Goal: Task Accomplishment & Management: Complete application form

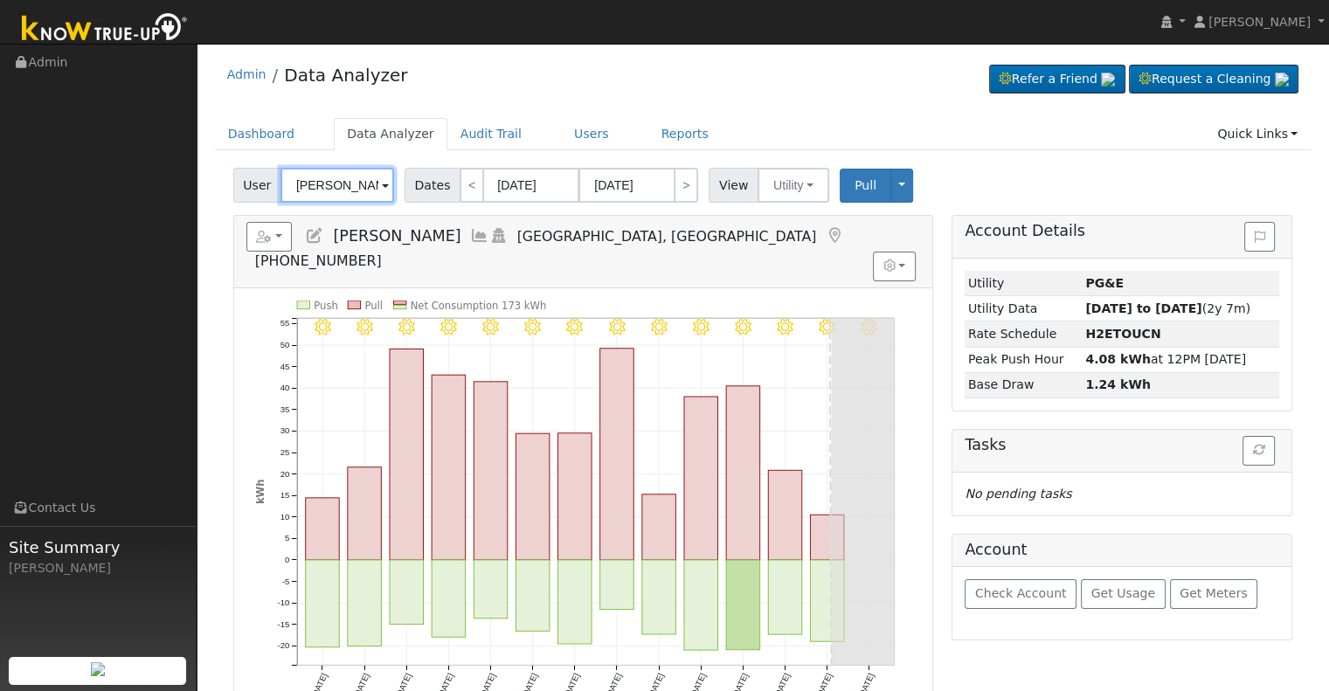
click at [330, 173] on input "Gunder Balista" at bounding box center [337, 185] width 114 height 35
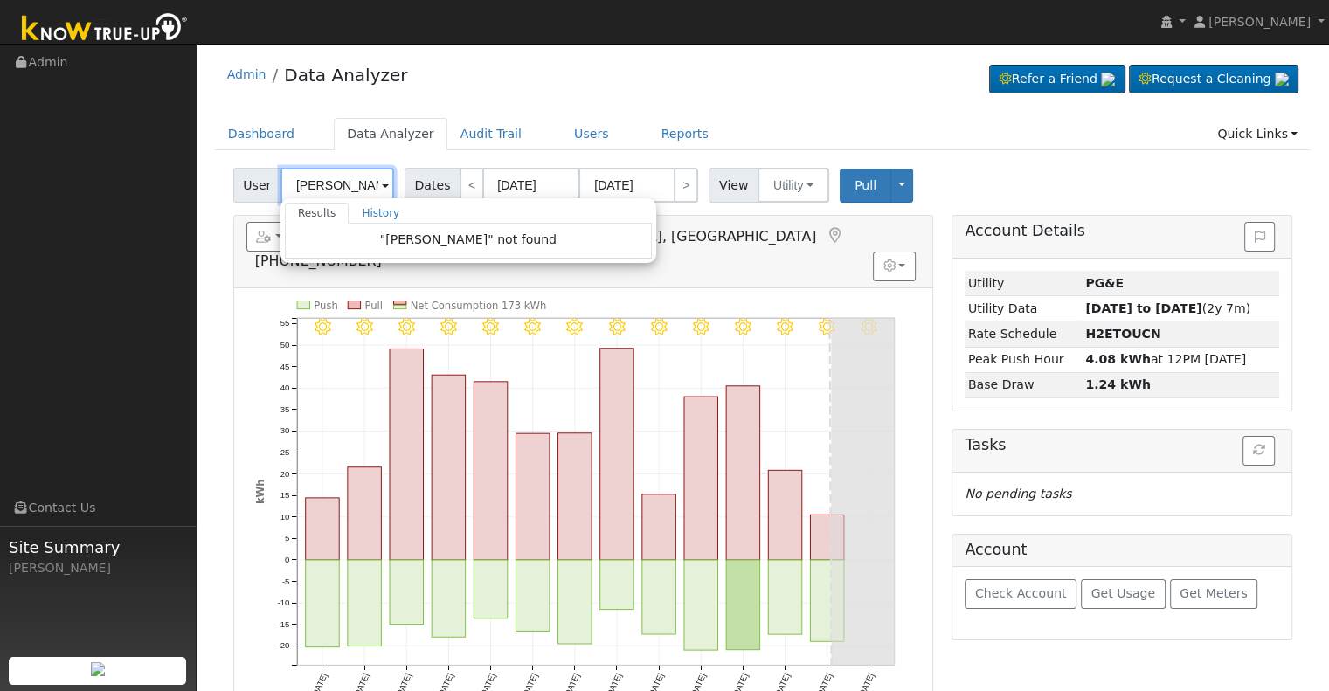
drag, startPoint x: 339, startPoint y: 183, endPoint x: 275, endPoint y: 177, distance: 64.0
click at [275, 177] on div "User Marissa Garcia Results History "Marissa Garcia" not found Enter text to se…" at bounding box center [315, 185] width 165 height 35
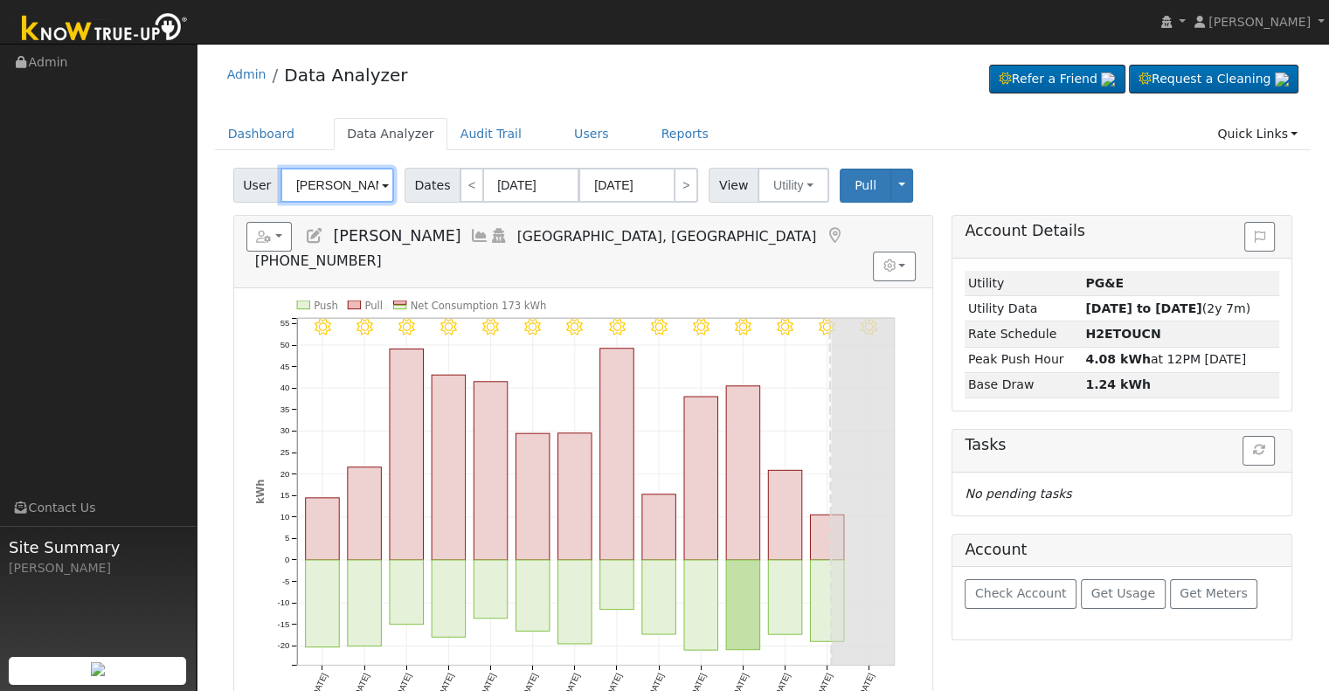
type input "Gunder Balist"
click at [333, 190] on input "Gunder Balist" at bounding box center [337, 185] width 114 height 35
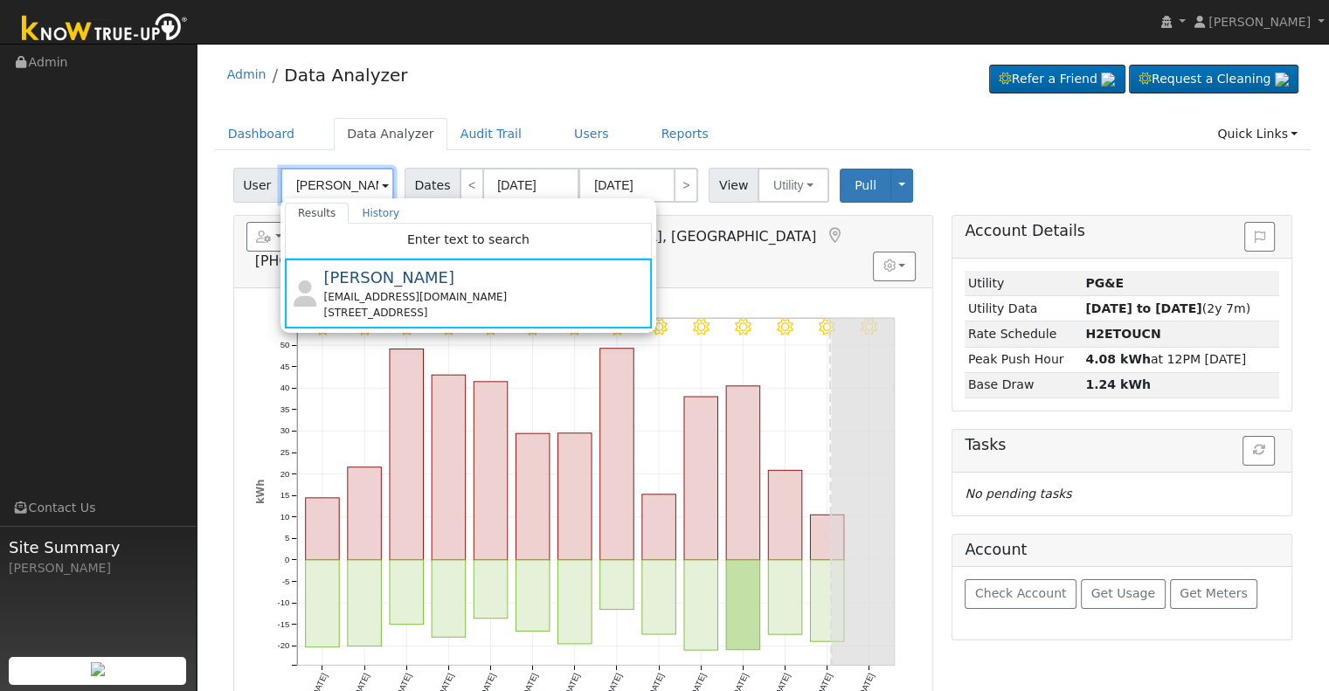
click at [373, 183] on input "Gunder Balist" at bounding box center [337, 185] width 114 height 35
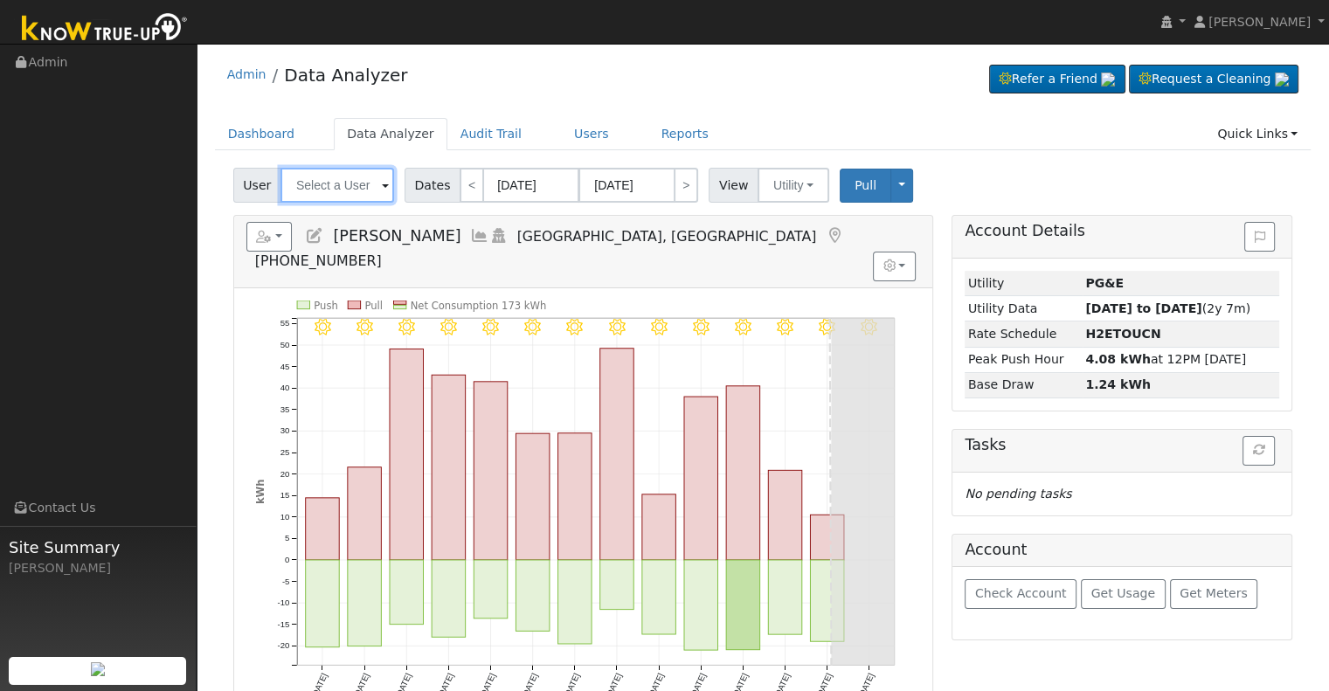
paste input "[PERSON_NAME][EMAIL_ADDRESS][DOMAIN_NAME]"
type input "[PERSON_NAME][EMAIL_ADDRESS][DOMAIN_NAME]"
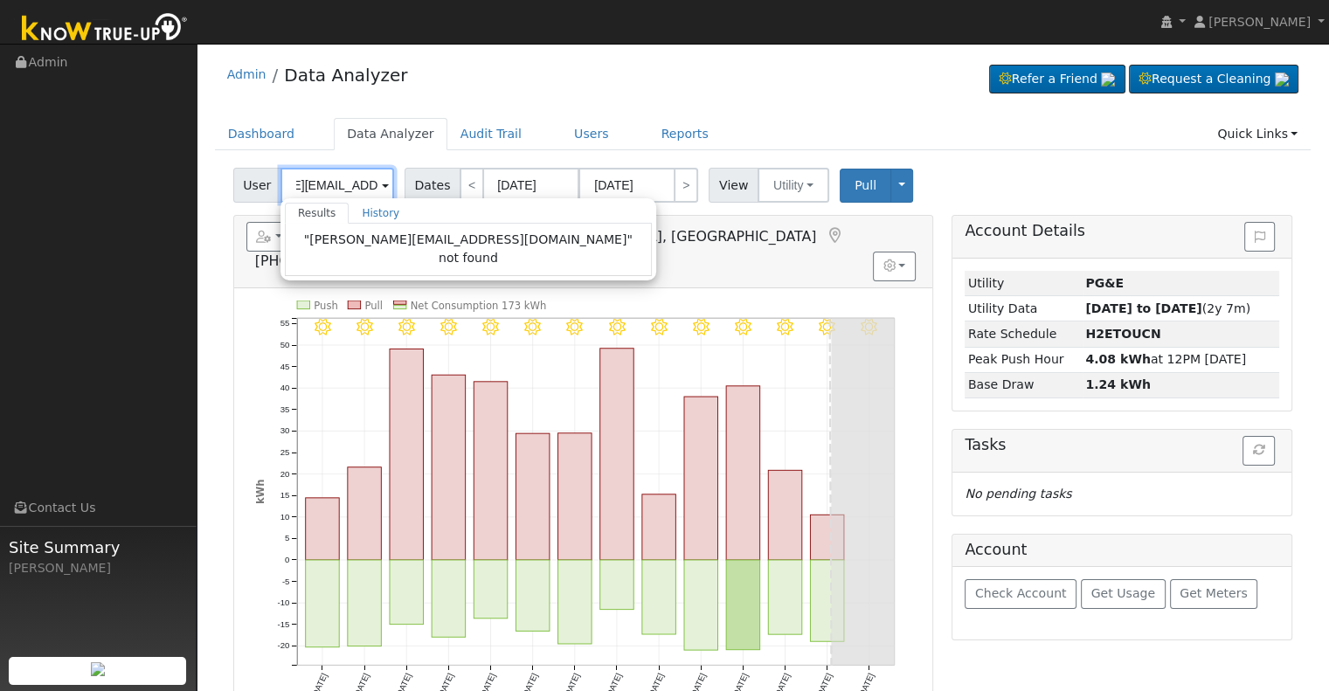
click at [341, 179] on input "[PERSON_NAME][EMAIL_ADDRESS][DOMAIN_NAME]" at bounding box center [337, 185] width 114 height 35
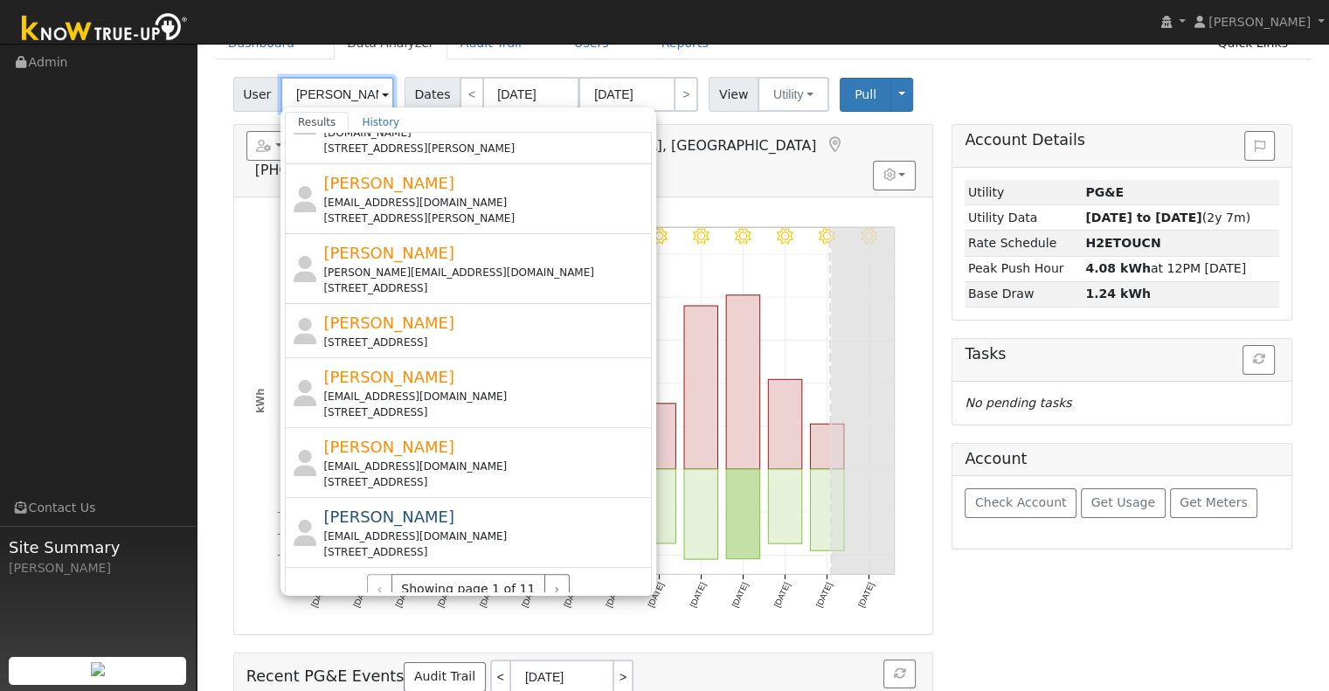
scroll to position [175, 0]
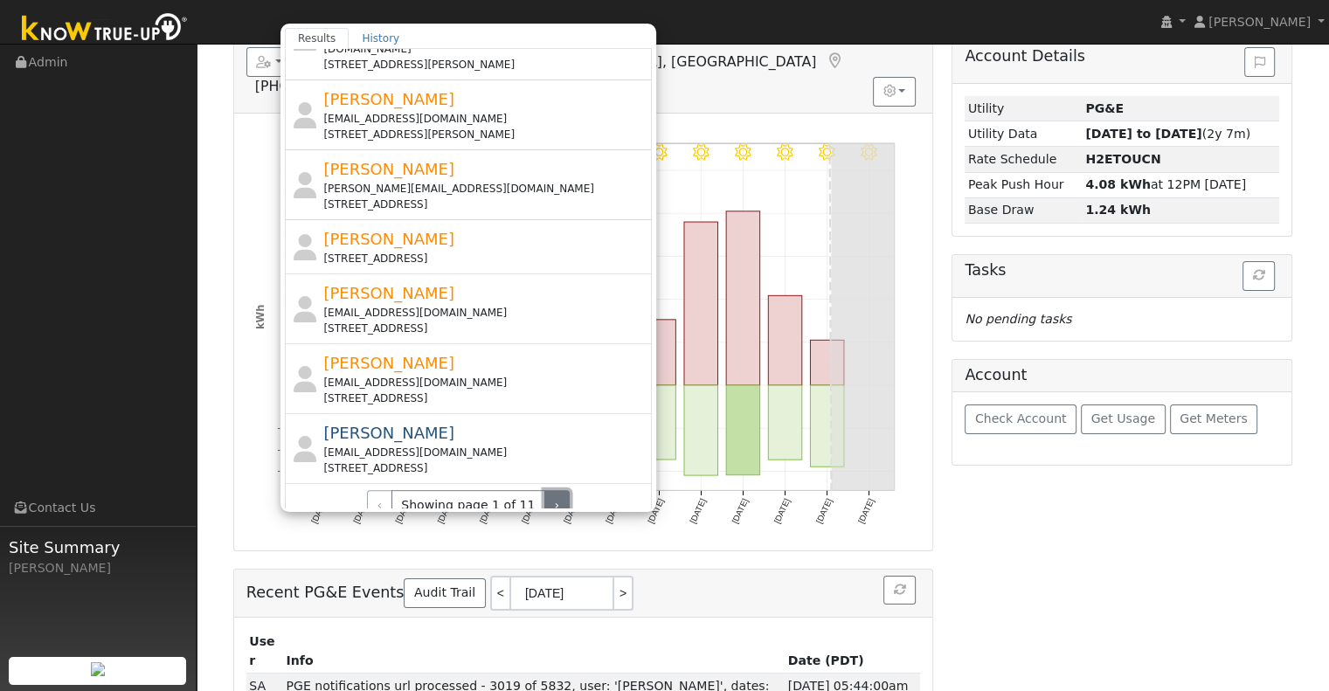
click at [544, 490] on button "›" at bounding box center [556, 505] width 25 height 30
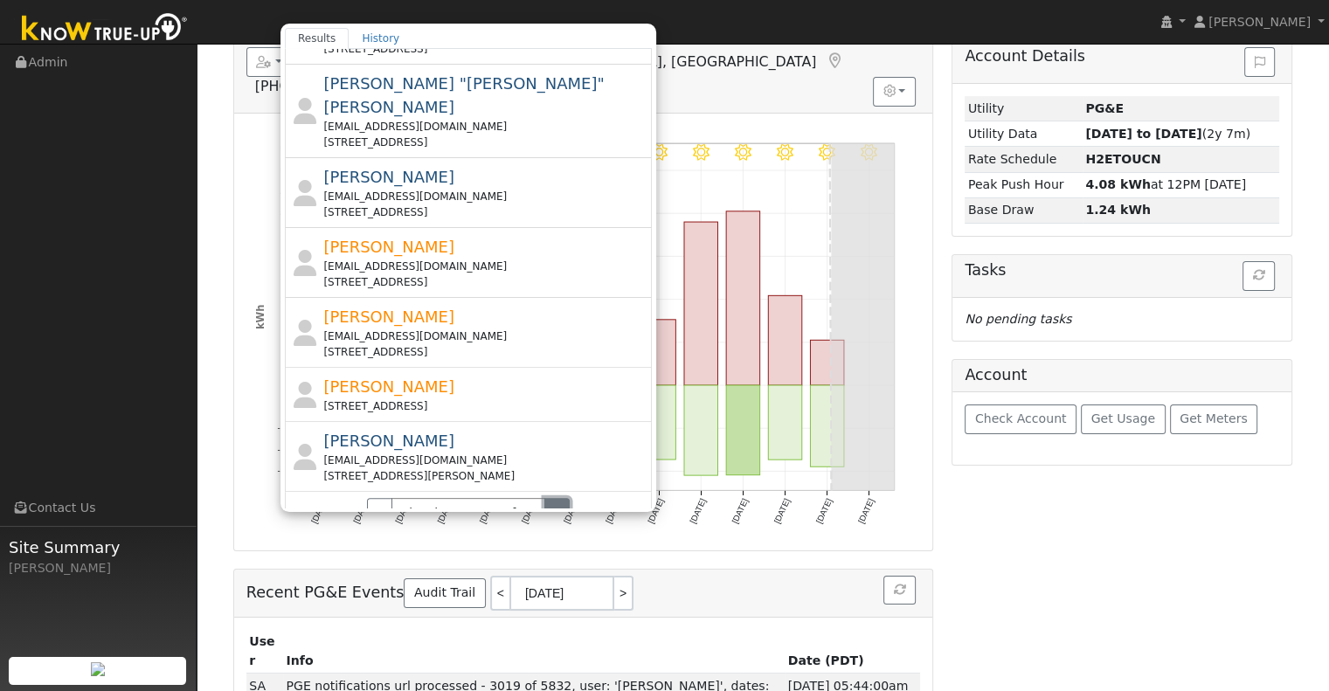
click at [544, 498] on button "›" at bounding box center [556, 513] width 25 height 30
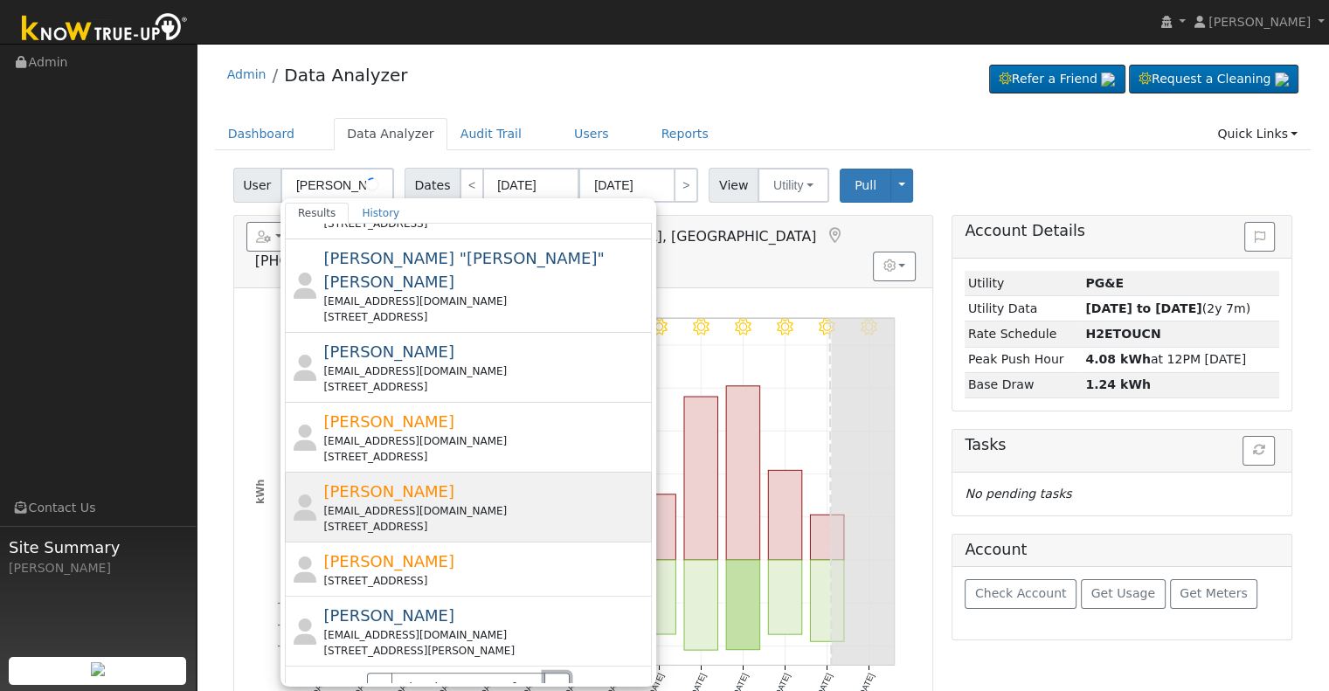
scroll to position [597, 0]
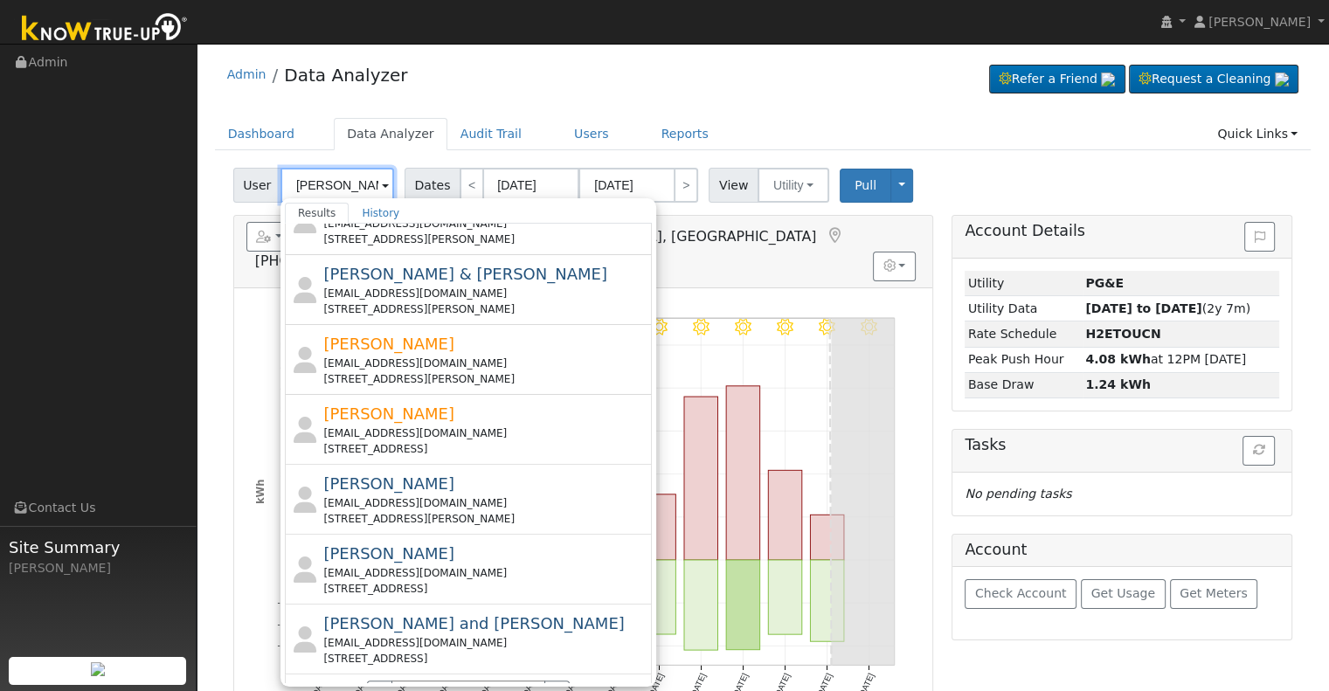
click at [346, 182] on input "Garcia" at bounding box center [337, 185] width 114 height 35
click at [549, 680] on button "›" at bounding box center [556, 695] width 25 height 30
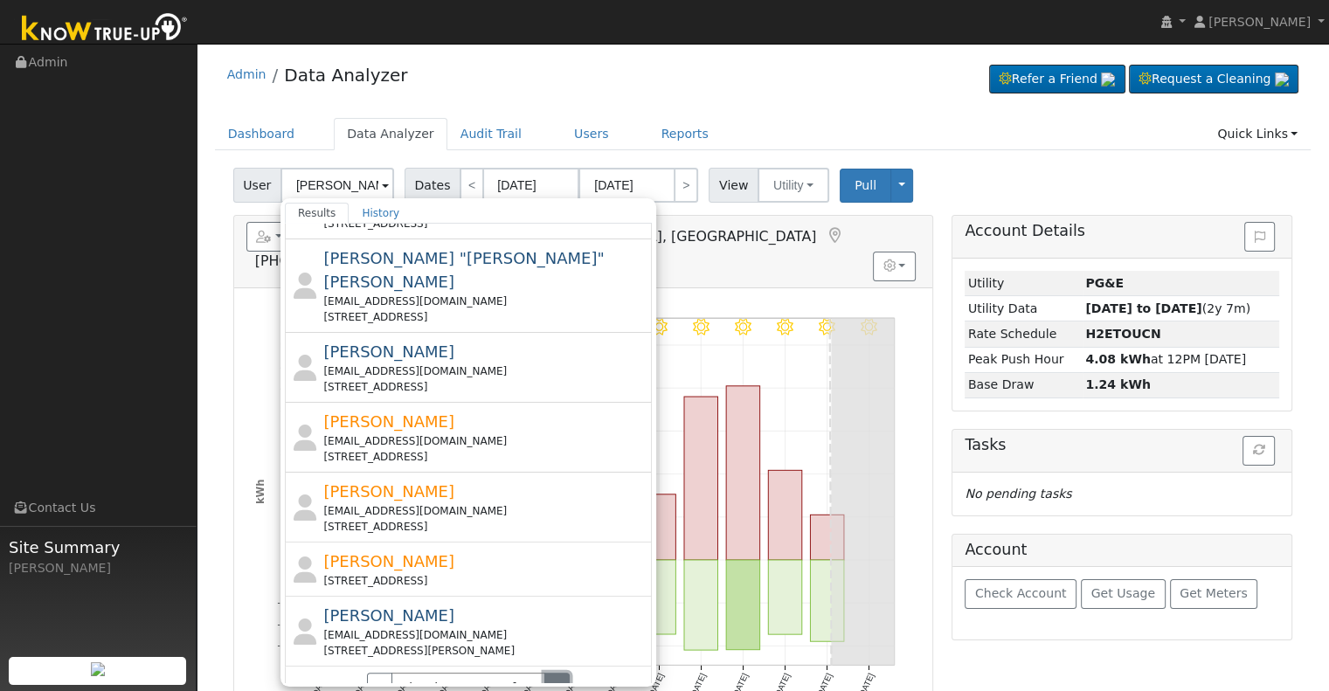
click at [549, 673] on button "›" at bounding box center [556, 688] width 25 height 30
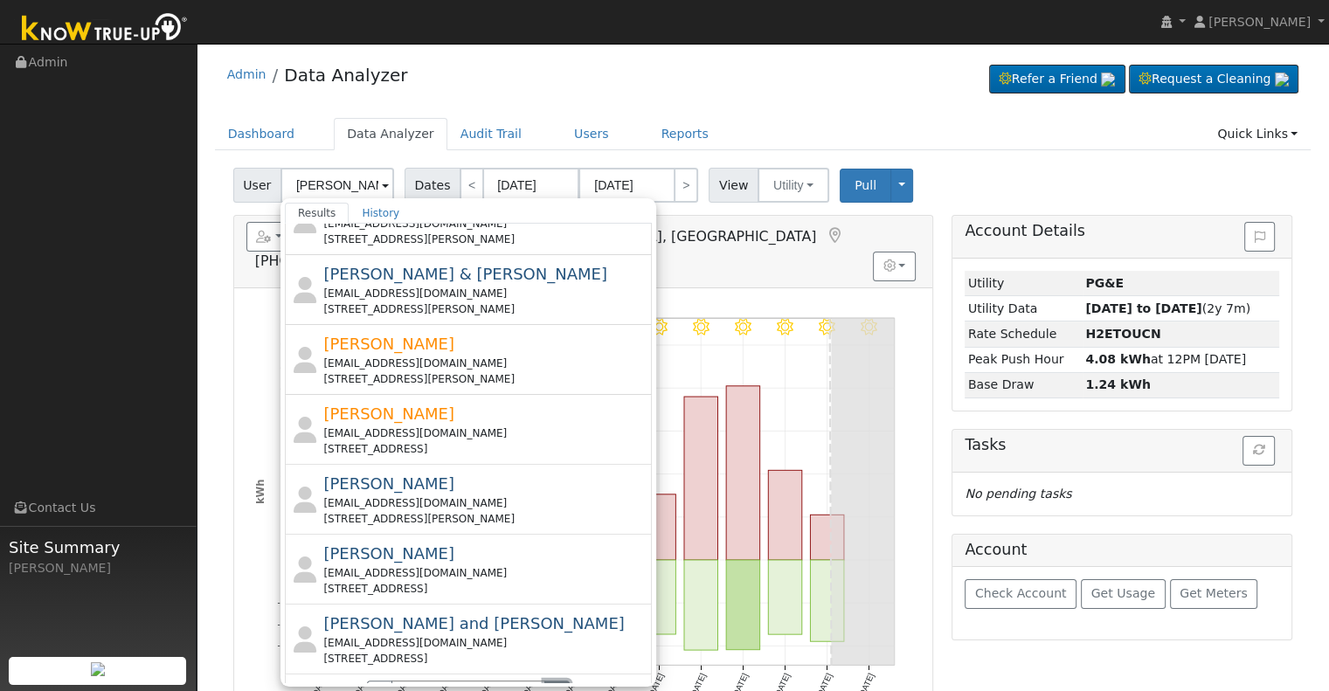
click at [548, 680] on button "›" at bounding box center [556, 695] width 25 height 30
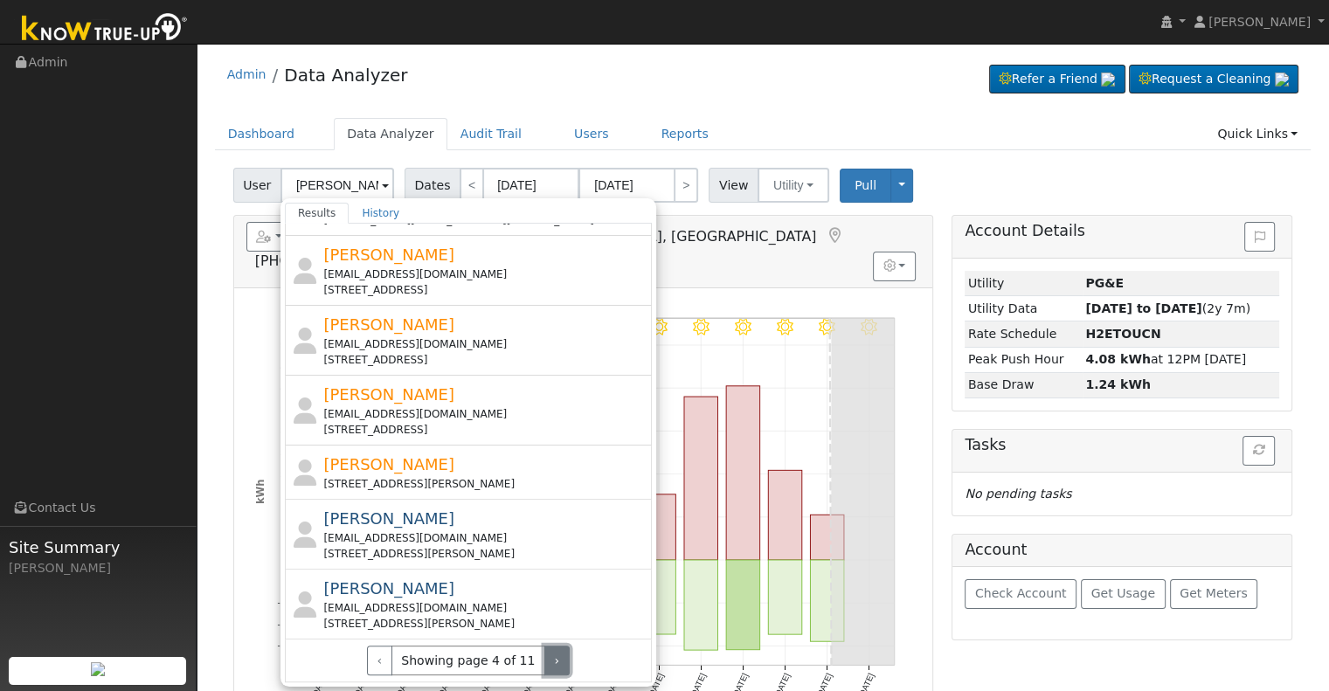
scroll to position [582, 0]
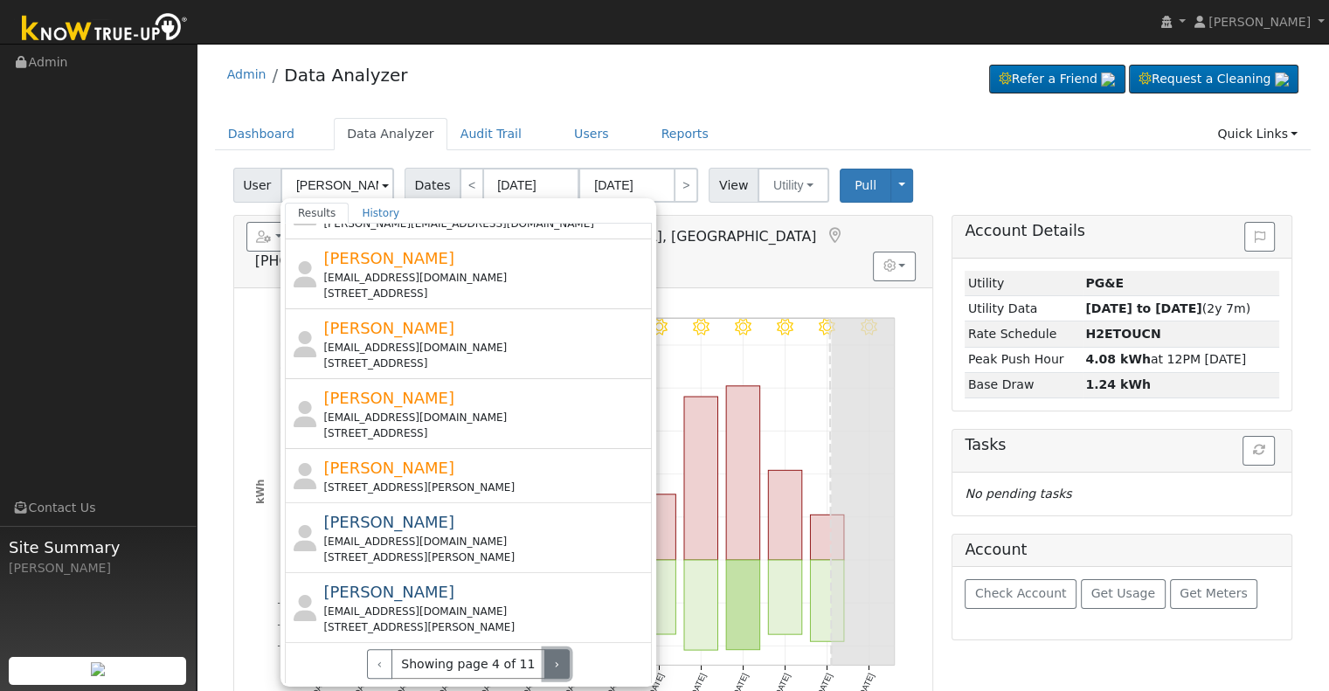
click at [548, 663] on button "›" at bounding box center [556, 664] width 25 height 30
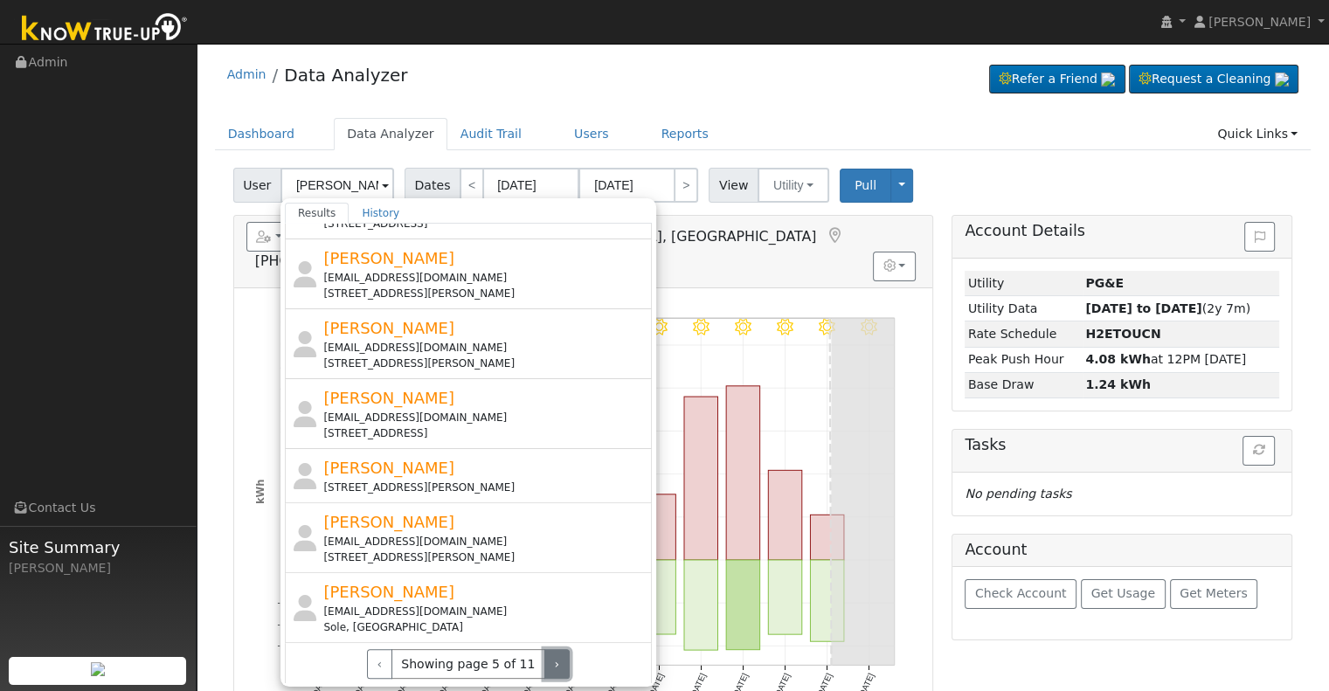
click at [548, 663] on button "›" at bounding box center [556, 664] width 25 height 30
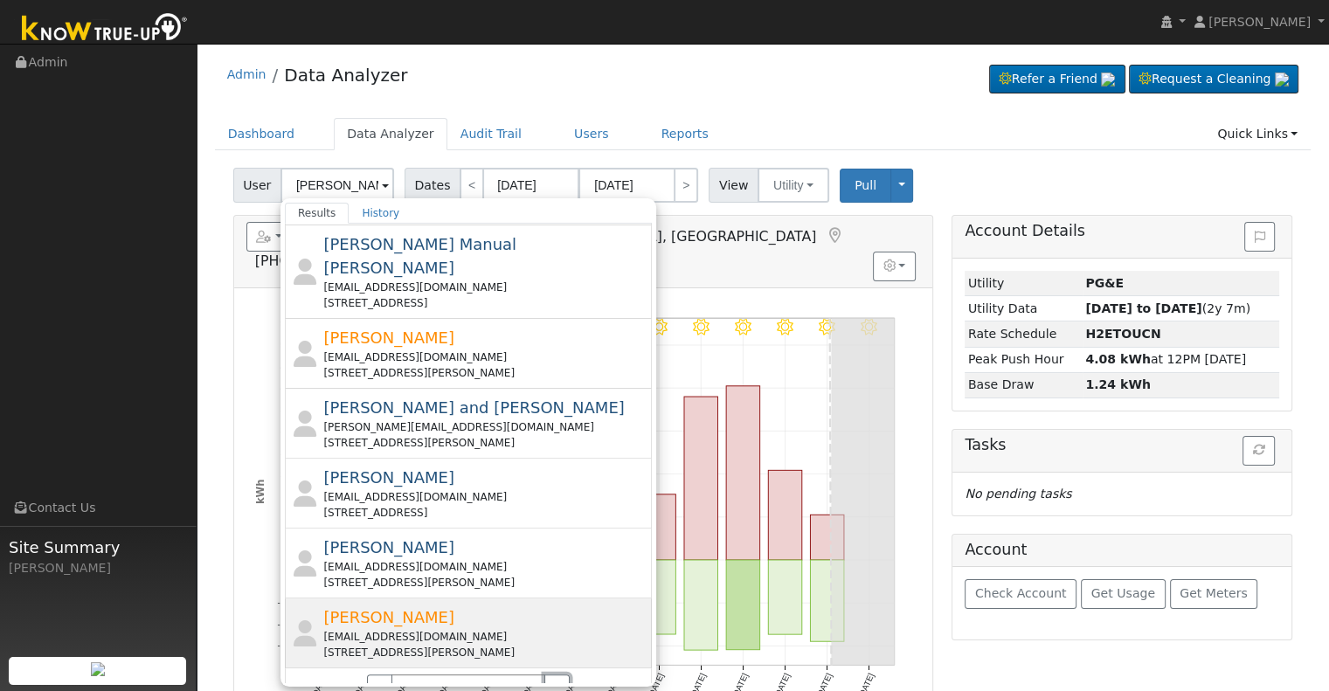
scroll to position [613, 0]
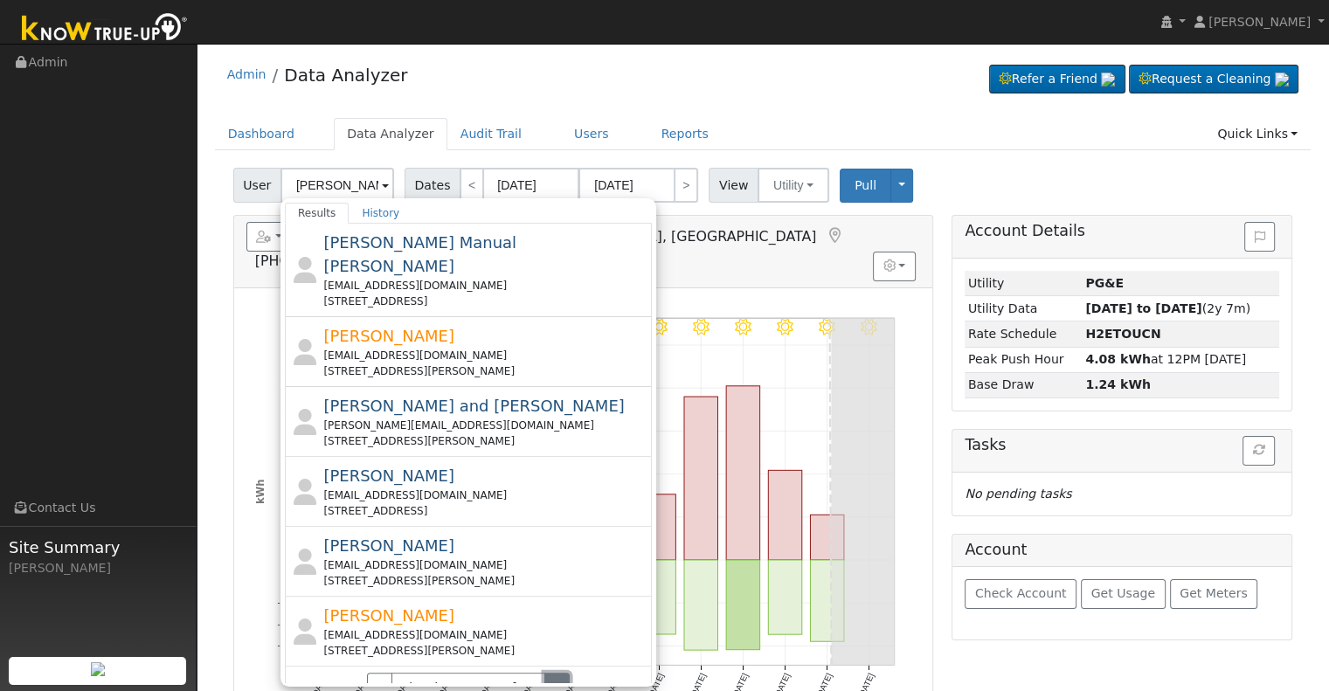
click at [549, 673] on button "›" at bounding box center [556, 688] width 25 height 30
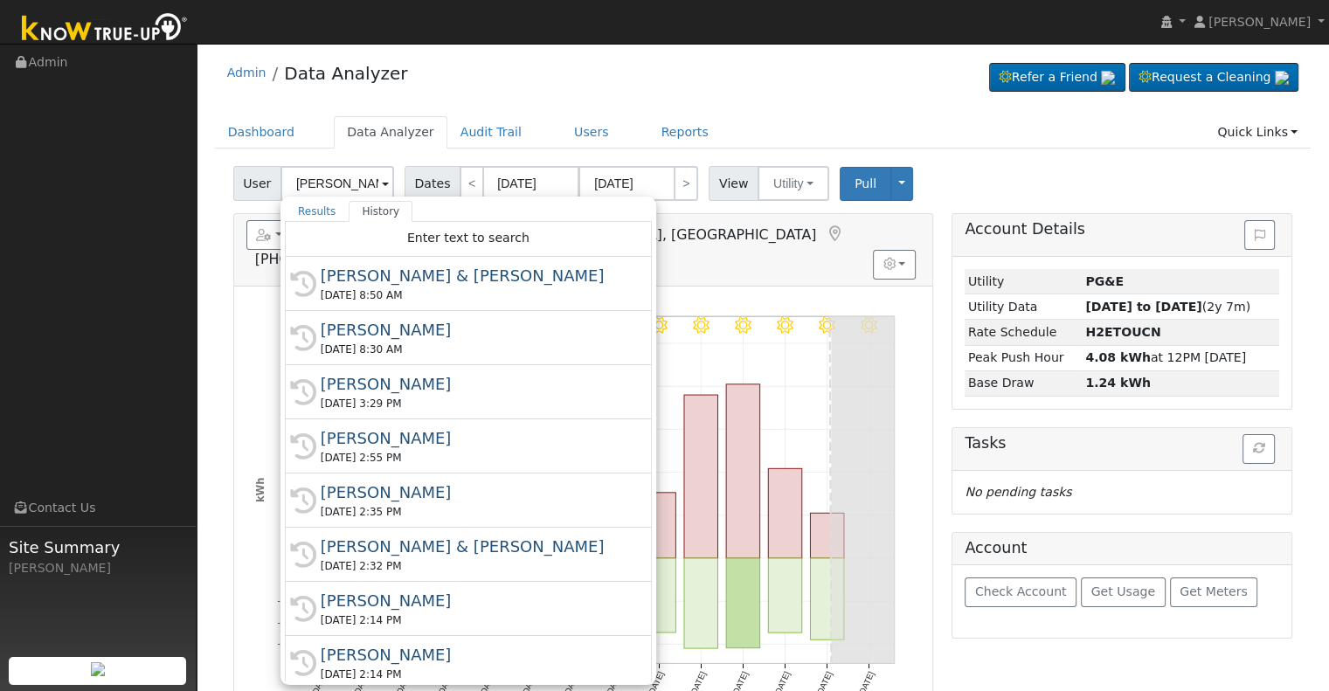
scroll to position [0, 0]
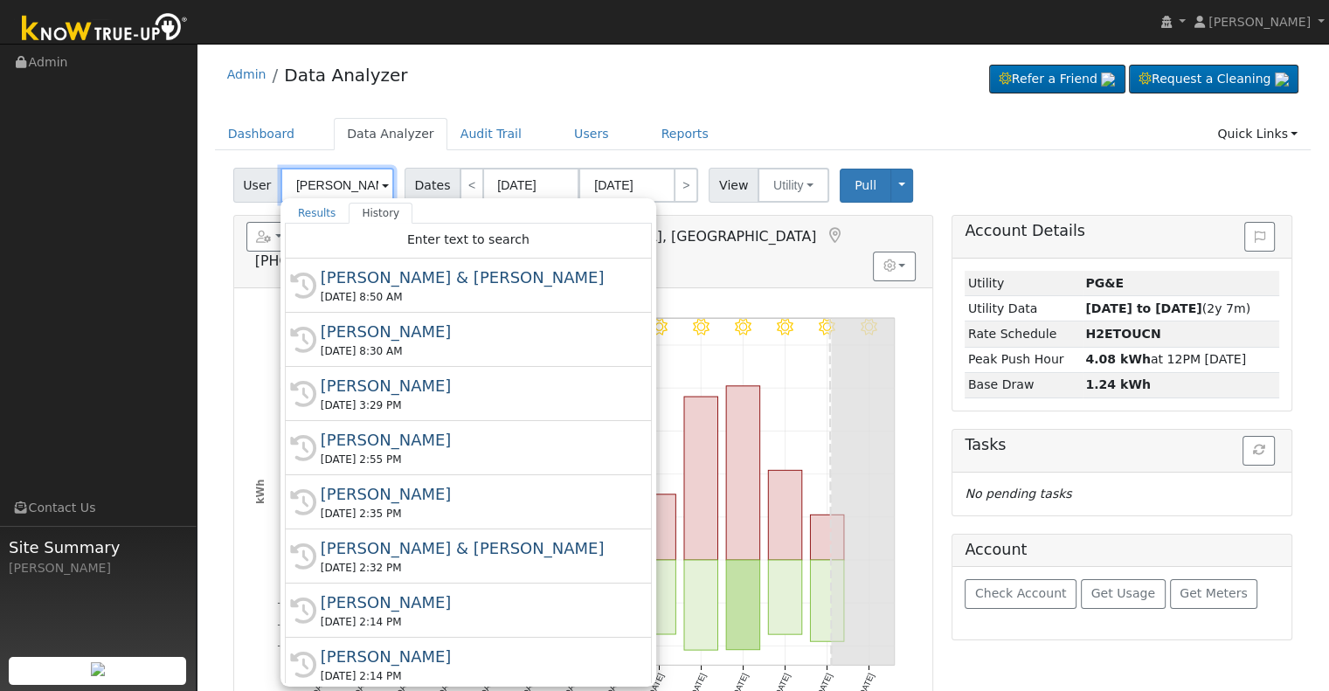
click at [344, 184] on input "Garcia" at bounding box center [337, 185] width 114 height 35
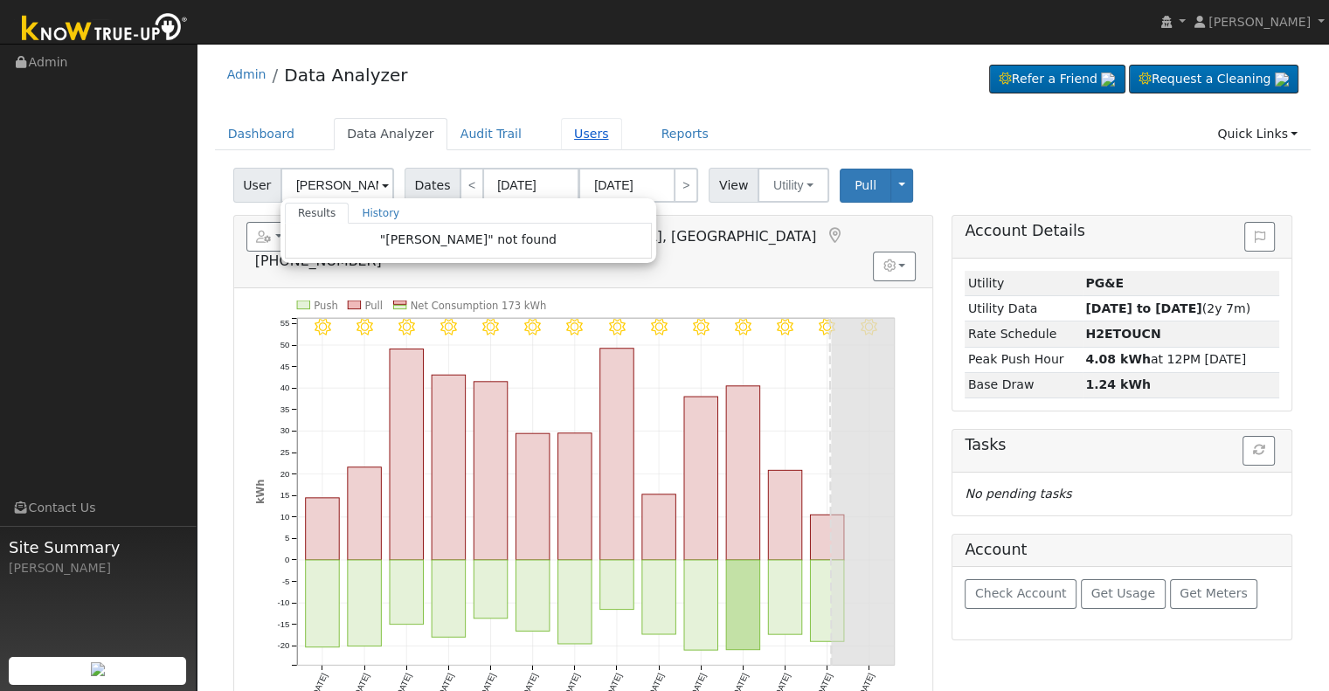
drag, startPoint x: 583, startPoint y: 122, endPoint x: 554, endPoint y: 120, distance: 29.8
click at [583, 121] on link "Users" at bounding box center [591, 134] width 61 height 32
type input "Gunder Balista"
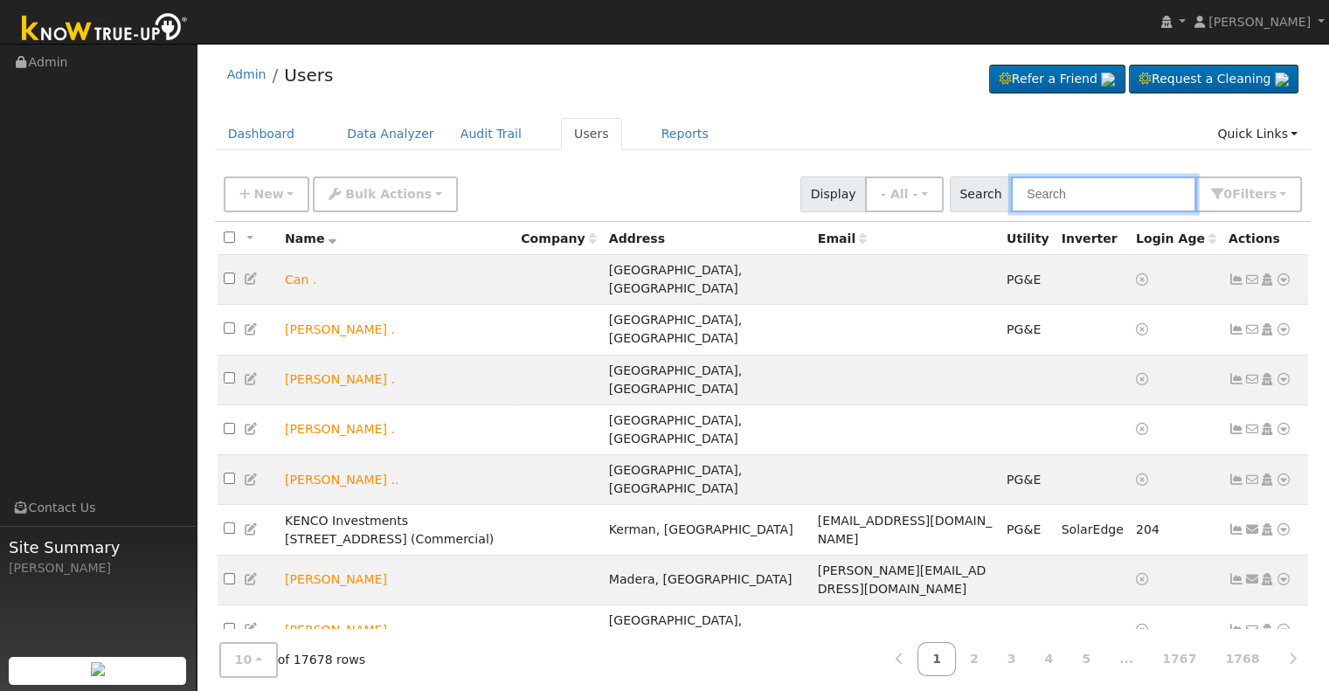
click at [1139, 187] on input "text" at bounding box center [1103, 194] width 185 height 36
paste input "[PERSON_NAME][EMAIL_ADDRESS][DOMAIN_NAME]"
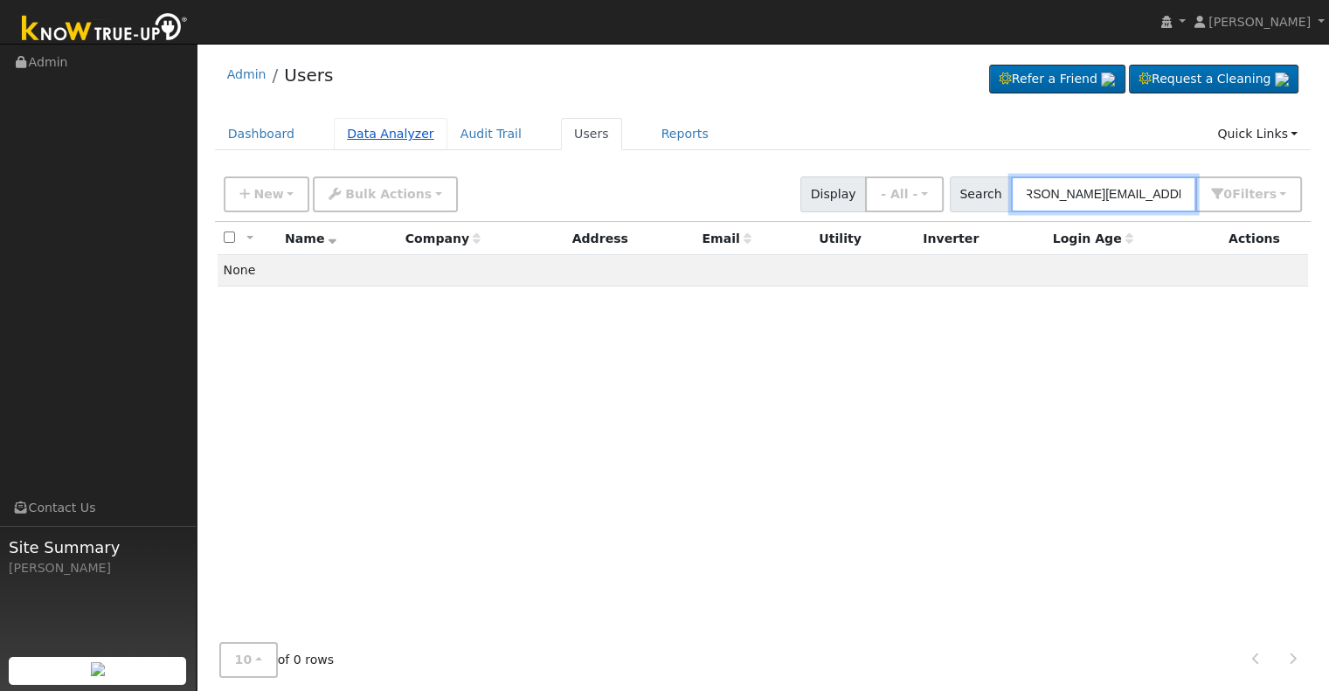
type input "[PERSON_NAME][EMAIL_ADDRESS][DOMAIN_NAME]"
click at [344, 133] on link "Data Analyzer" at bounding box center [391, 134] width 114 height 32
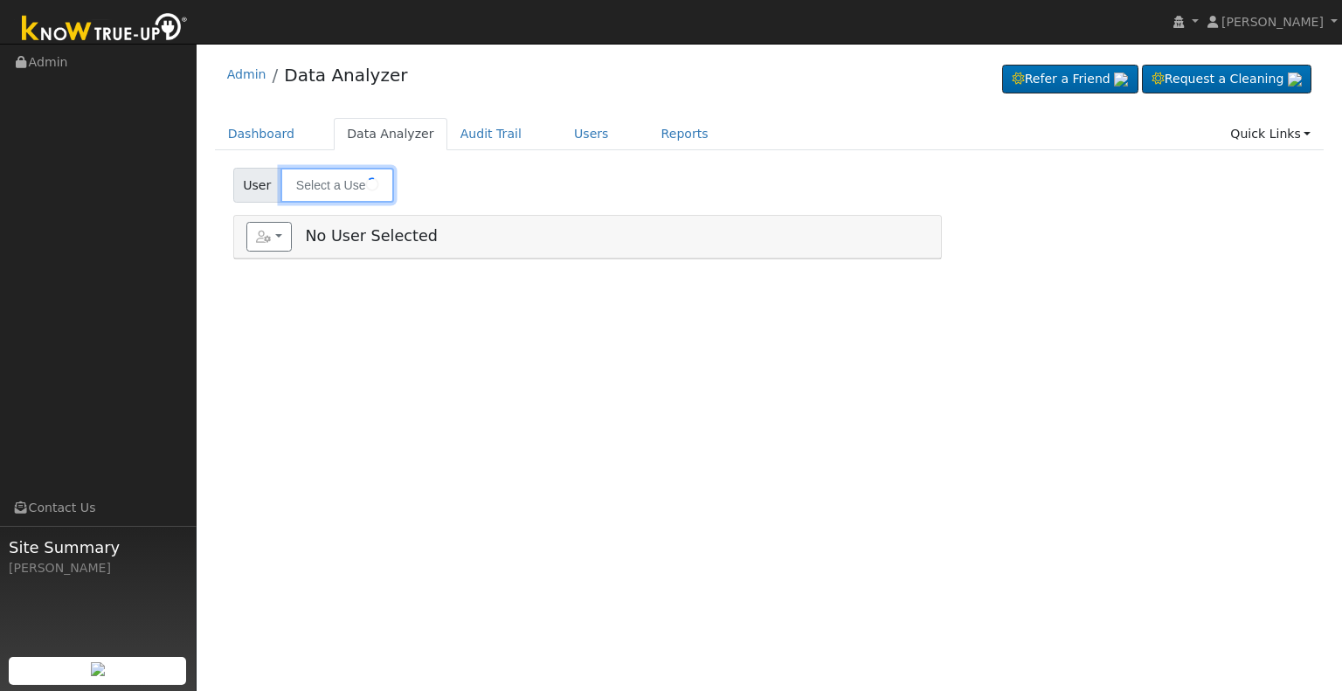
type input "Joseph & Nina Gitti"
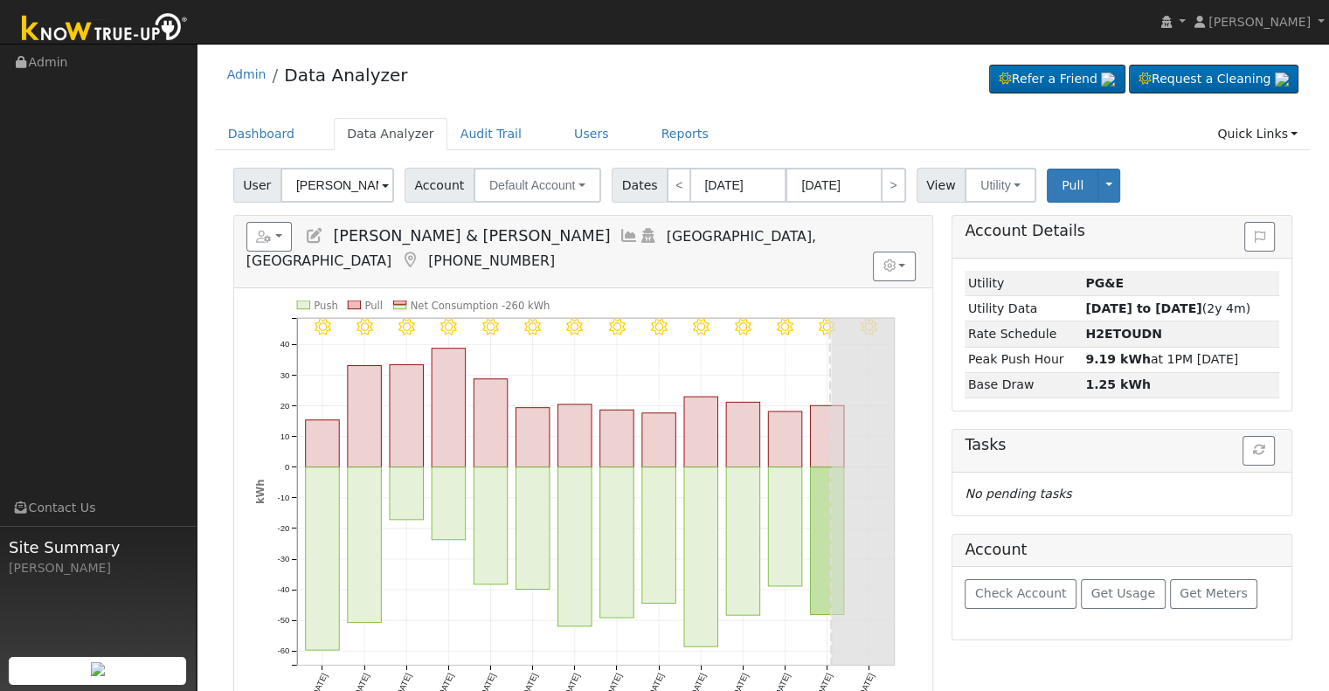
click at [250, 256] on div "Reports Scenario Health Check Energy Audit Account Timeline User Audit Trail In…" at bounding box center [583, 252] width 698 height 72
click at [264, 236] on icon "button" at bounding box center [264, 237] width 16 height 12
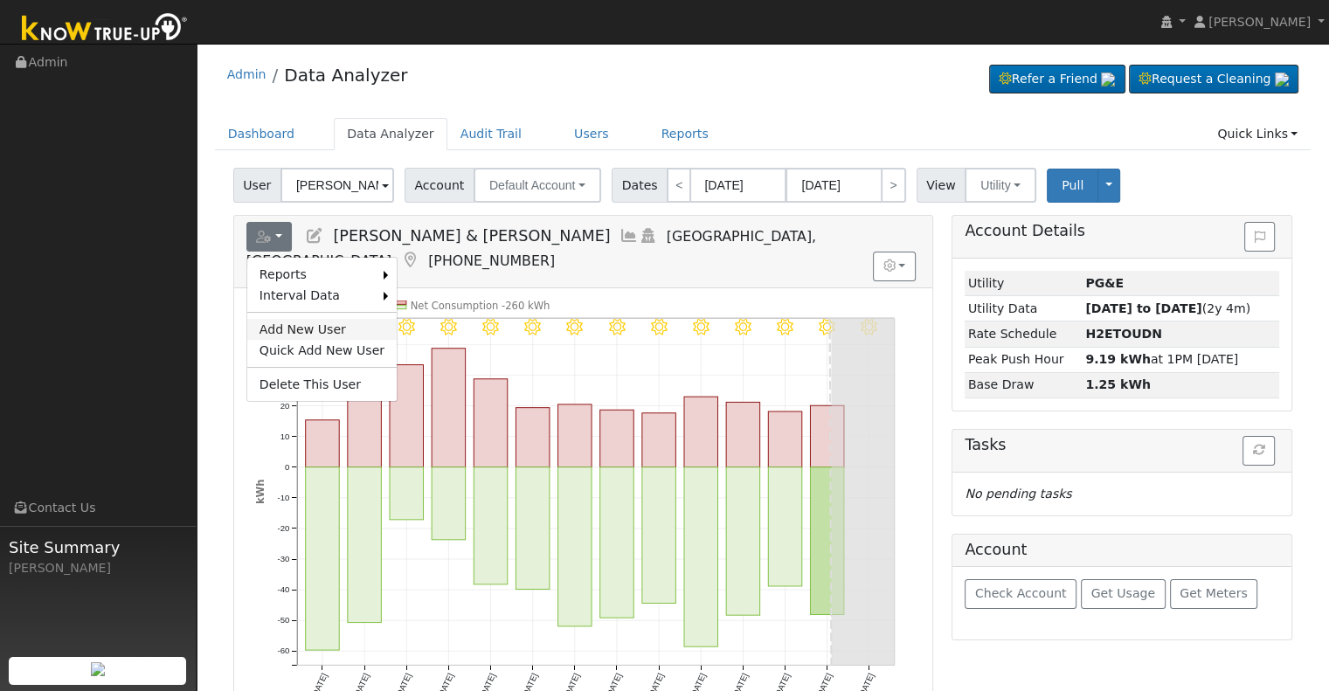
click at [303, 321] on link "Add New User" at bounding box center [321, 329] width 149 height 21
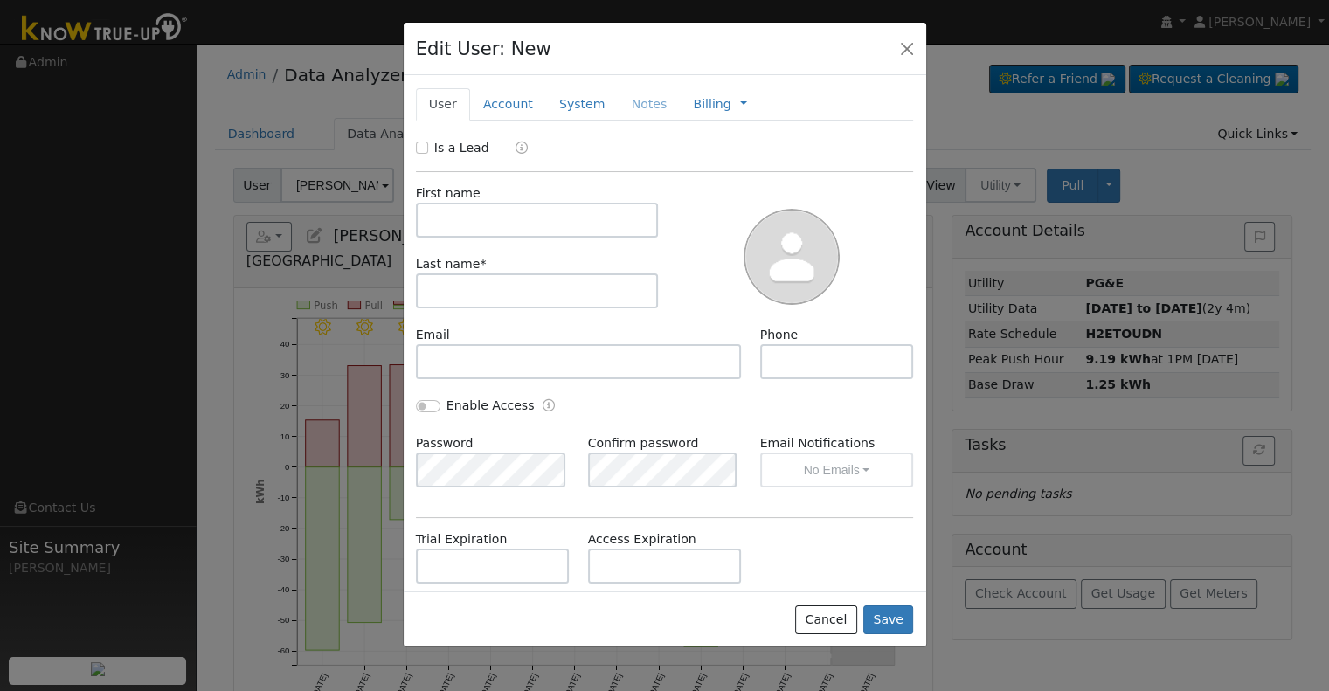
click at [438, 240] on div "First name Last name *" at bounding box center [537, 255] width 255 height 142
click at [438, 226] on input "text" at bounding box center [537, 220] width 243 height 35
paste input "Marissa"
type input "Marissa"
click at [533, 292] on input "text" at bounding box center [537, 290] width 243 height 35
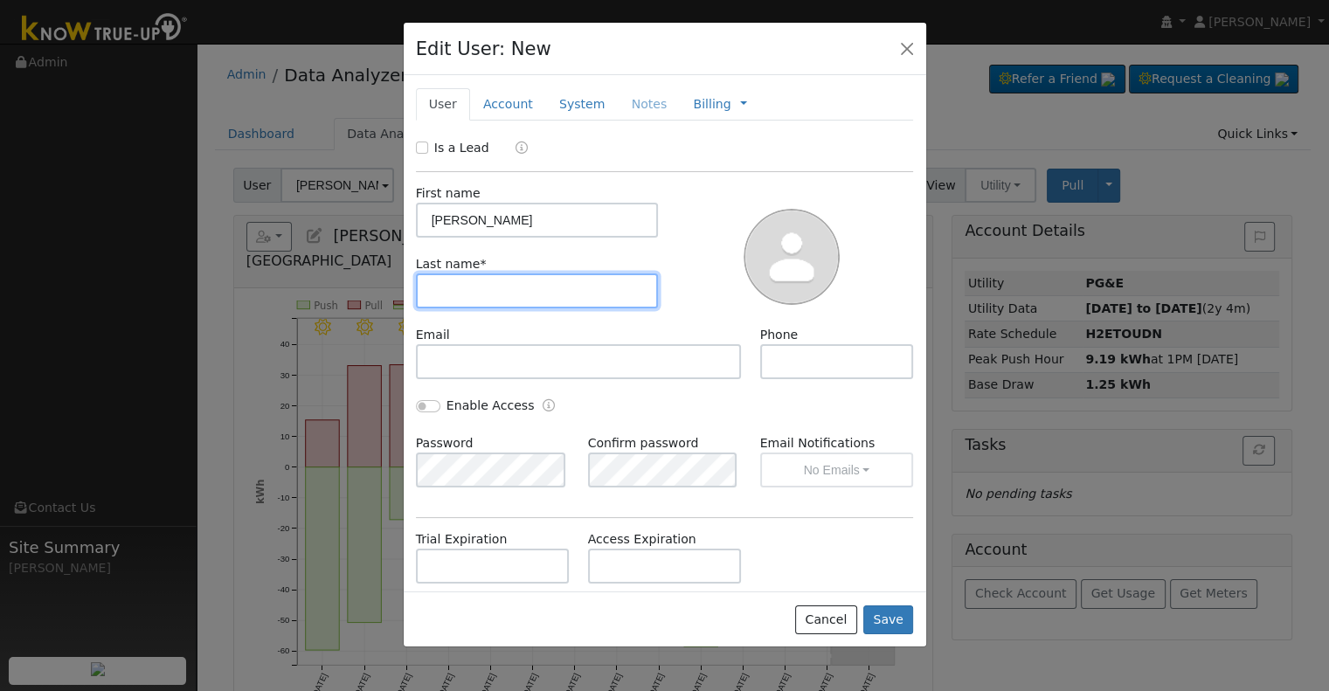
paste input "Garcia"
type input "Garcia"
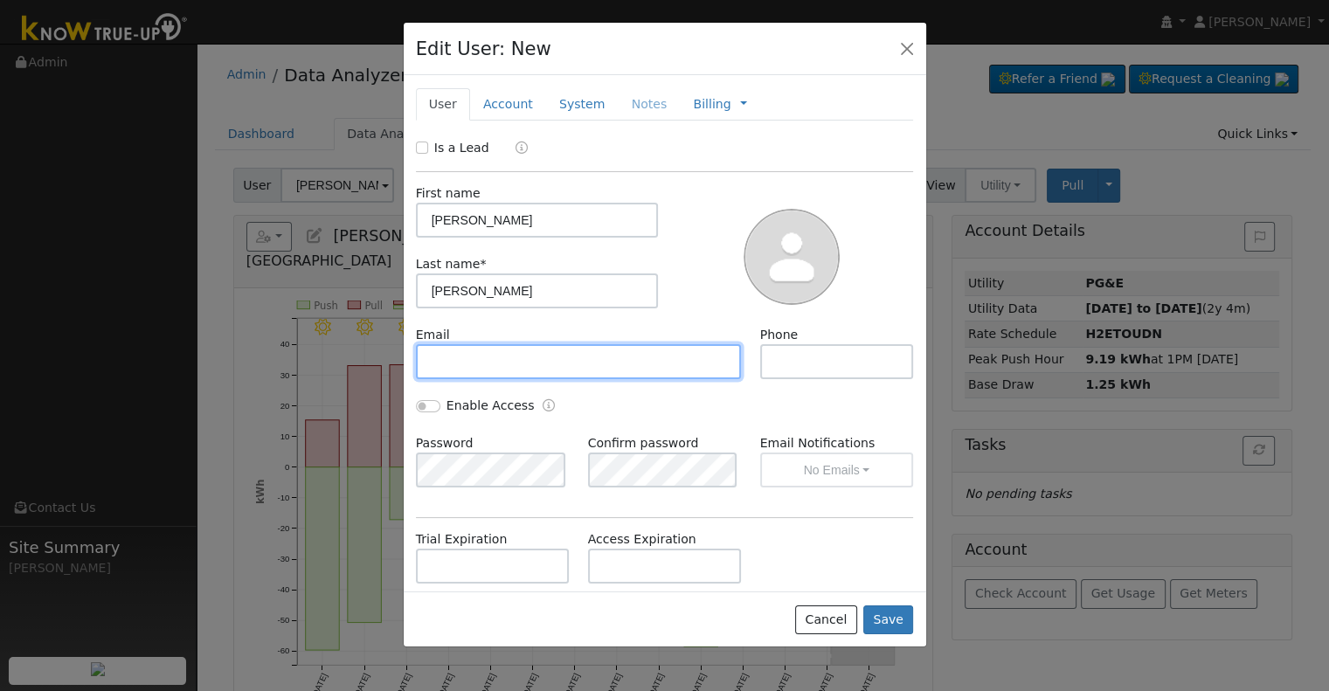
click at [511, 356] on input "text" at bounding box center [579, 361] width 326 height 35
paste input "[PERSON_NAME][EMAIL_ADDRESS][DOMAIN_NAME]"
type input "[PERSON_NAME][EMAIL_ADDRESS][DOMAIN_NAME]"
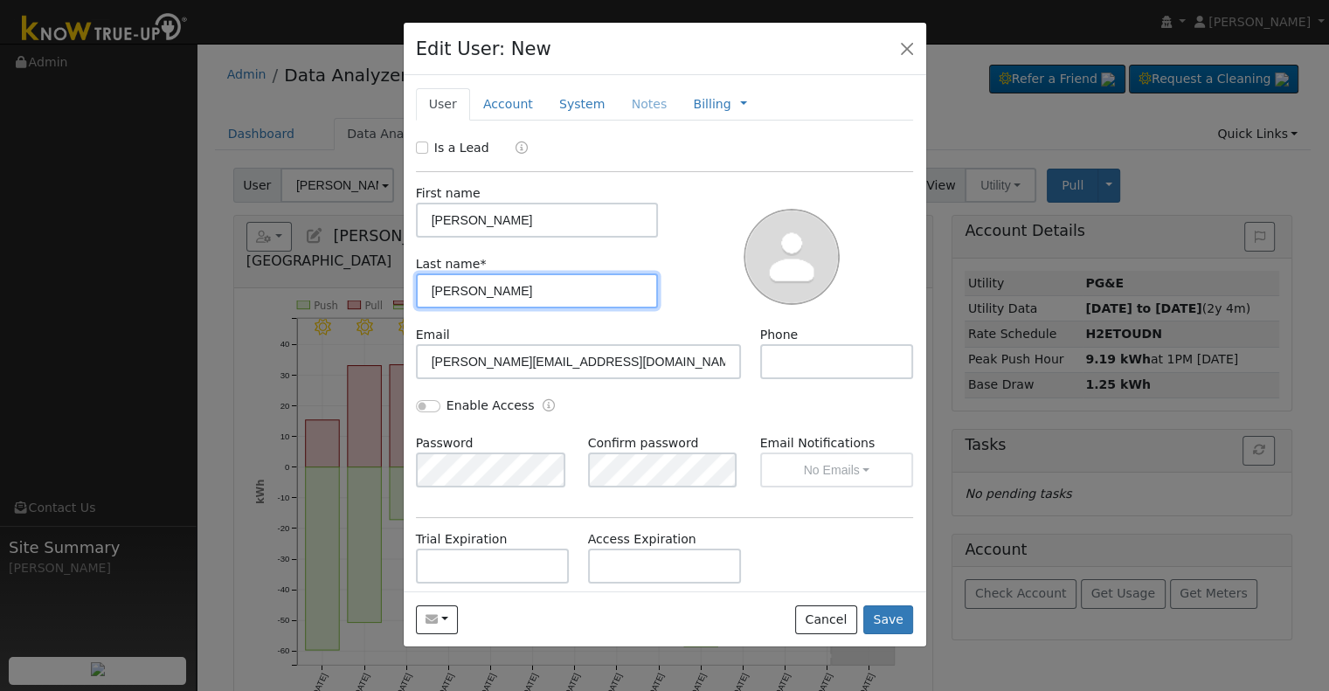
click at [434, 293] on input "Garcia" at bounding box center [537, 290] width 243 height 35
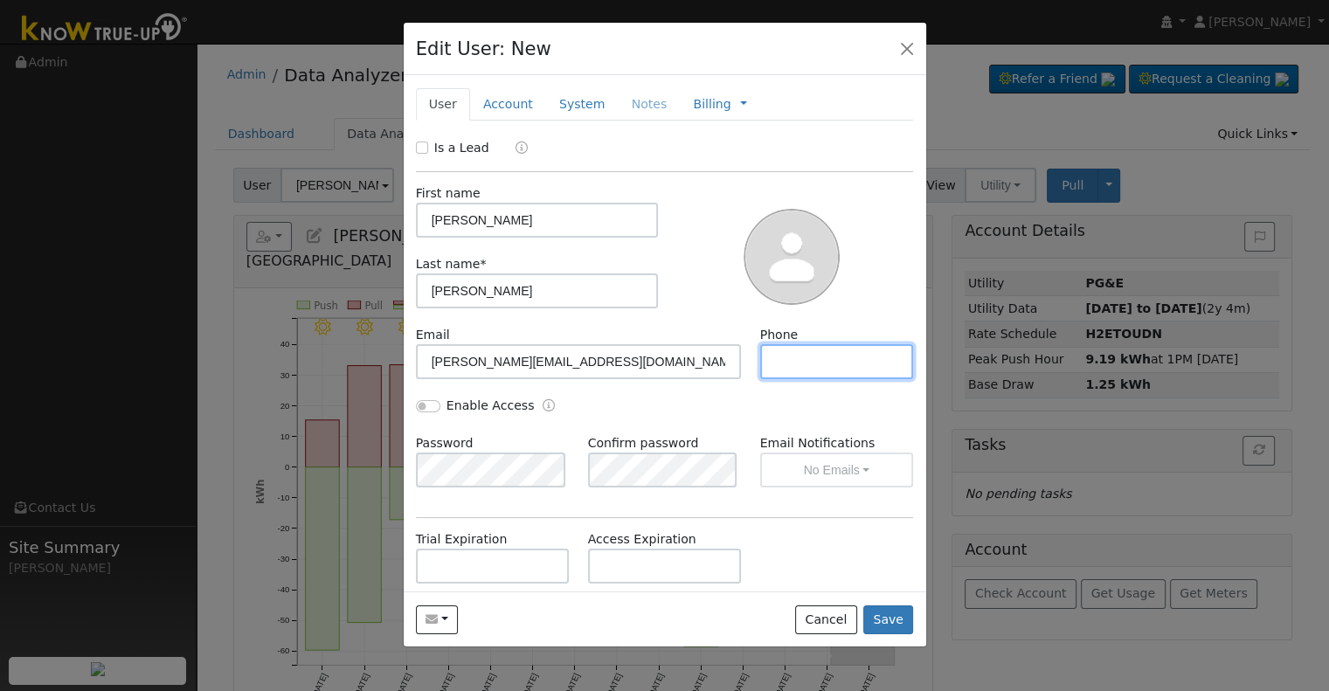
click at [846, 361] on input "text" at bounding box center [837, 361] width 154 height 35
click at [840, 375] on input "text" at bounding box center [837, 361] width 154 height 35
paste input "661-703-5654"
type input "661-703-5654"
click at [419, 402] on input "Enable Access" at bounding box center [428, 406] width 24 height 12
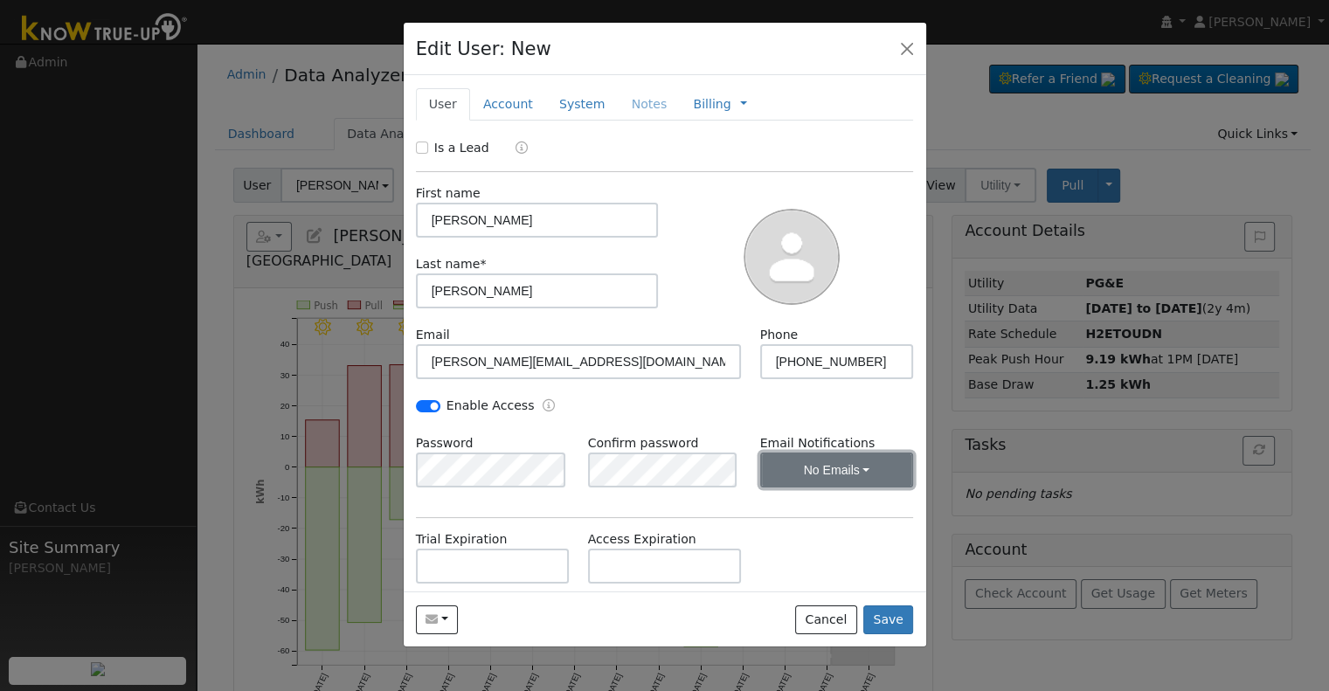
click at [776, 480] on button "No Emails" at bounding box center [837, 469] width 154 height 35
click at [797, 533] on link "Weekly Emails" at bounding box center [812, 533] width 121 height 24
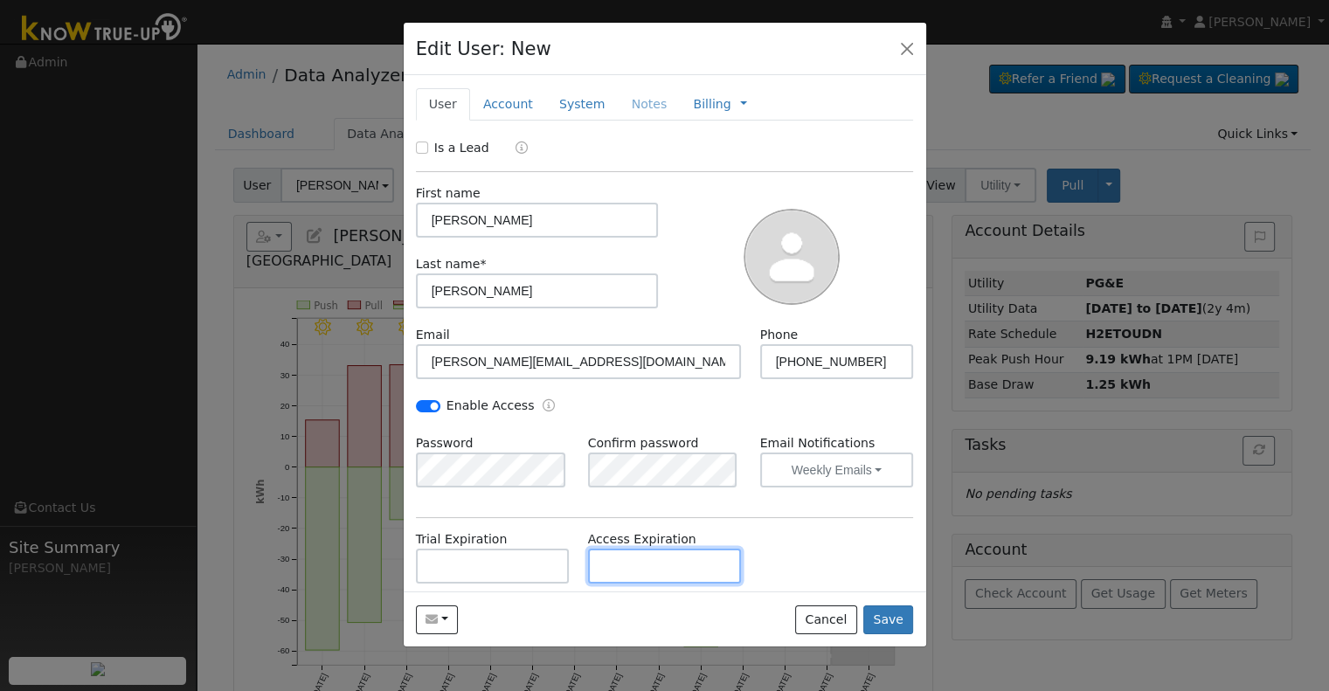
click at [614, 579] on input "text" at bounding box center [665, 566] width 154 height 35
click at [775, 582] on div "Trial Expiration Access Expiration" at bounding box center [664, 565] width 516 height 71
click at [789, 518] on div "Is a Lead First name Marissa Last name * Garcia Email marissa.garcia0816@gmail.…" at bounding box center [665, 440] width 498 height 603
click at [430, 408] on input "Enable Access" at bounding box center [428, 406] width 24 height 12
checkbox input "false"
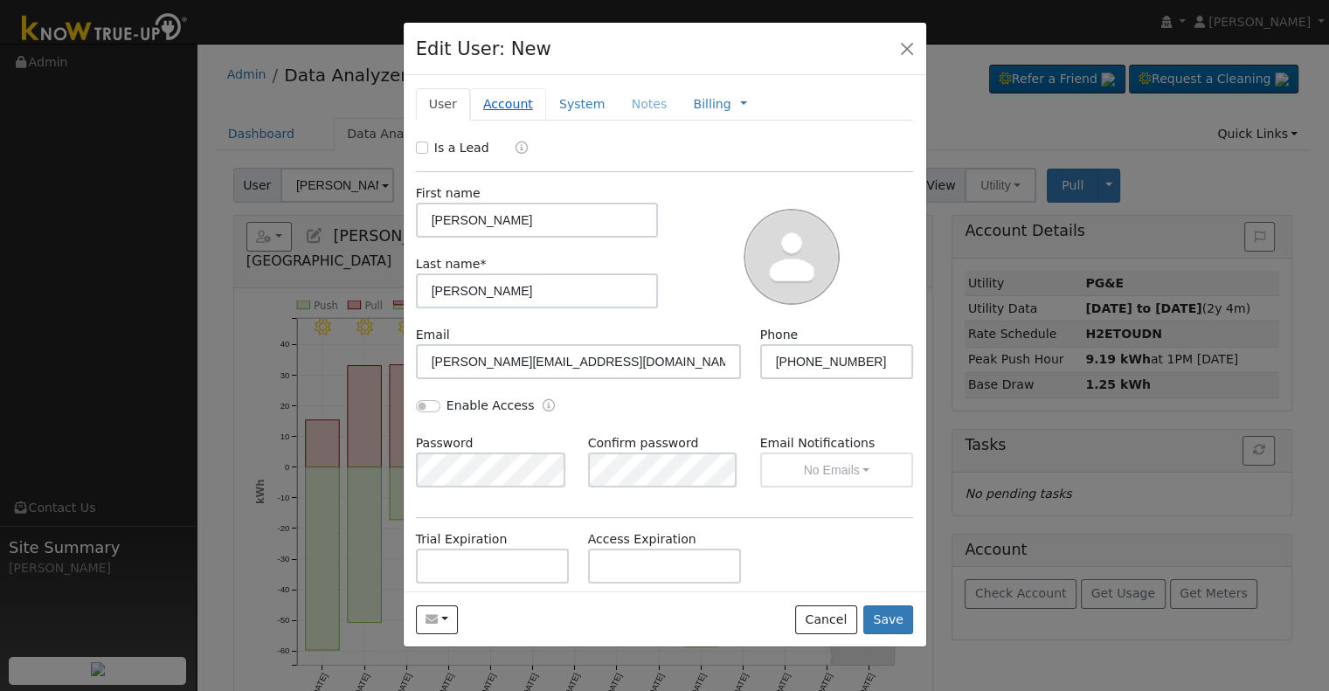
click at [496, 103] on link "Account" at bounding box center [508, 104] width 76 height 32
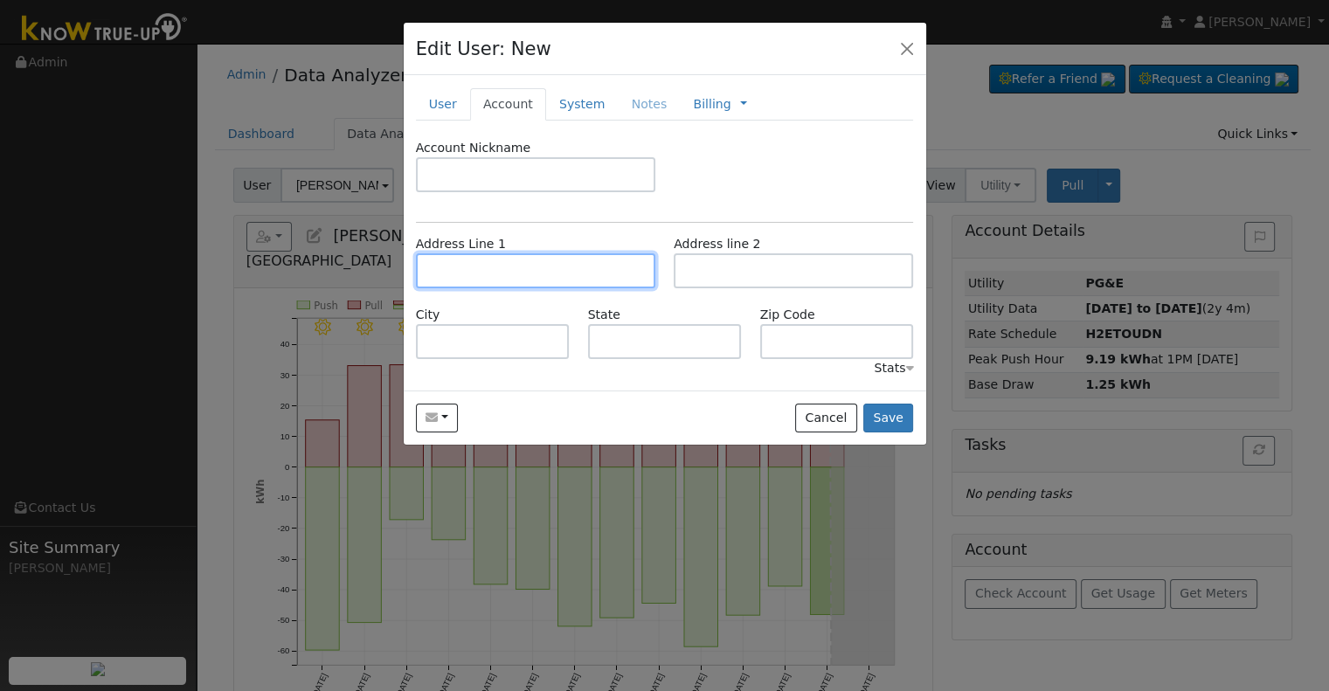
click at [527, 261] on input "text" at bounding box center [535, 270] width 239 height 35
click at [565, 269] on input "text" at bounding box center [535, 270] width 239 height 35
paste input "1137 Acacia Avenue"
click at [563, 261] on input "1137 Acacia Avenue" at bounding box center [535, 270] width 239 height 35
type input "1137 Acacia Avenue"
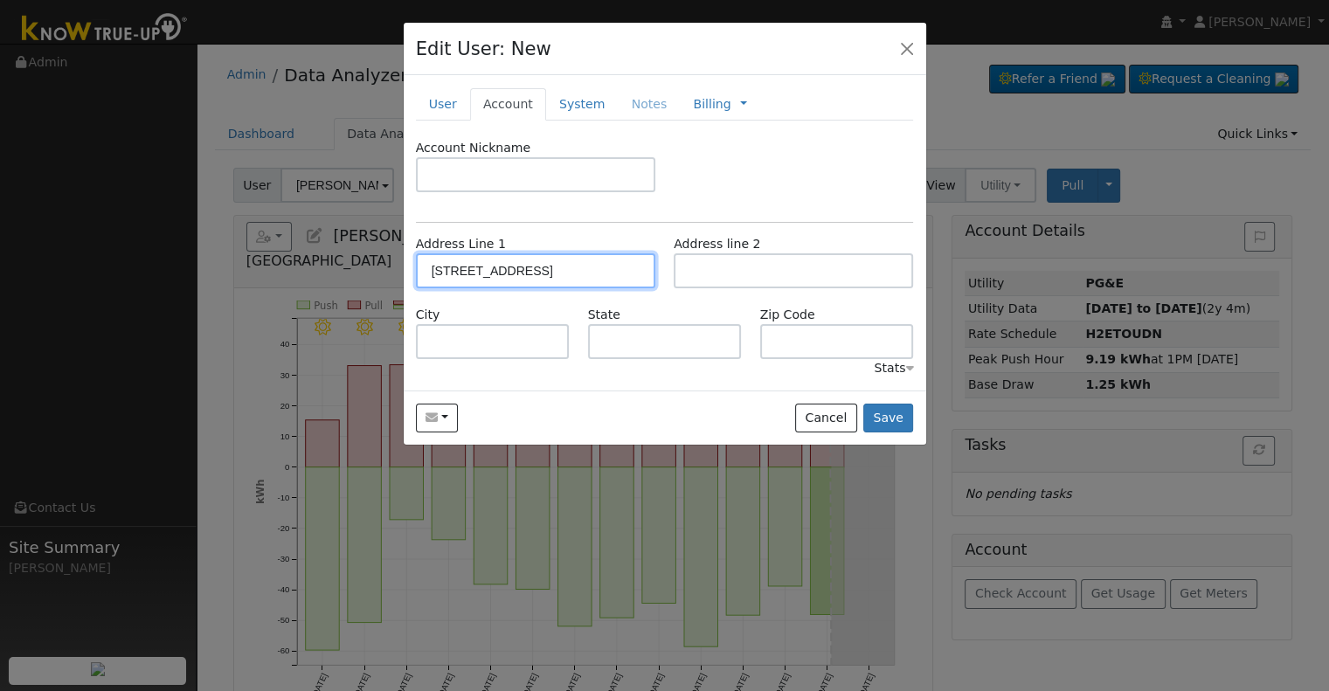
type input "Bakersfield"
type input "CA"
type input "93305"
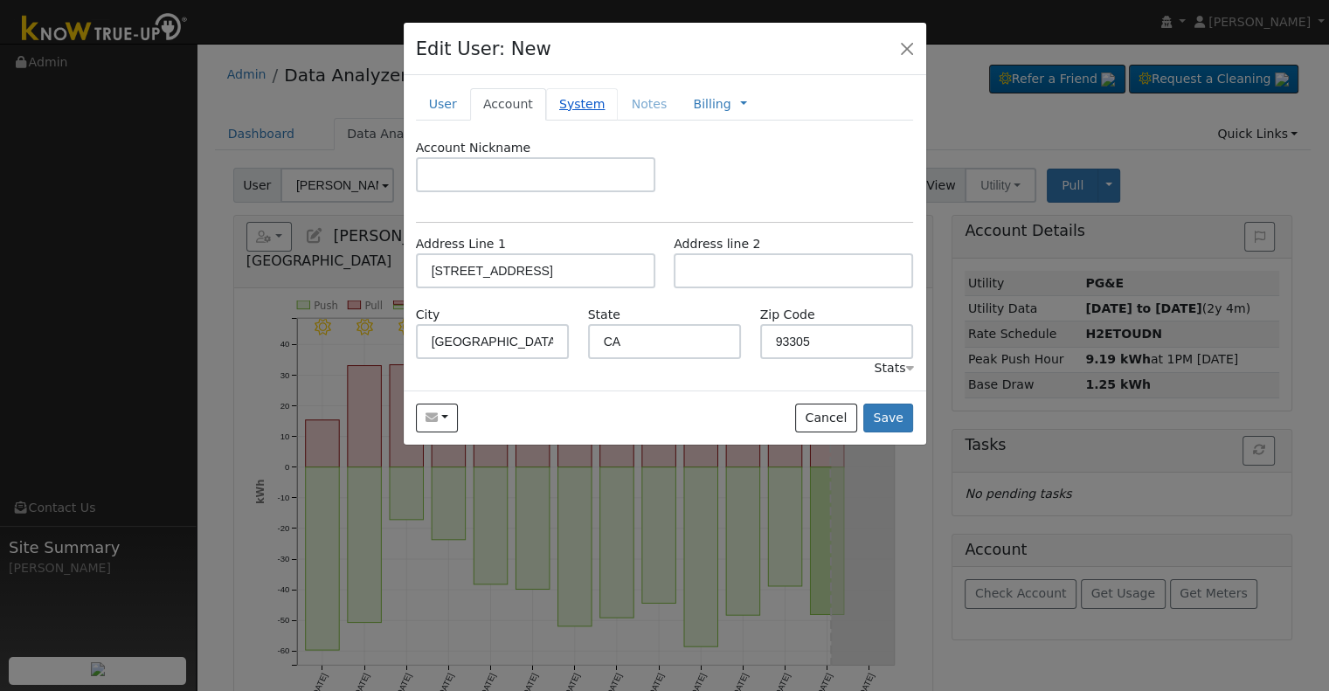
click at [576, 111] on link "System" at bounding box center [582, 104] width 72 height 32
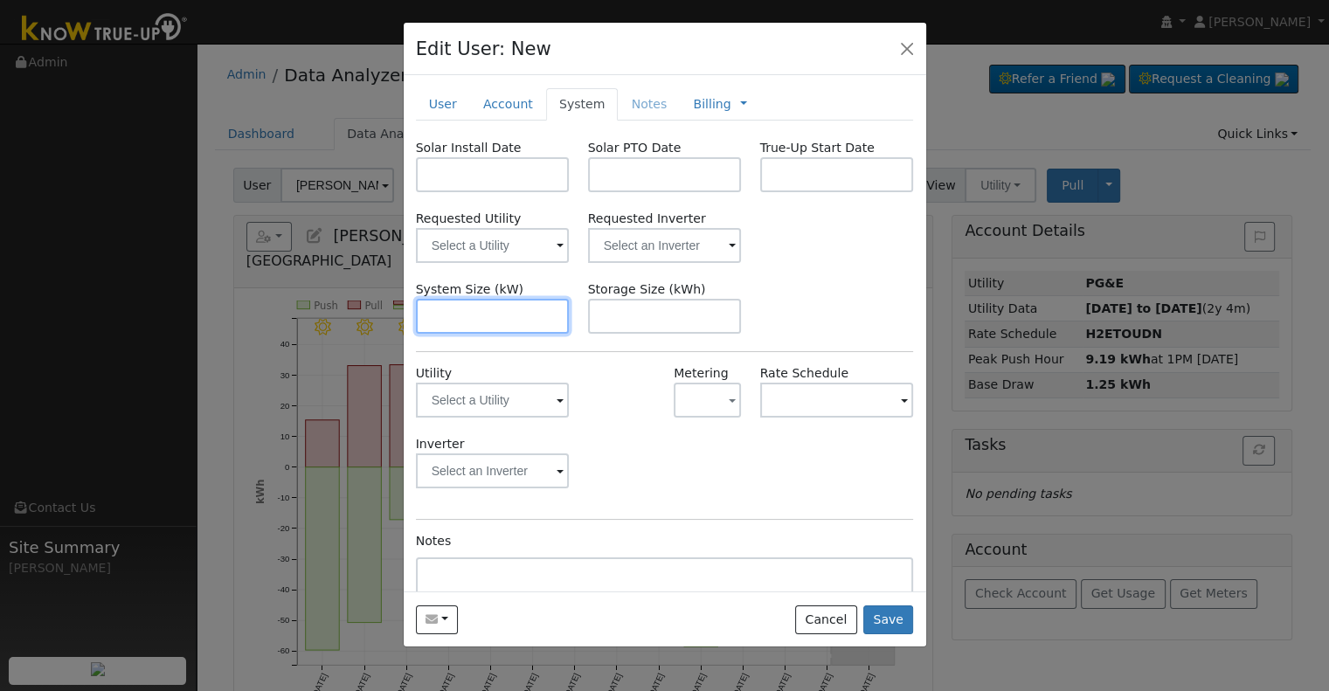
click at [472, 328] on input "text" at bounding box center [493, 316] width 154 height 35
paste input "9.430"
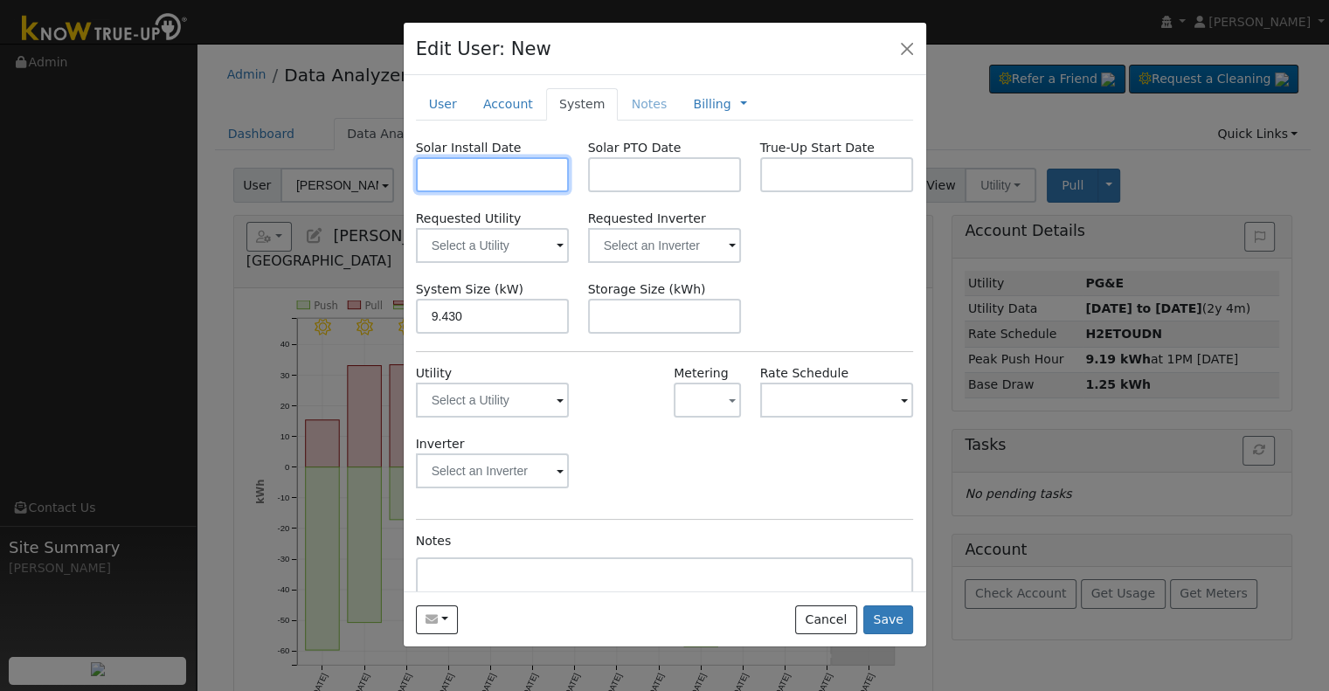
type input "9.4"
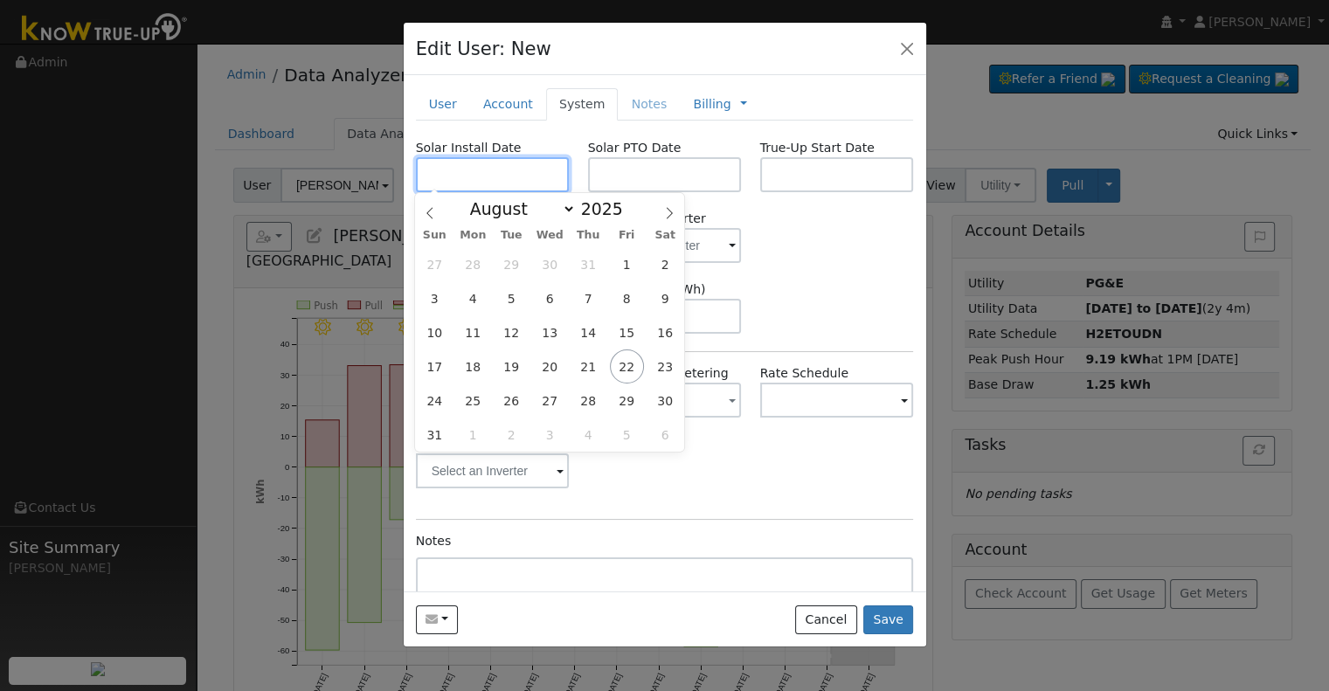
click at [507, 174] on input "text" at bounding box center [493, 174] width 154 height 35
click at [442, 159] on input "text" at bounding box center [493, 174] width 154 height 35
paste input "7/21/2025"
type input "07/21/2025"
click at [750, 167] on div "True-Up Start Date" at bounding box center [836, 165] width 172 height 53
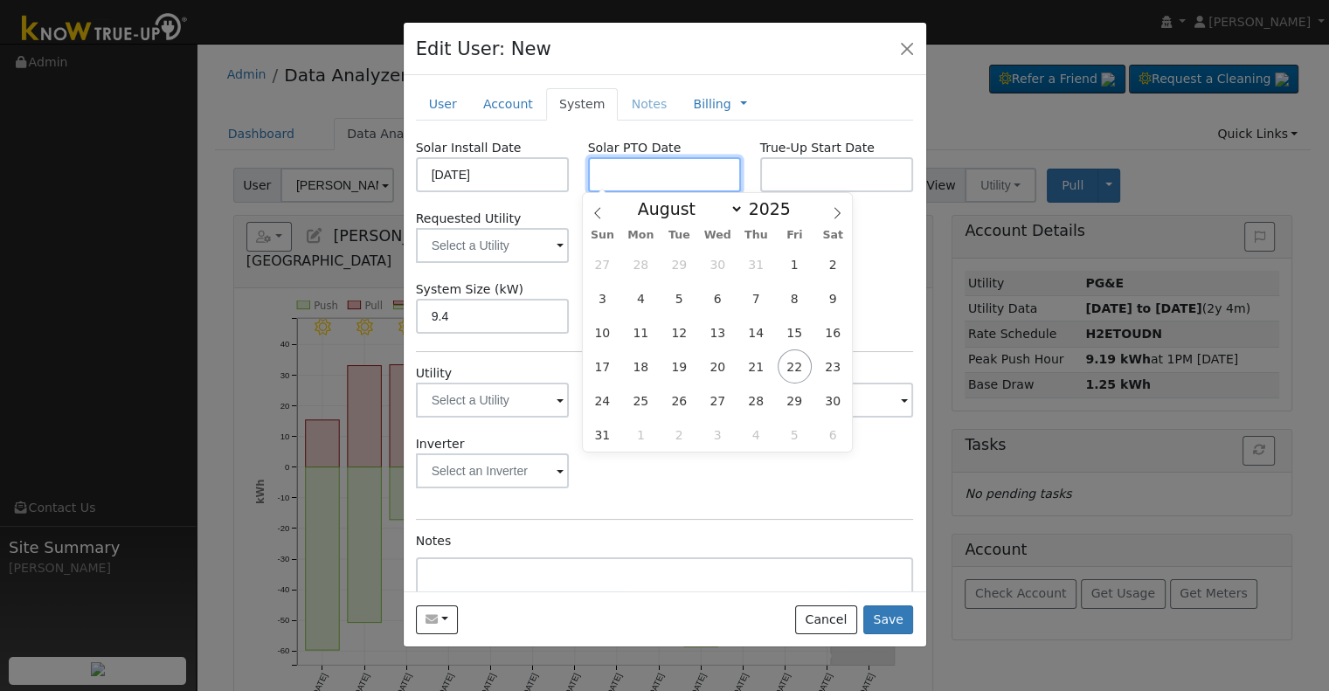
click at [688, 166] on input "text" at bounding box center [665, 174] width 154 height 35
click at [592, 180] on input "text" at bounding box center [665, 174] width 154 height 35
paste input "8/21/2025"
type input "08/21/2025"
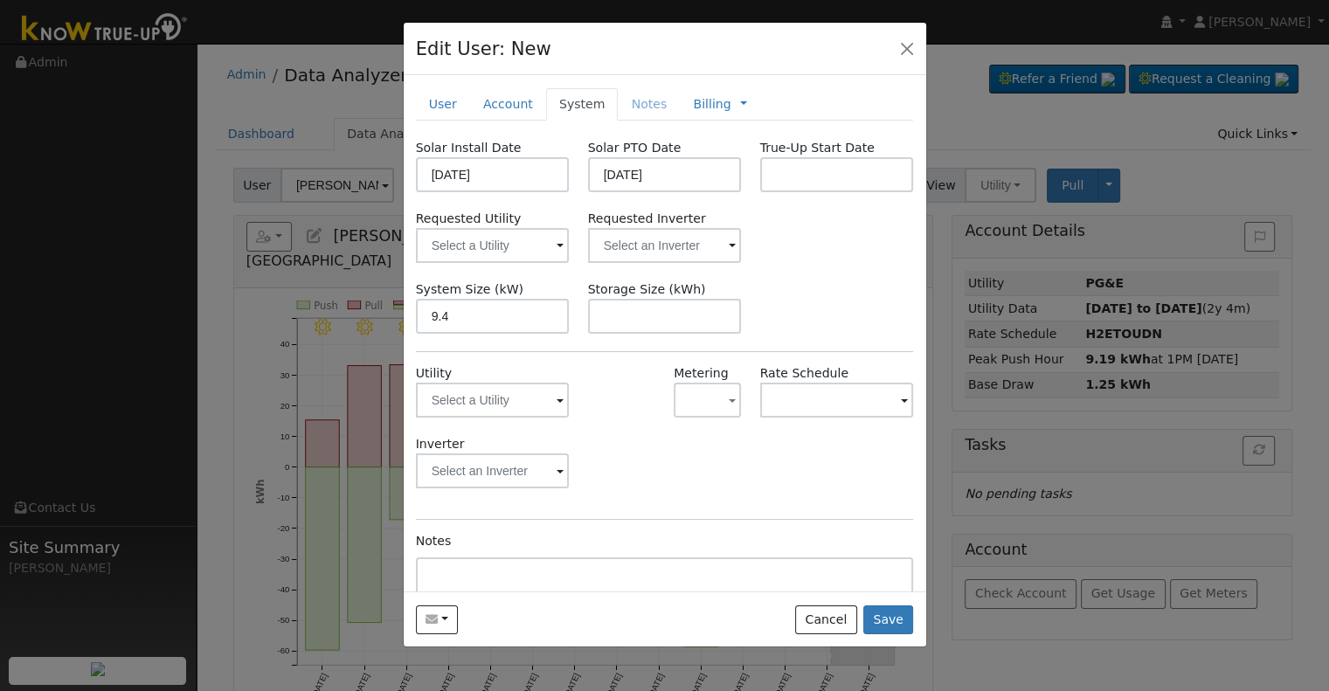
click at [715, 132] on div "New Account Nickname Cancel Create Are you sure you want to create new account …" at bounding box center [665, 333] width 522 height 516
click at [570, 243] on input "text" at bounding box center [493, 245] width 154 height 35
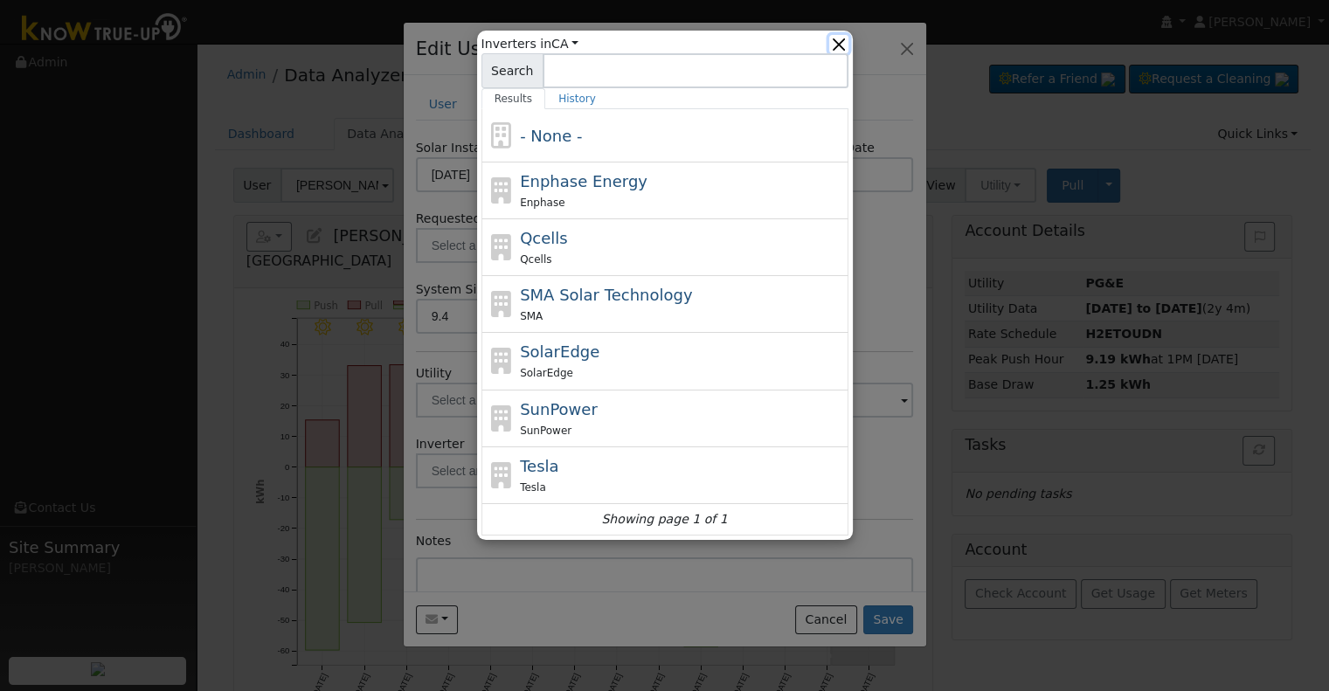
click at [843, 41] on button "button" at bounding box center [838, 44] width 18 height 18
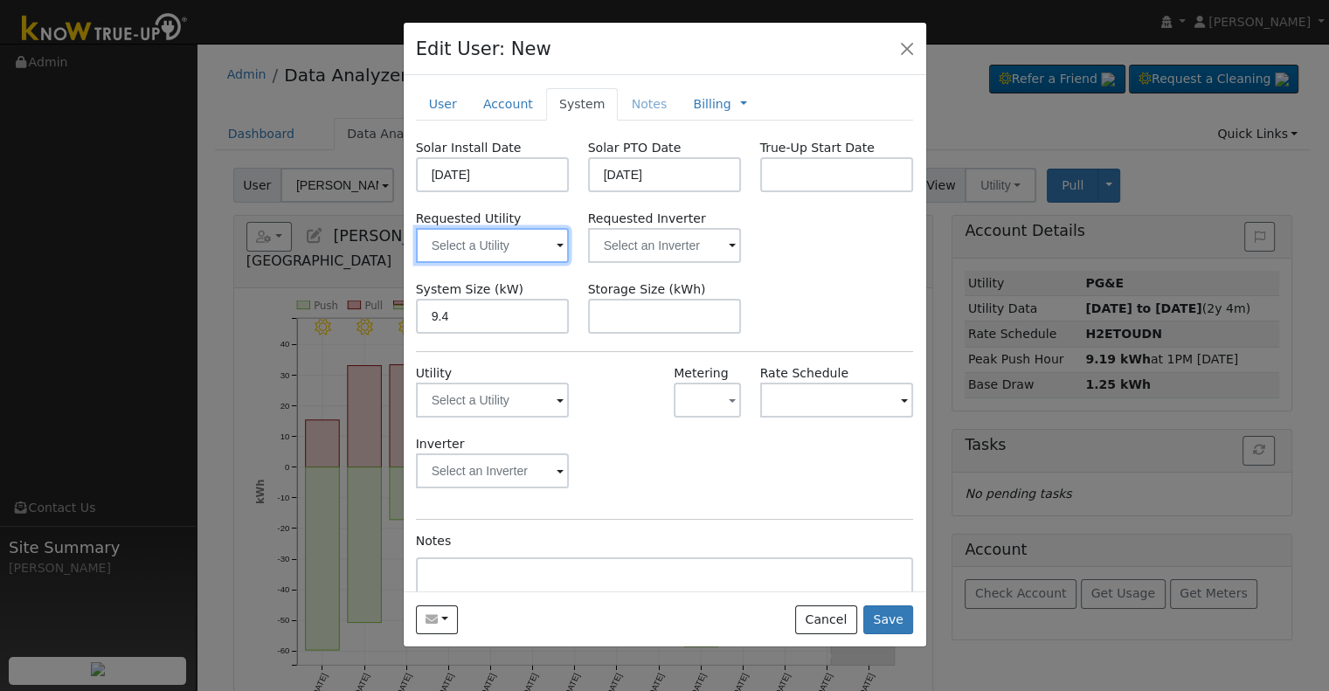
click at [521, 244] on input "text" at bounding box center [493, 245] width 154 height 35
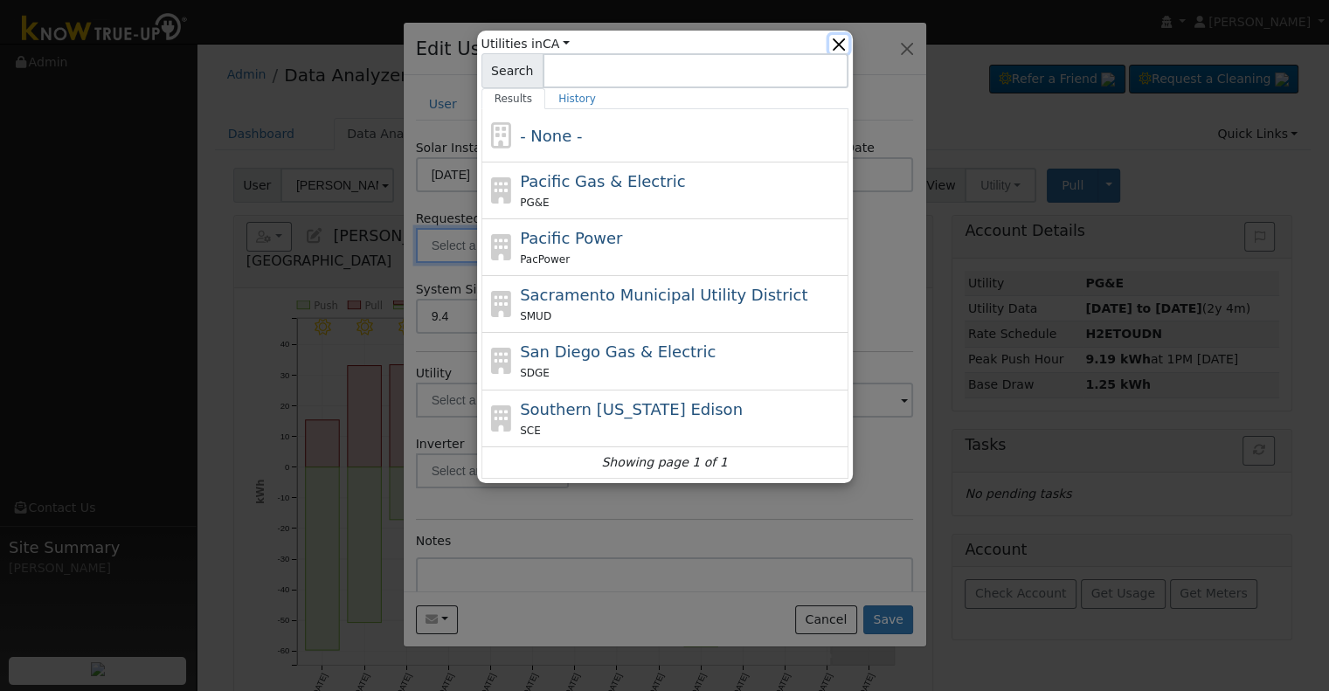
click at [842, 42] on button "button" at bounding box center [838, 44] width 18 height 18
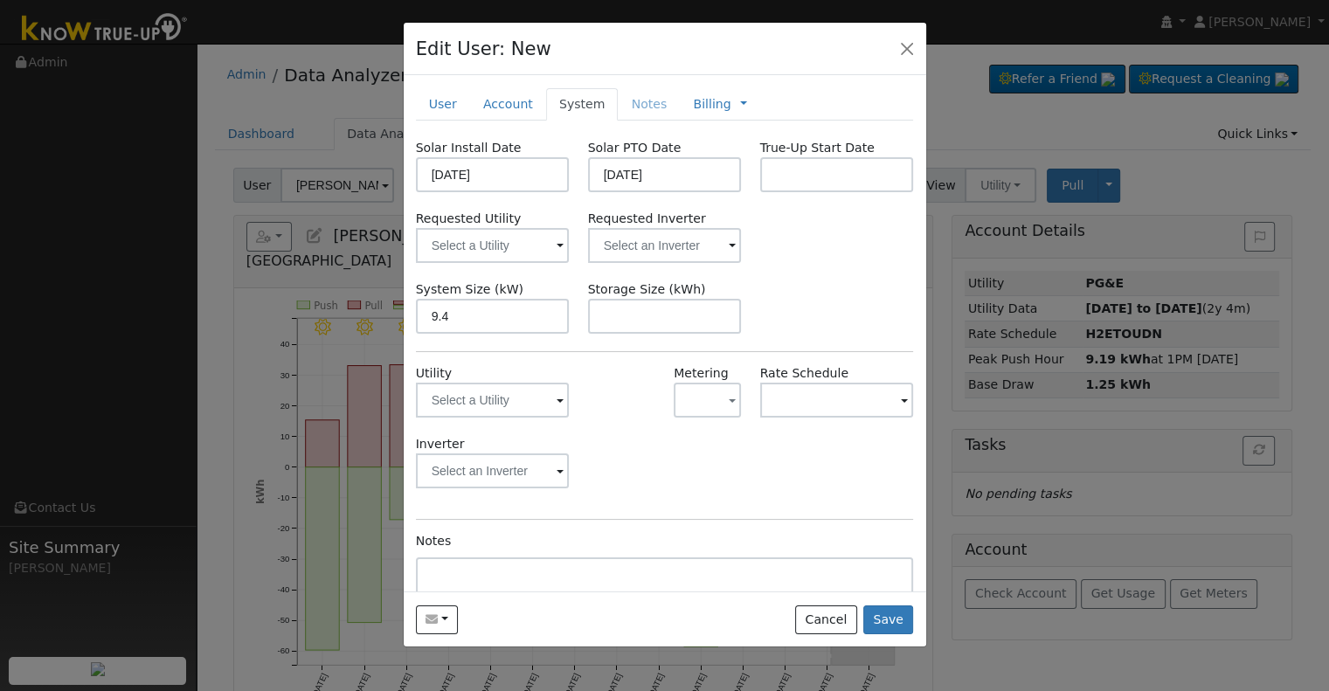
click at [502, 262] on div "Solar Install Date 07/21/2025 Solar PTO Date 08/21/2025 True-Up Start Date Requ…" at bounding box center [665, 413] width 498 height 549
click at [502, 233] on input "text" at bounding box center [493, 245] width 154 height 35
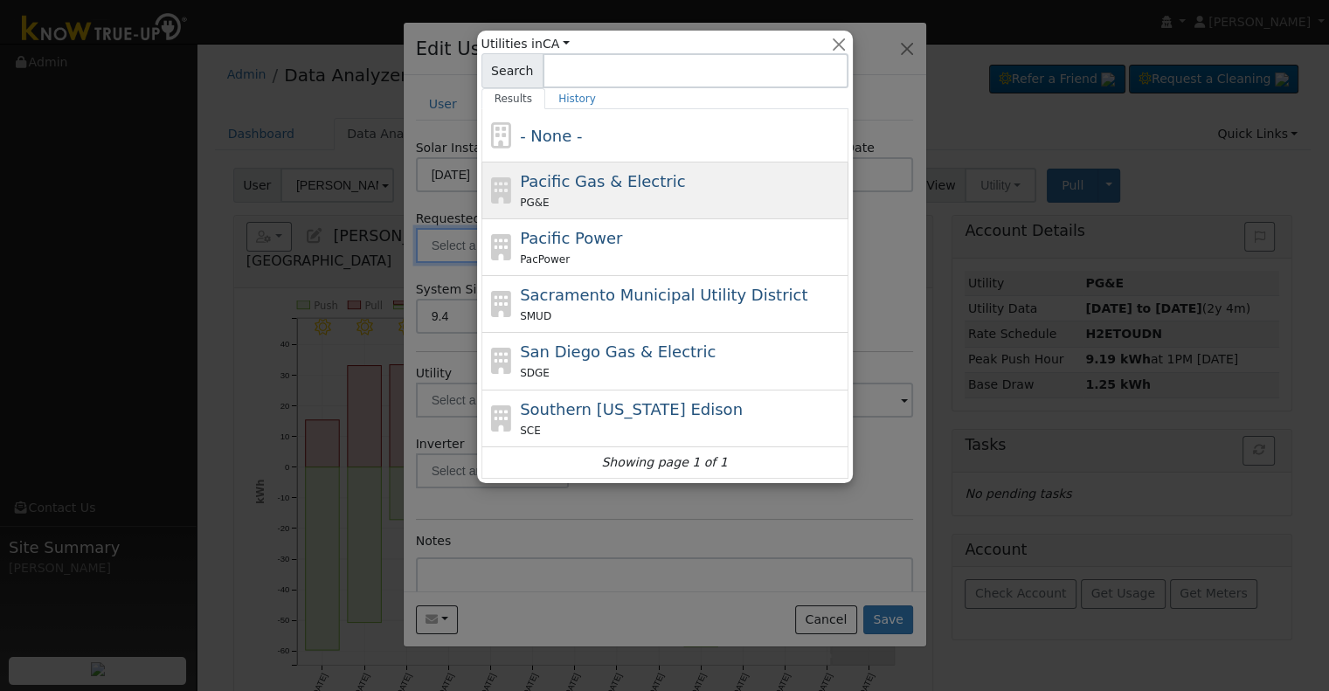
click at [657, 210] on div "PG&E" at bounding box center [682, 202] width 324 height 18
type input "Pacific Gas & Electric"
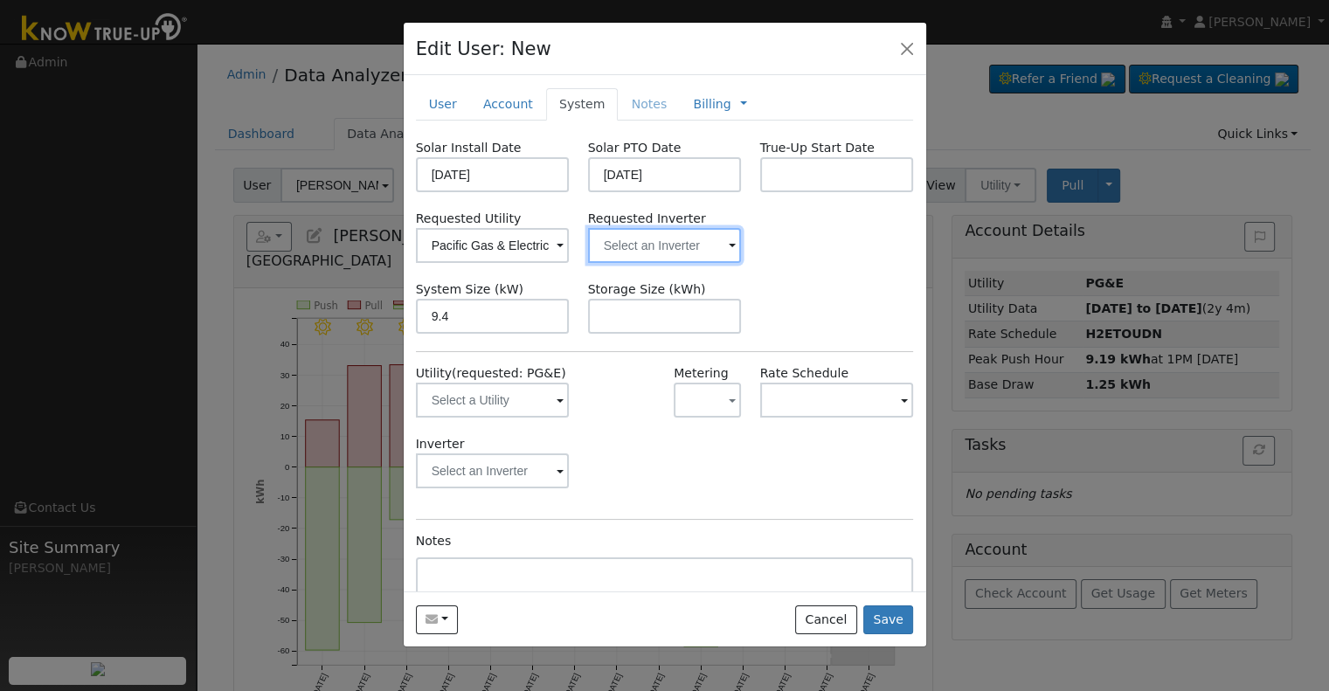
click at [570, 238] on input "text" at bounding box center [493, 245] width 154 height 35
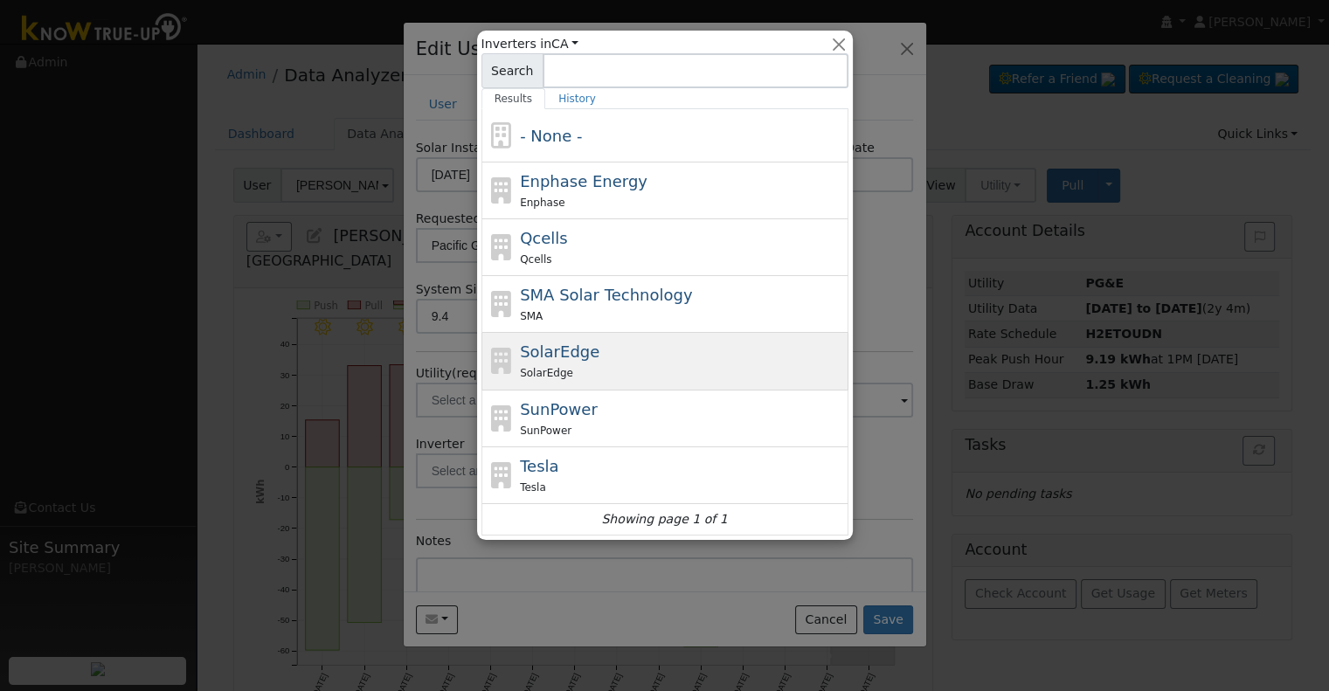
click at [613, 357] on div "SolarEdge SolarEdge" at bounding box center [682, 361] width 324 height 42
type input "SolarEdge"
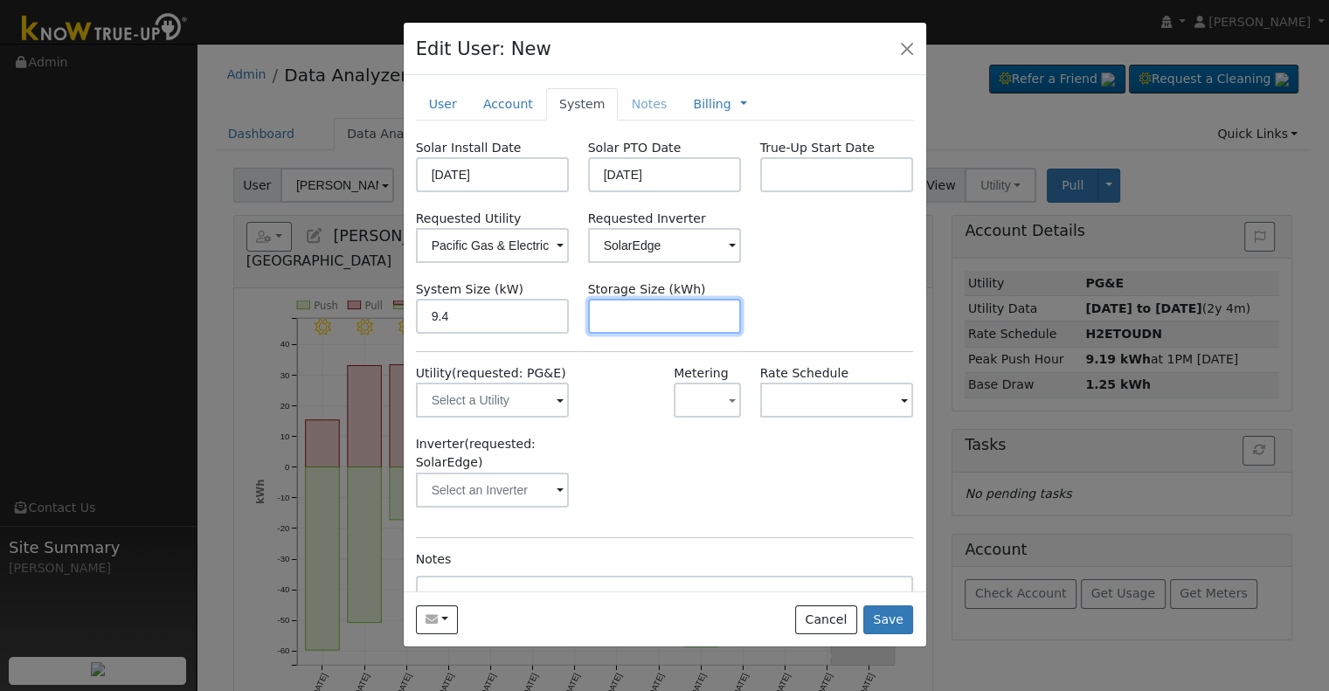
click at [622, 319] on input "text" at bounding box center [665, 316] width 154 height 35
click at [590, 308] on input "text" at bounding box center [665, 316] width 154 height 35
paste input "20.00"
type input "20"
click at [693, 100] on link "Billing" at bounding box center [712, 104] width 38 height 18
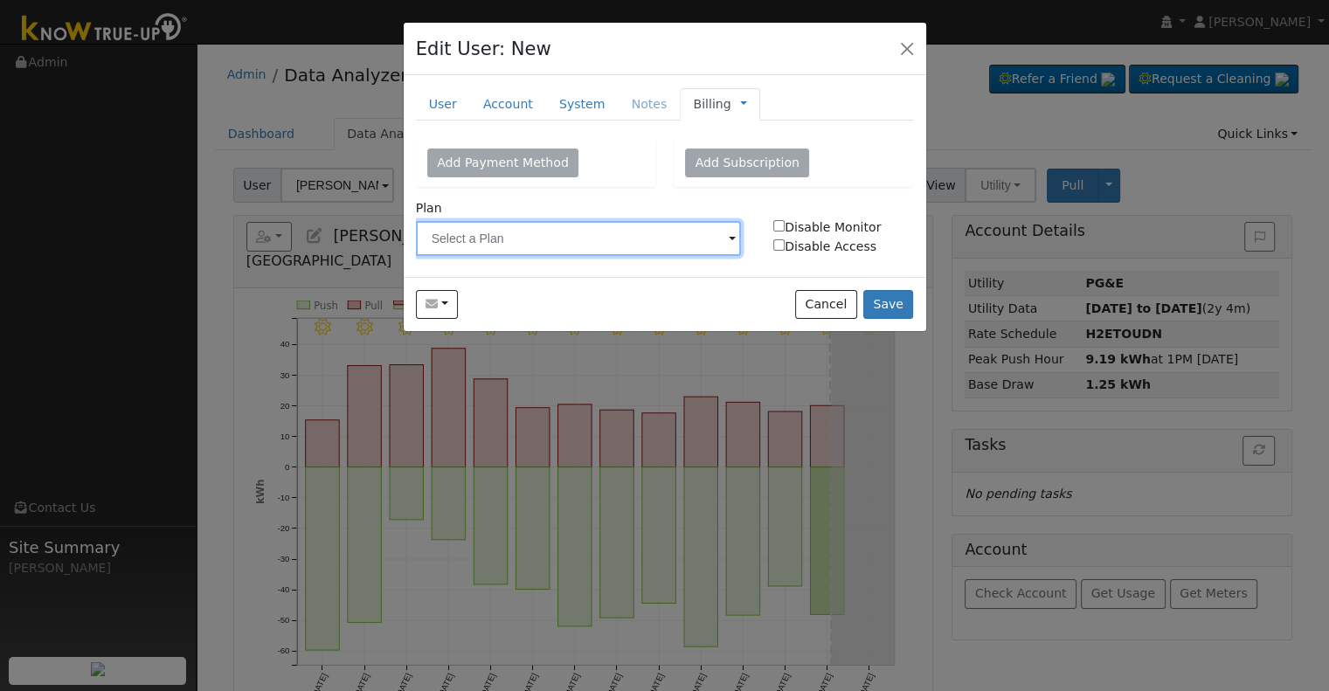
click at [518, 250] on input "text" at bounding box center [579, 238] width 326 height 35
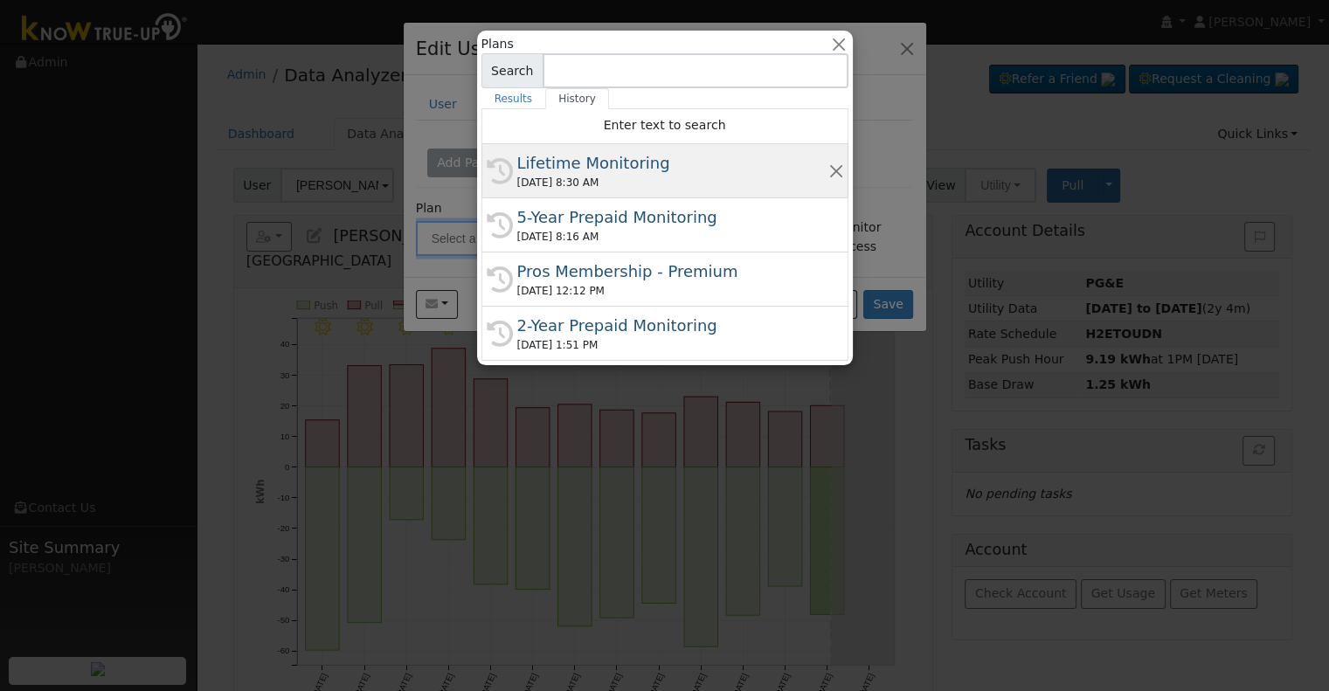
click at [639, 167] on div "Lifetime Monitoring" at bounding box center [672, 163] width 311 height 24
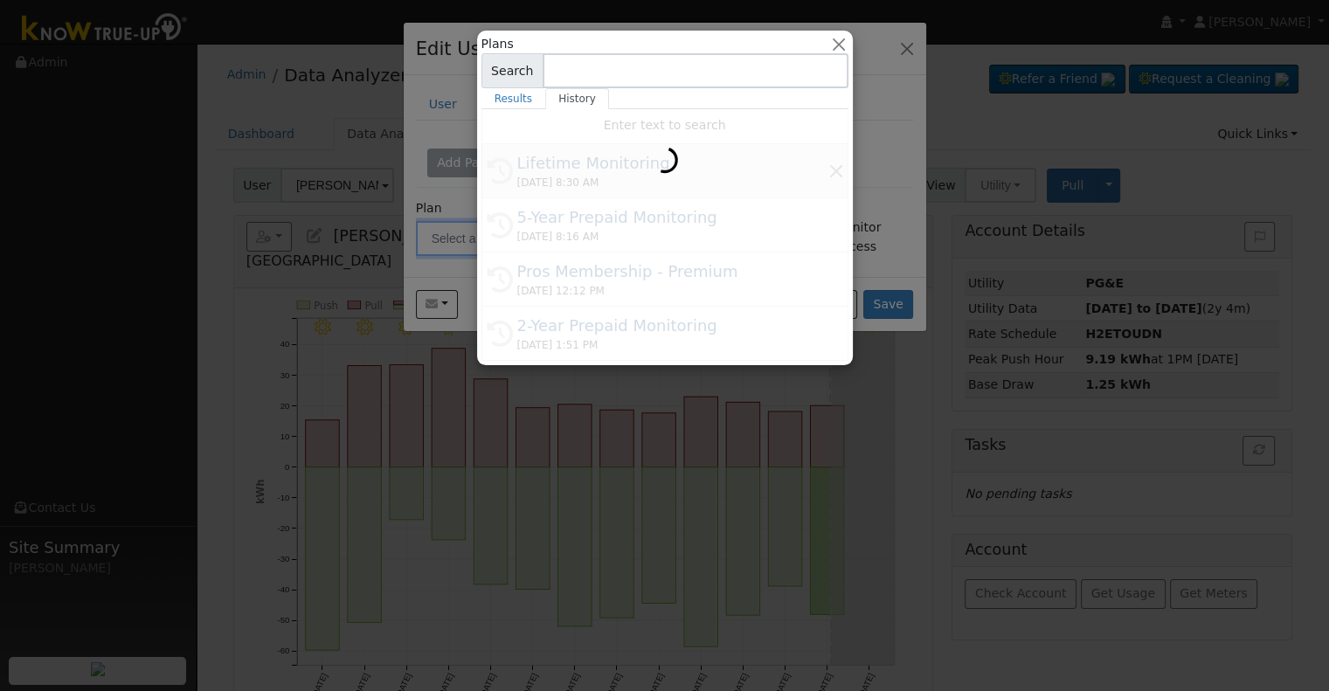
type input "Lifetime Monitoring"
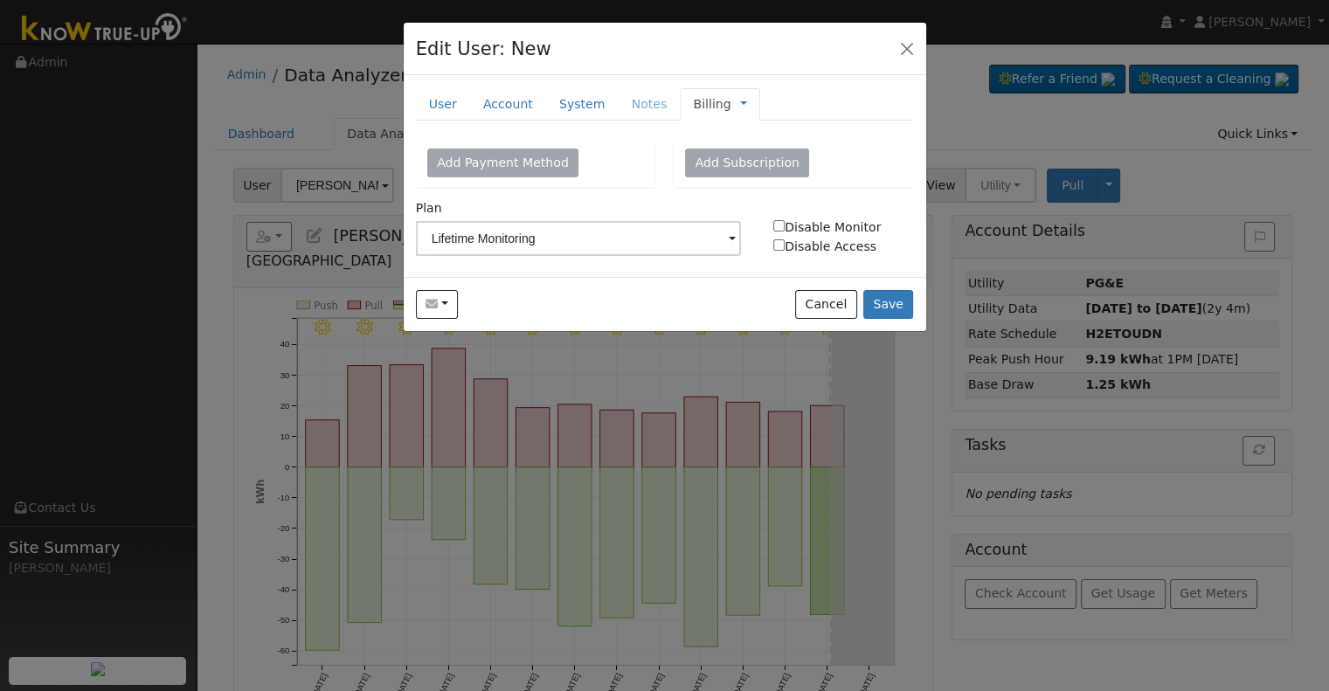
click at [733, 233] on span at bounding box center [731, 240] width 7 height 20
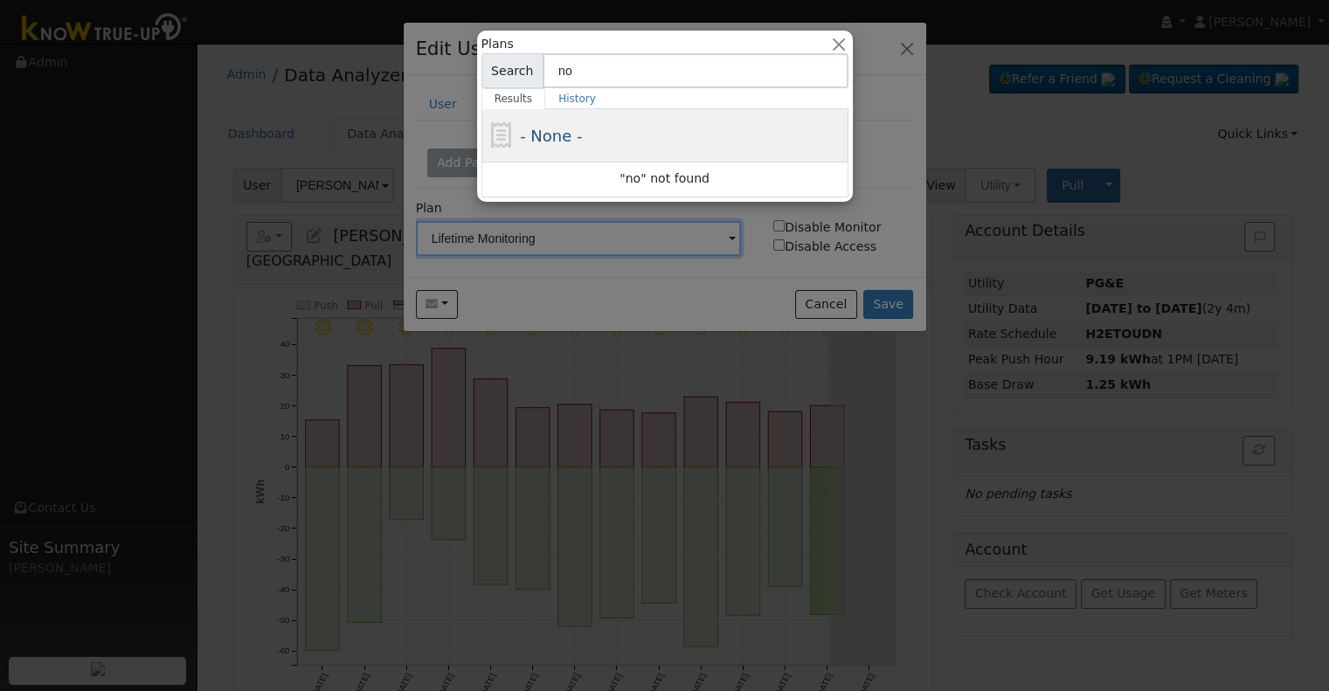
type input "no"
click at [659, 148] on div "- None -" at bounding box center [664, 135] width 367 height 53
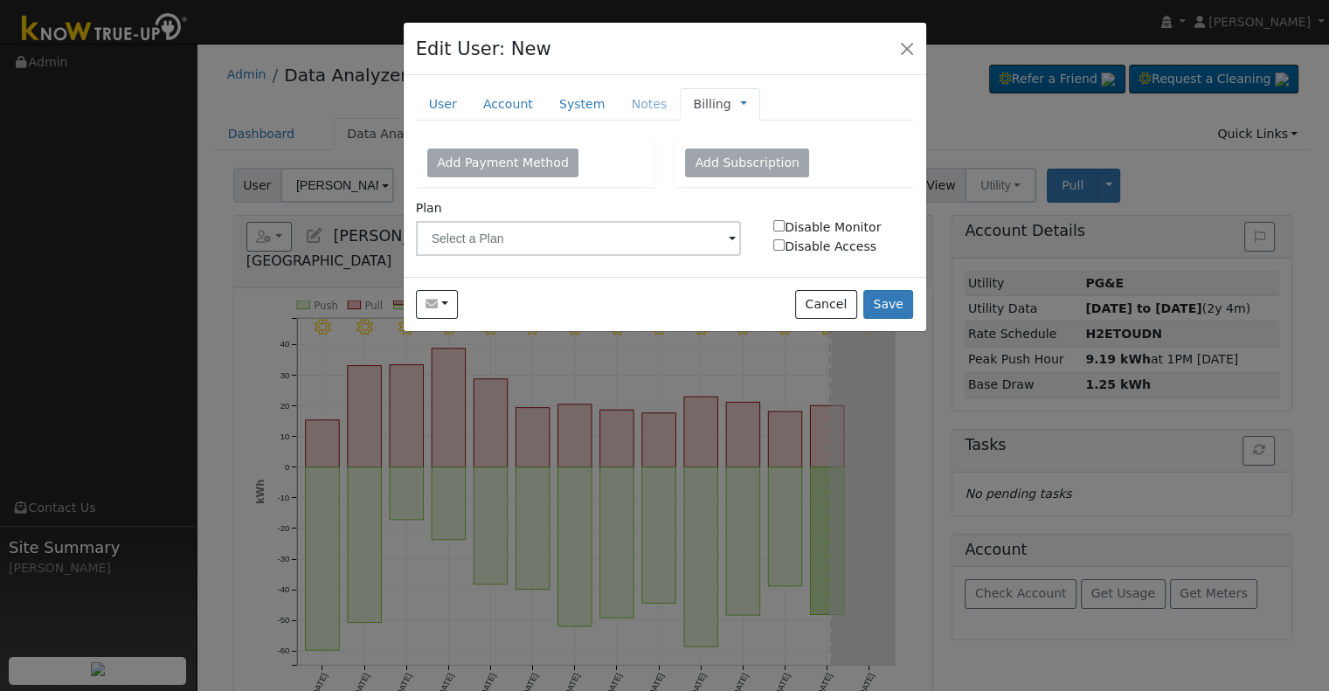
click at [731, 101] on span "Management Billing Timeline" at bounding box center [739, 104] width 16 height 14
click at [740, 107] on link at bounding box center [743, 104] width 7 height 18
click at [758, 133] on link "Management" at bounding box center [801, 135] width 121 height 24
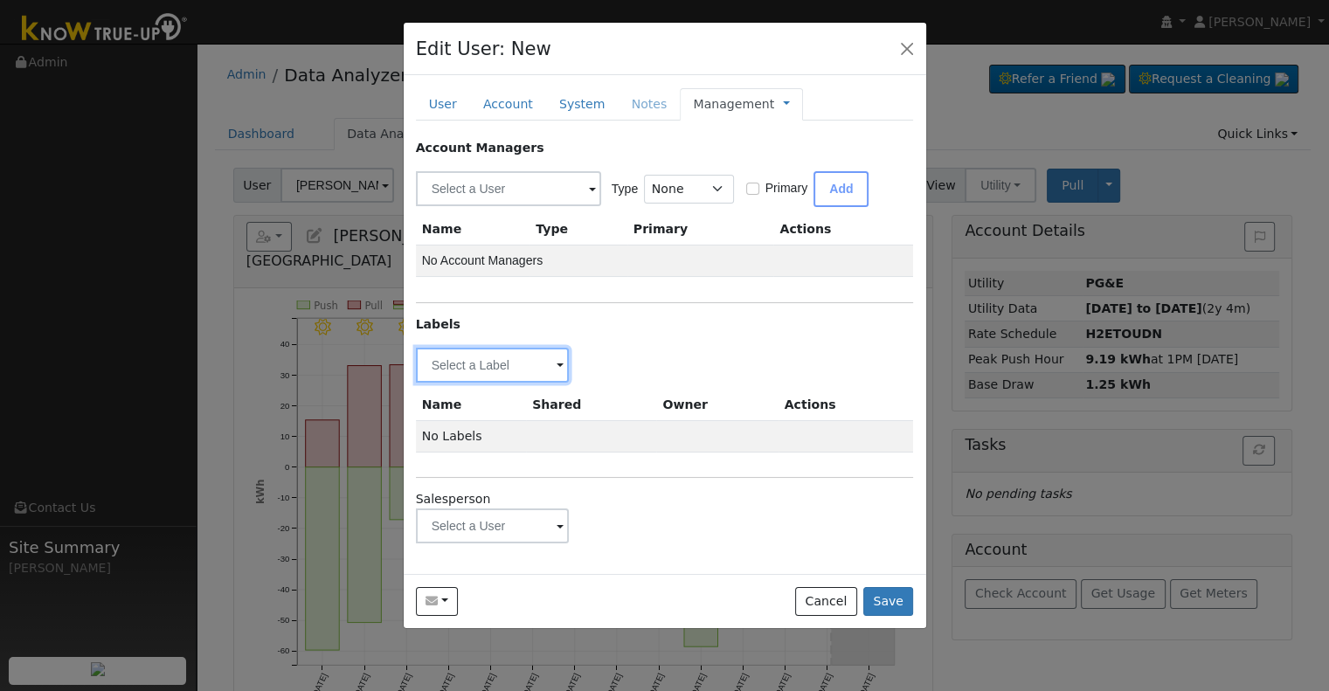
click at [477, 359] on input "text" at bounding box center [493, 365] width 154 height 35
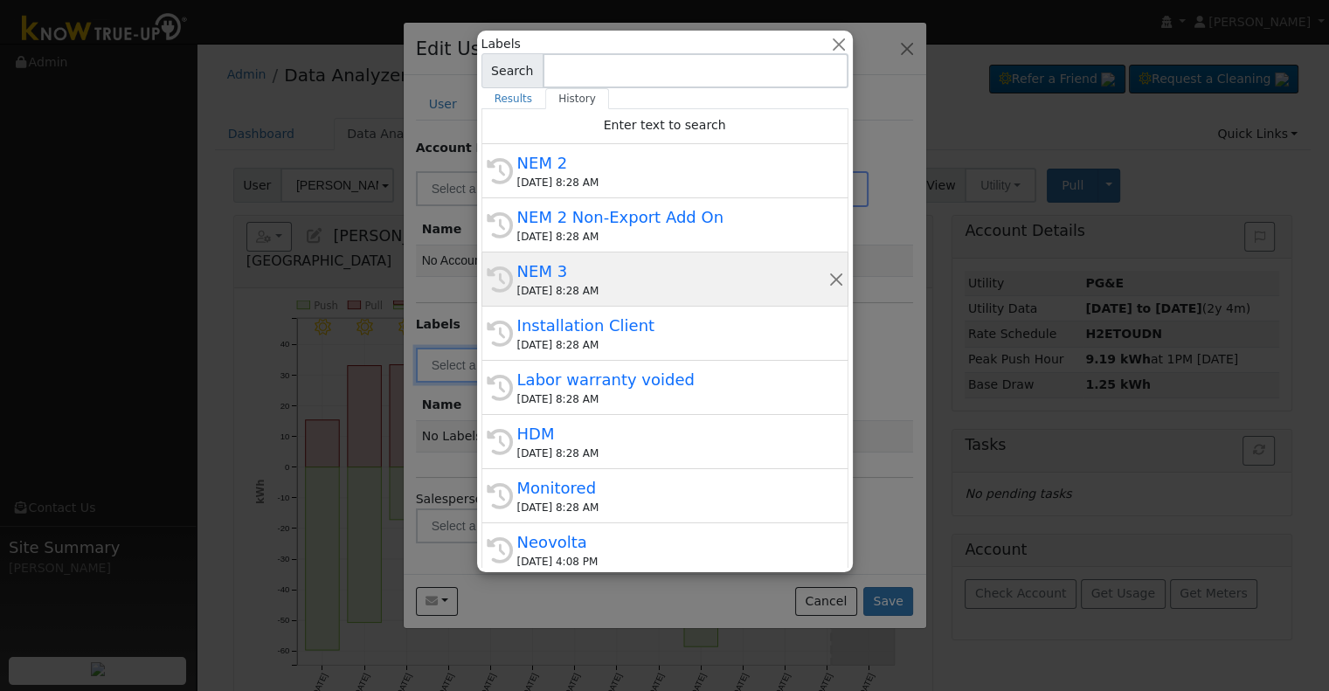
click at [615, 278] on div "NEM 3" at bounding box center [672, 271] width 311 height 24
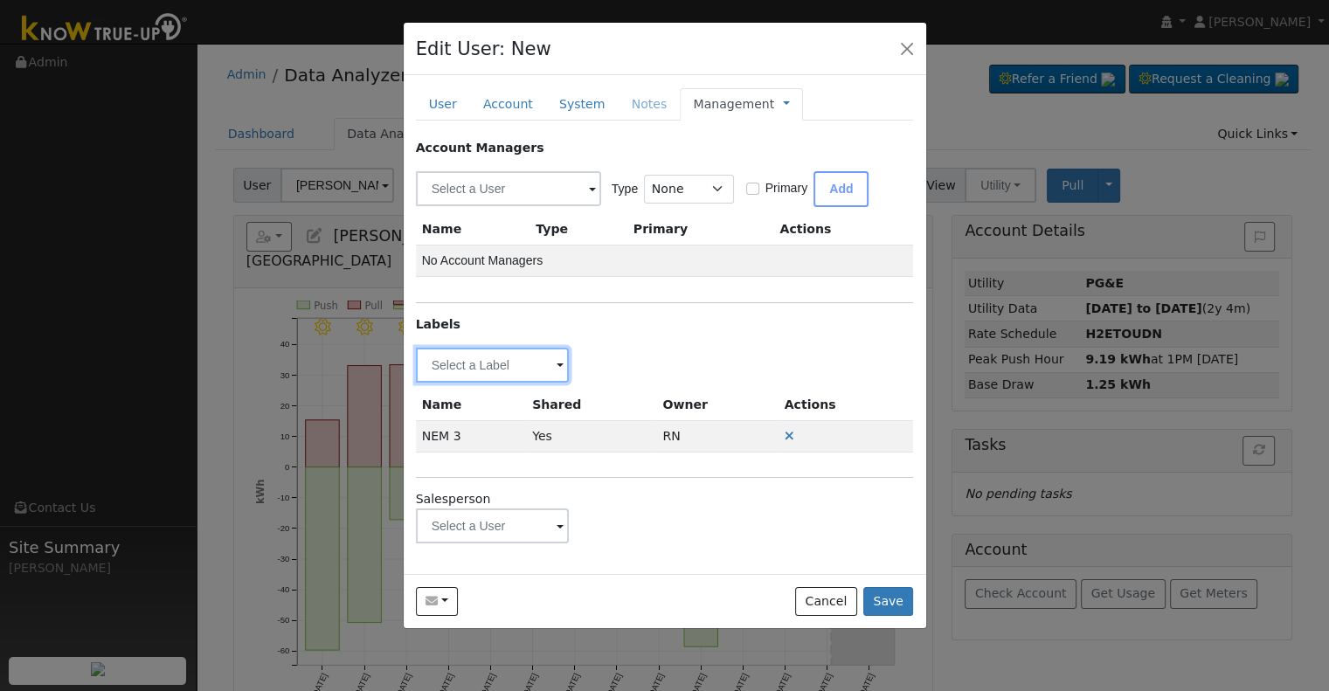
click at [464, 356] on input "text" at bounding box center [493, 365] width 154 height 35
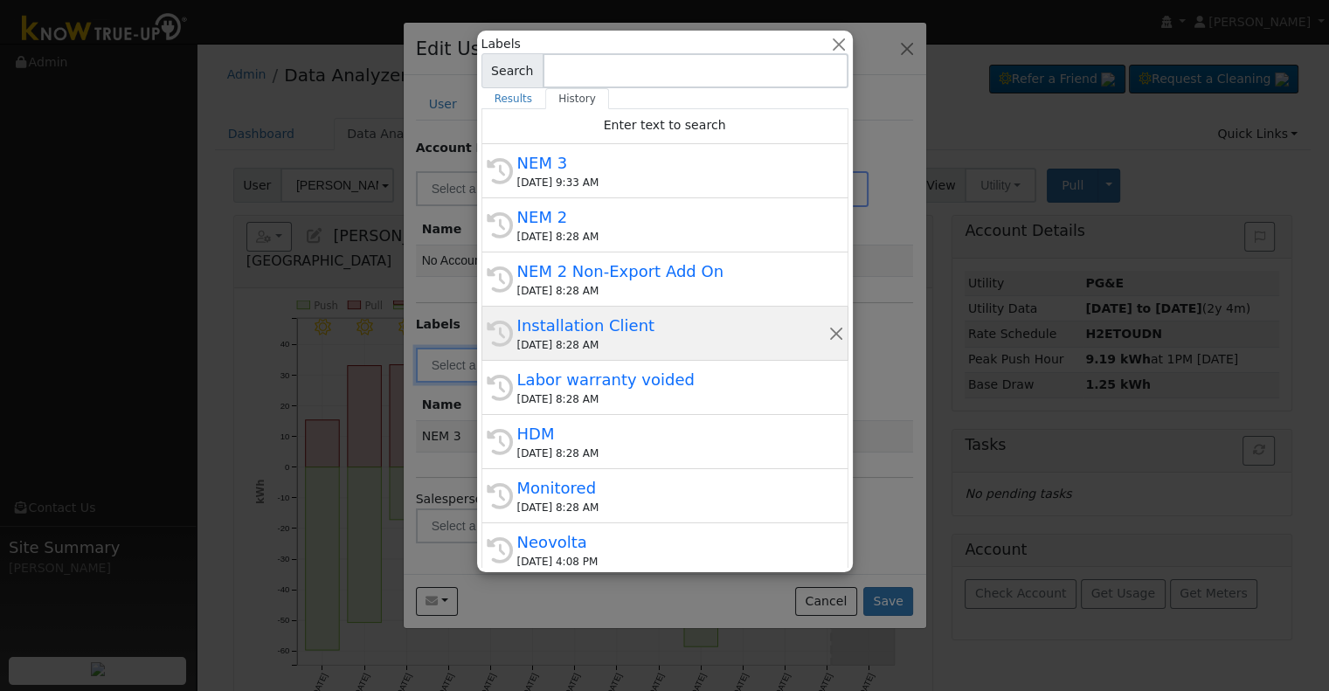
click at [587, 344] on div "08/22/2025 8:28 AM" at bounding box center [672, 345] width 311 height 16
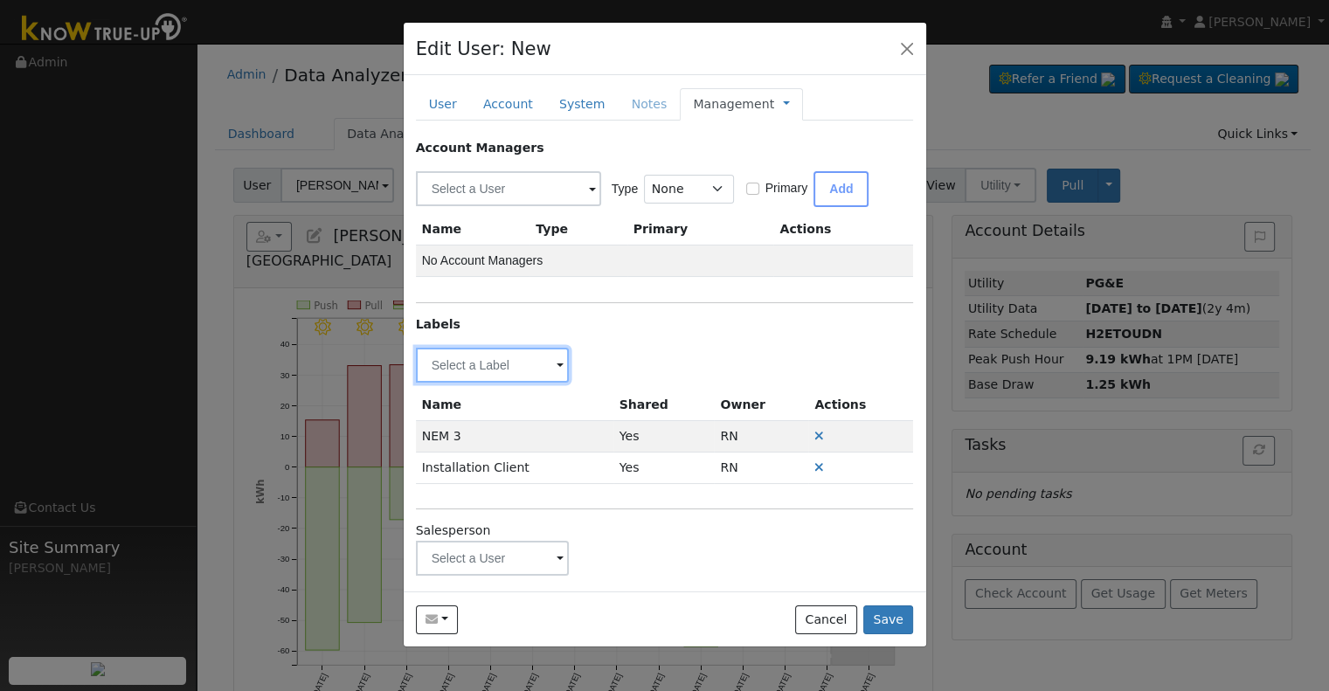
click at [528, 357] on input "text" at bounding box center [493, 365] width 154 height 35
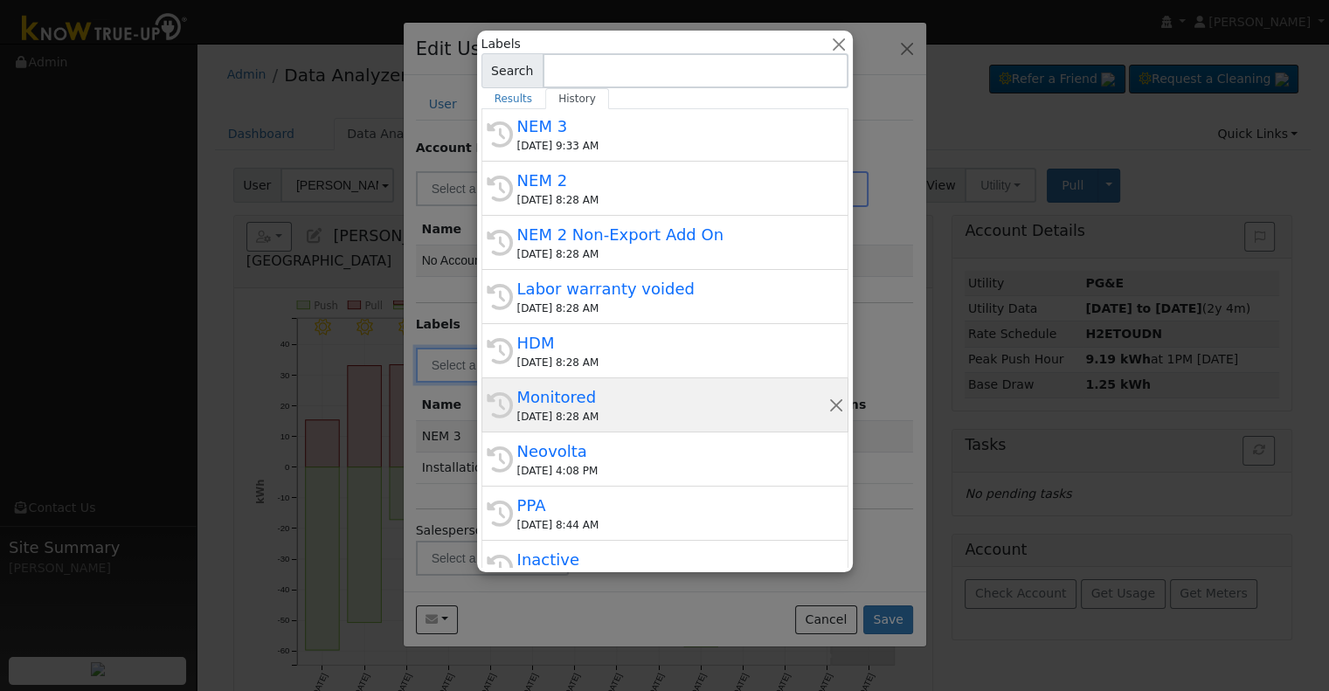
scroll to position [175, 0]
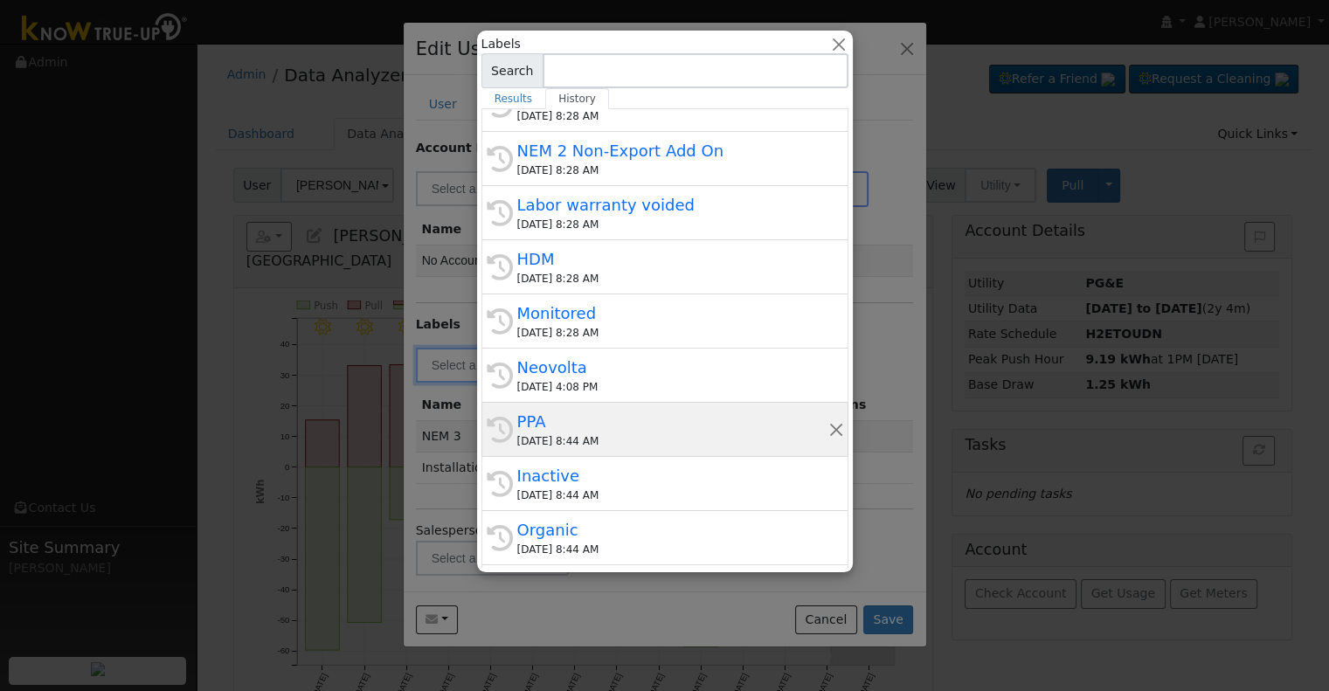
click at [590, 410] on div "PPA" at bounding box center [672, 422] width 311 height 24
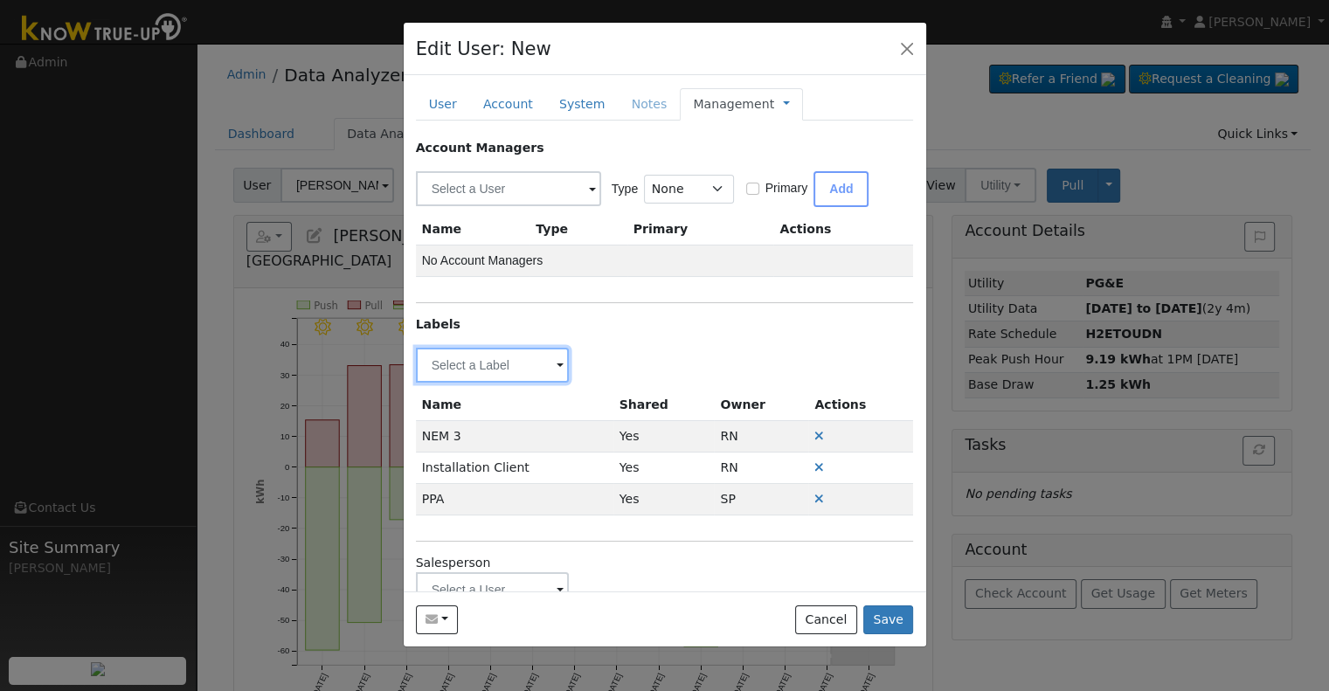
click at [528, 368] on input "text" at bounding box center [493, 365] width 154 height 35
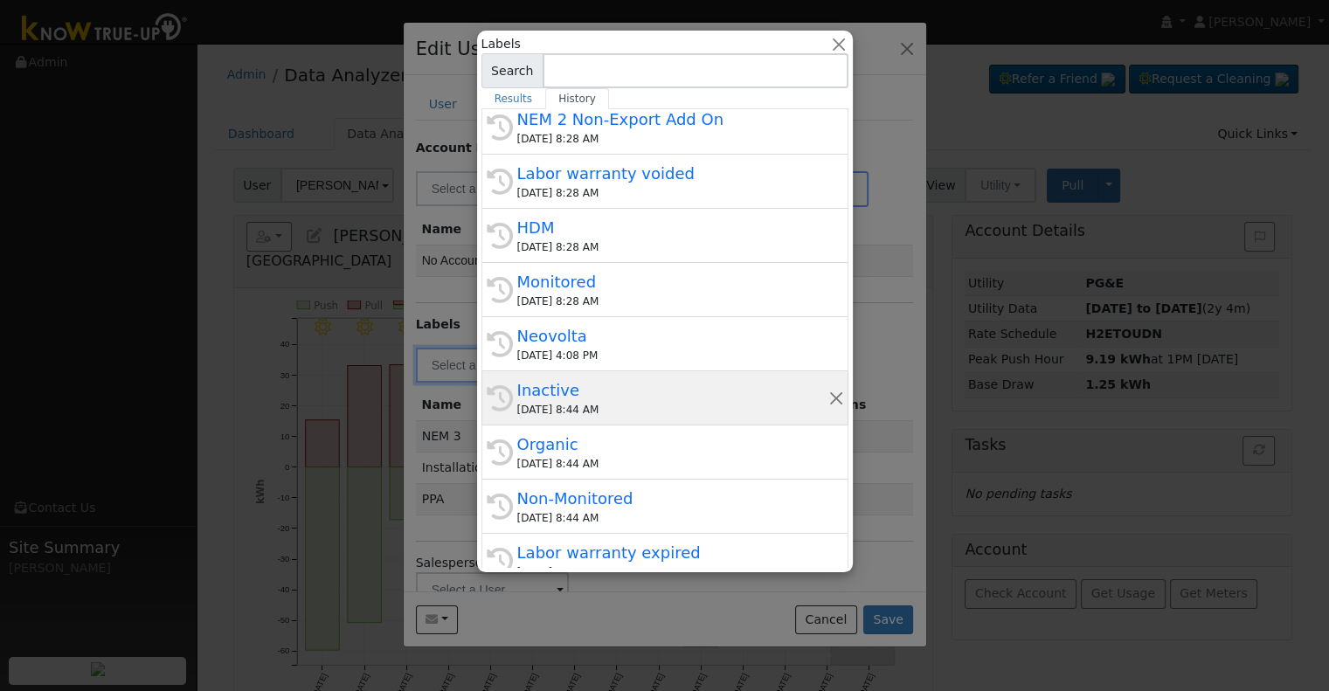
scroll to position [262, 0]
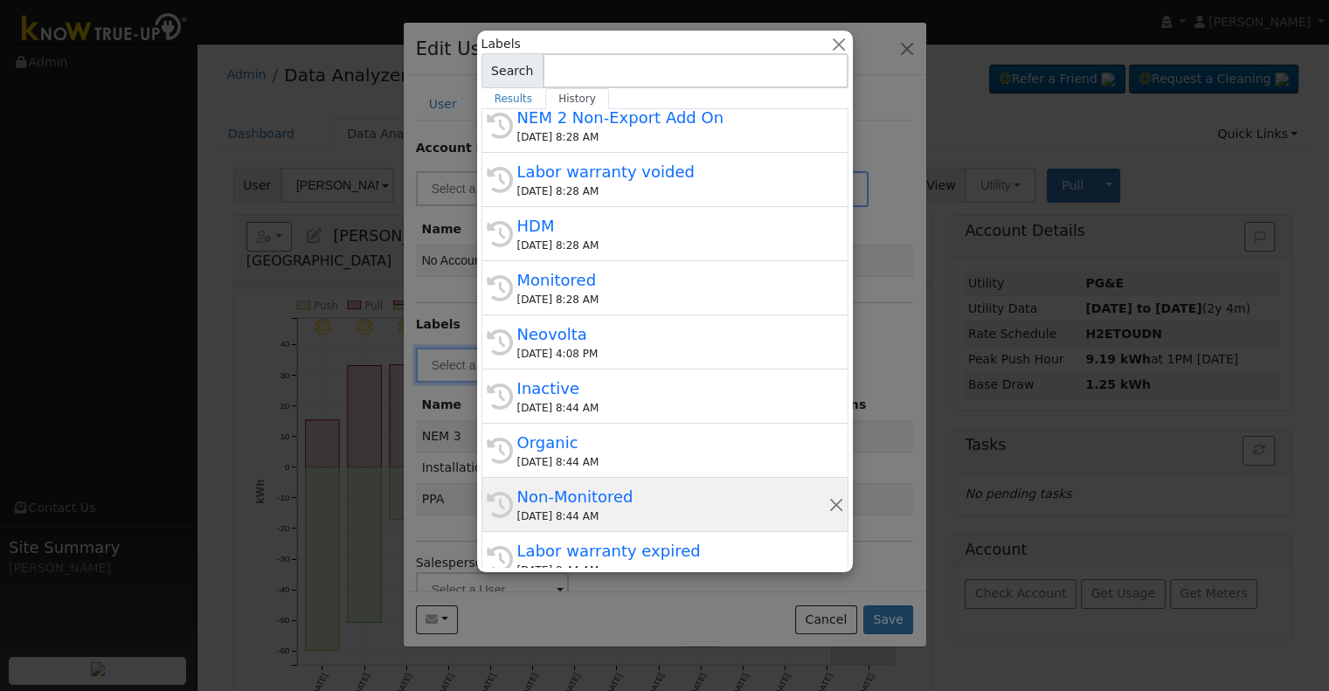
click at [625, 514] on div "08/21/2025 8:44 AM" at bounding box center [672, 516] width 311 height 16
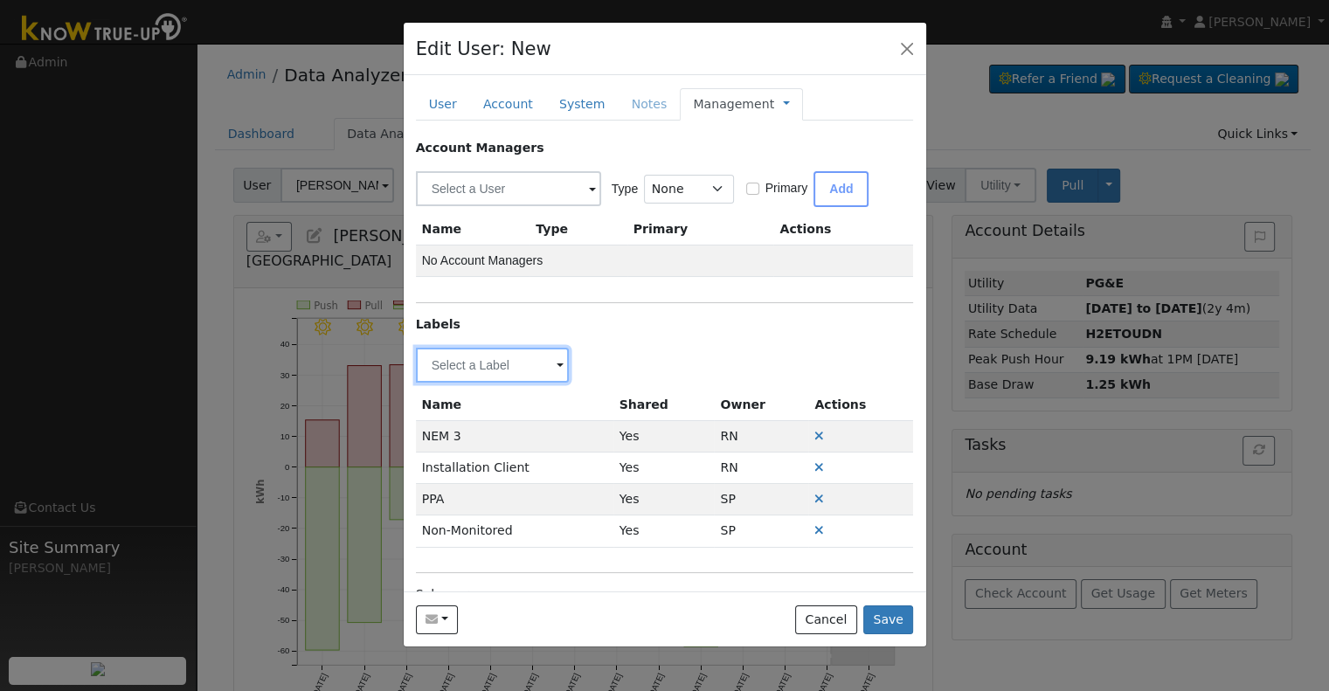
click at [514, 360] on input "text" at bounding box center [493, 365] width 154 height 35
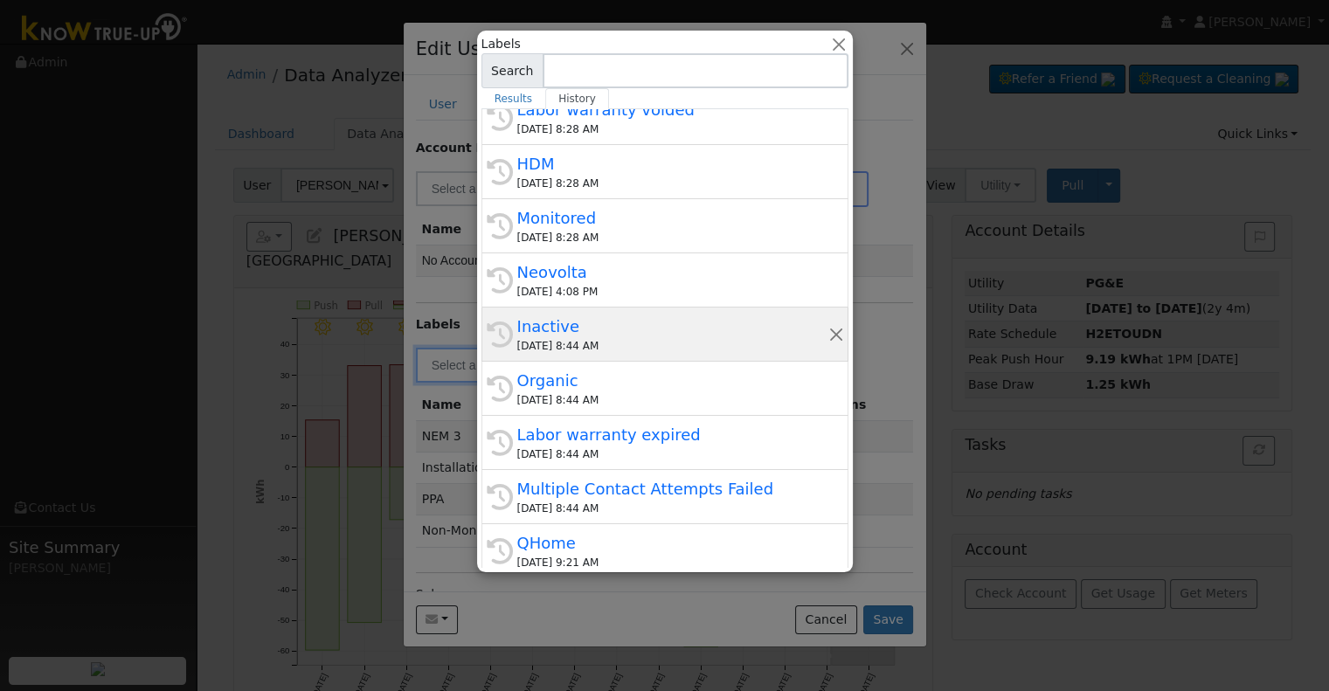
scroll to position [385, 0]
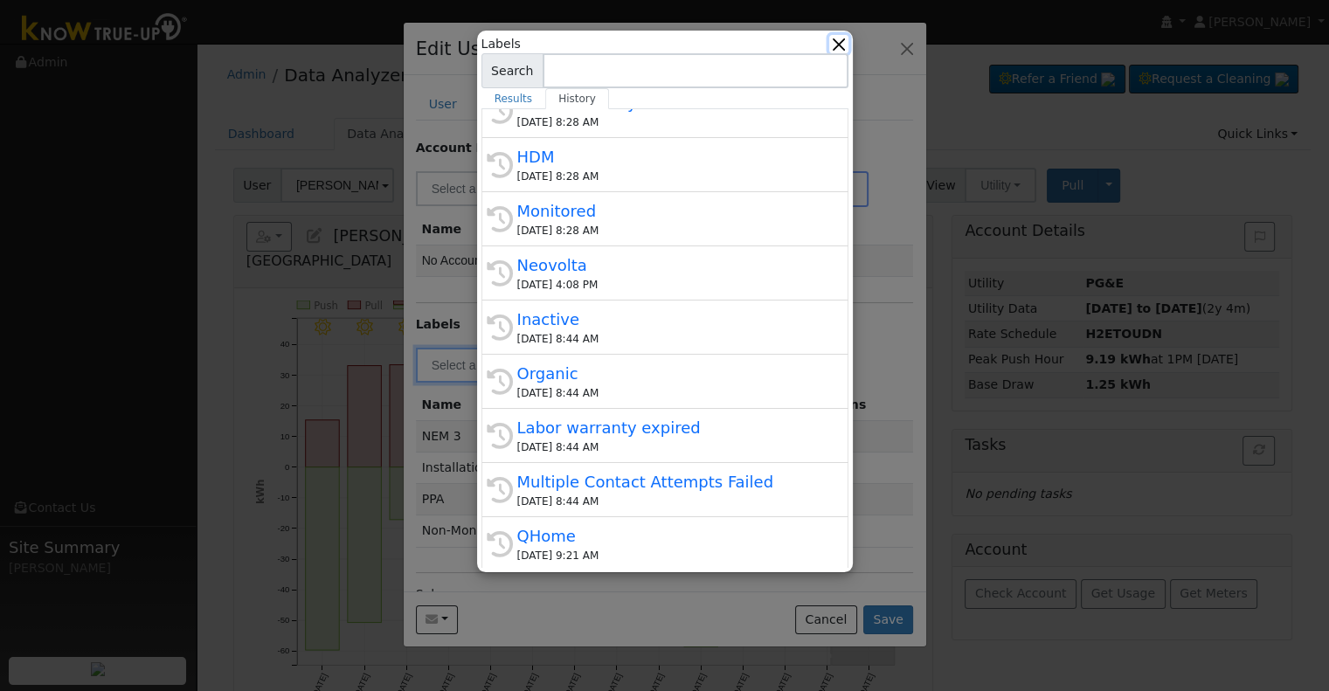
click at [846, 41] on button "button" at bounding box center [838, 44] width 18 height 18
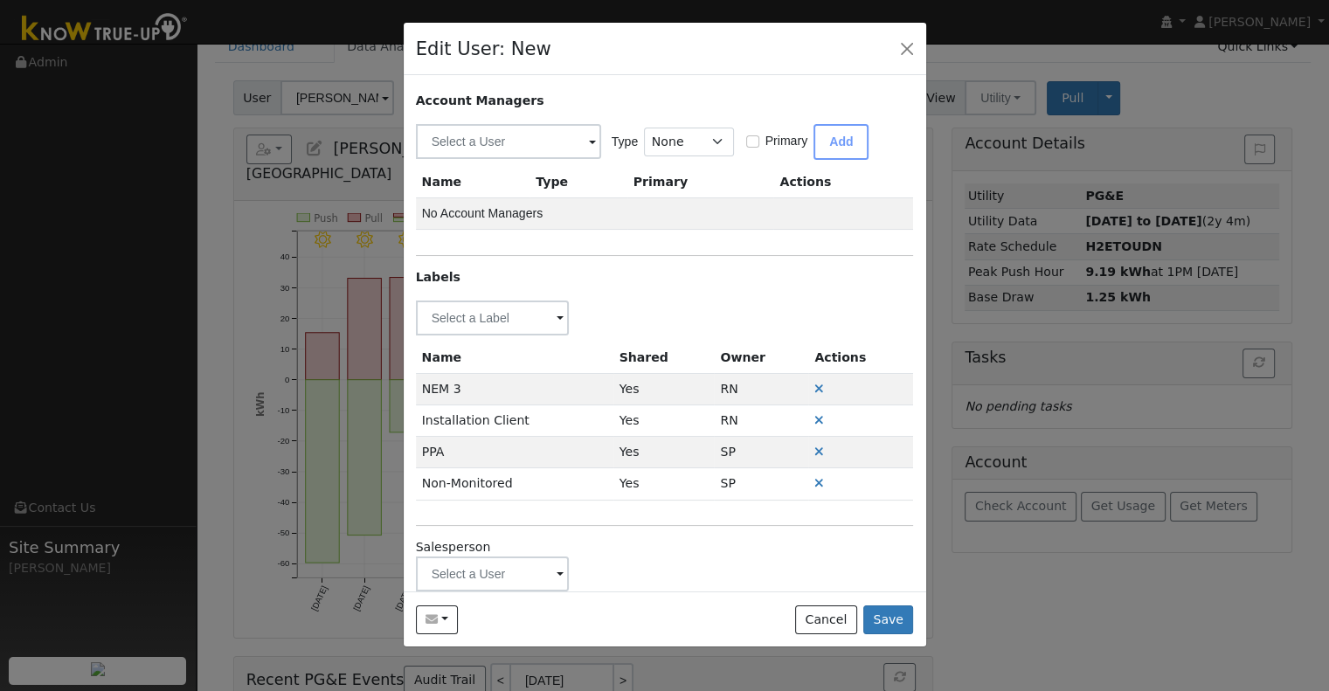
scroll to position [73, 0]
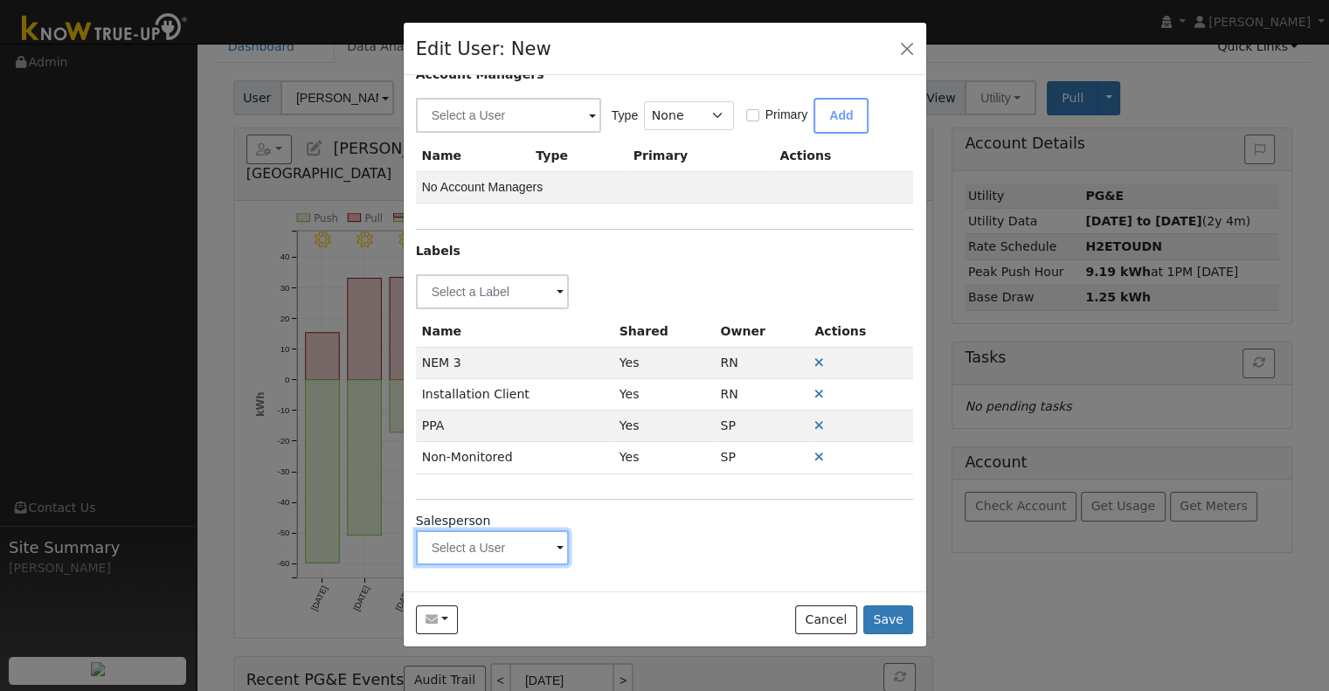
click at [500, 309] on input "text" at bounding box center [493, 291] width 154 height 35
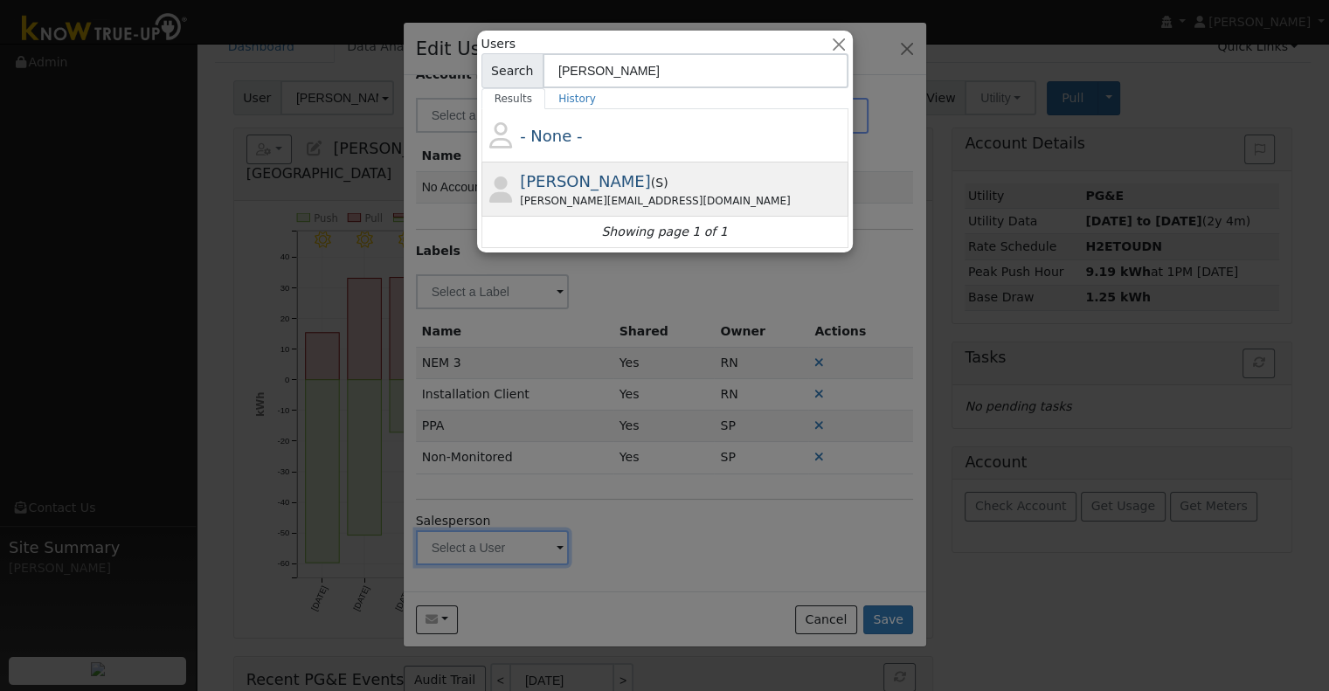
type input "Kyle D"
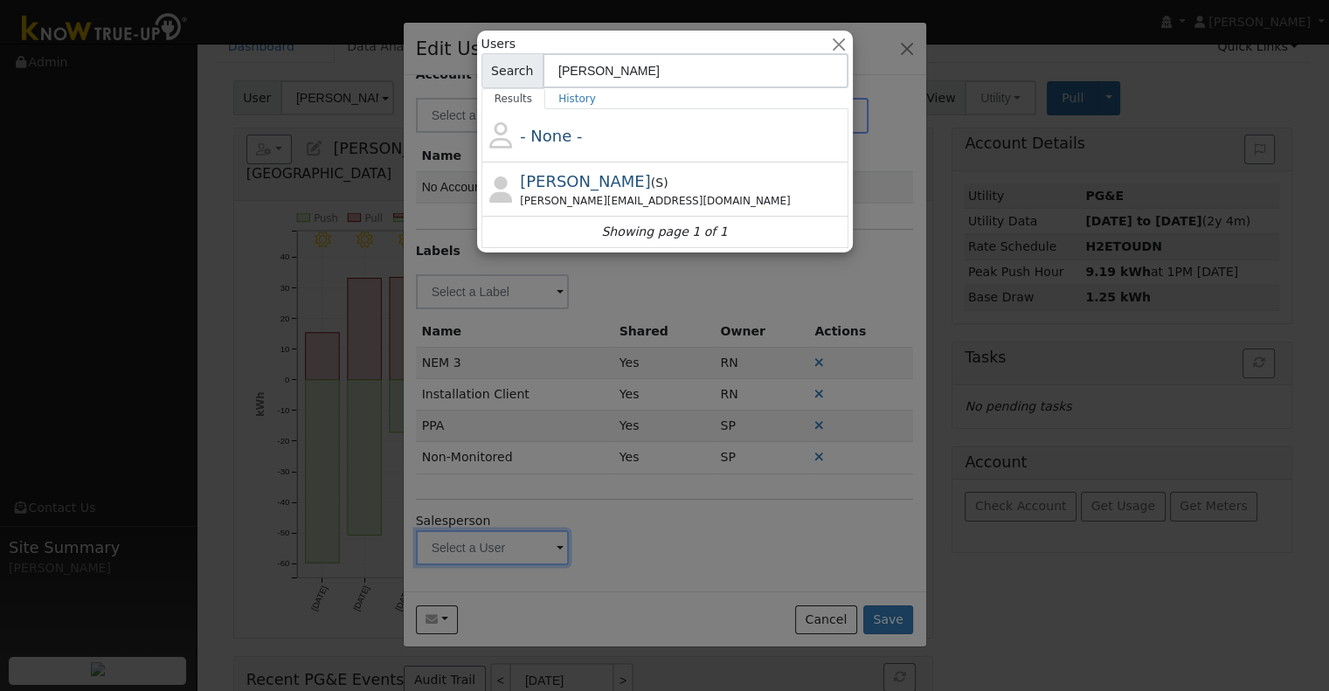
click at [651, 182] on span "( S )" at bounding box center [659, 183] width 17 height 14
type input "Kyle Davenport"
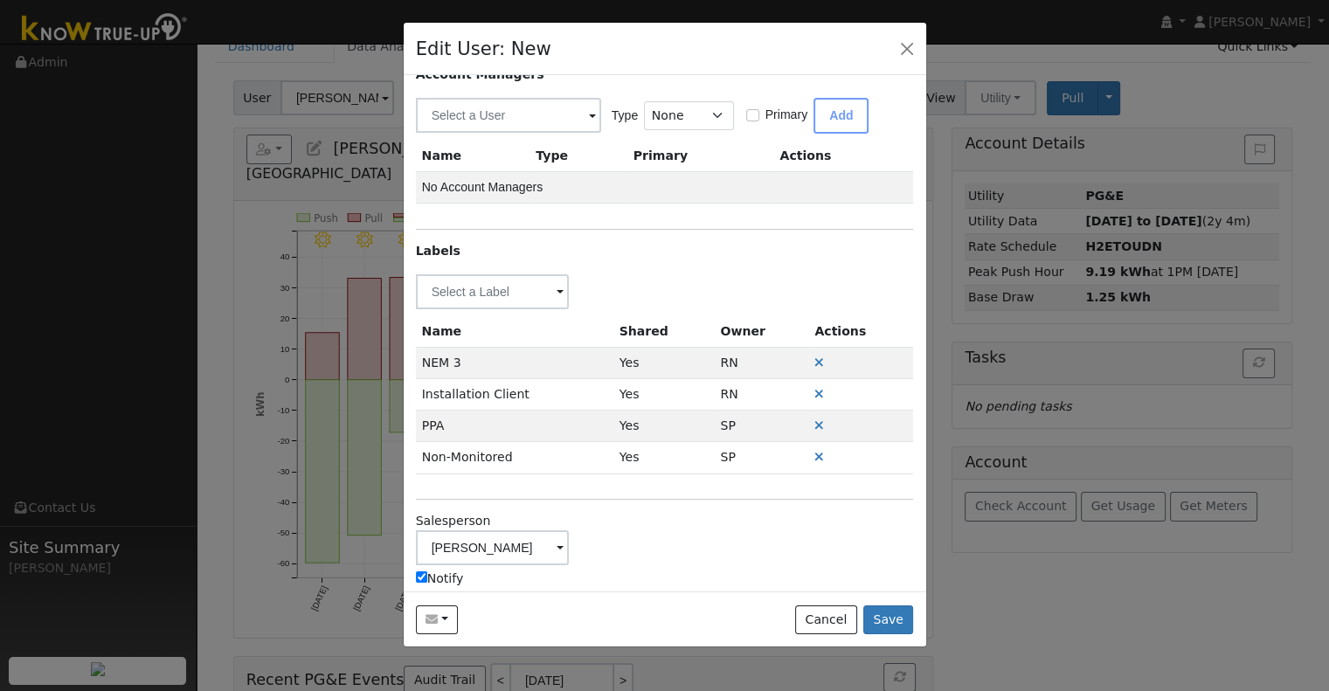
click at [431, 575] on label "Notify" at bounding box center [440, 579] width 48 height 18
click at [427, 575] on input "Notify" at bounding box center [421, 576] width 11 height 11
checkbox input "false"
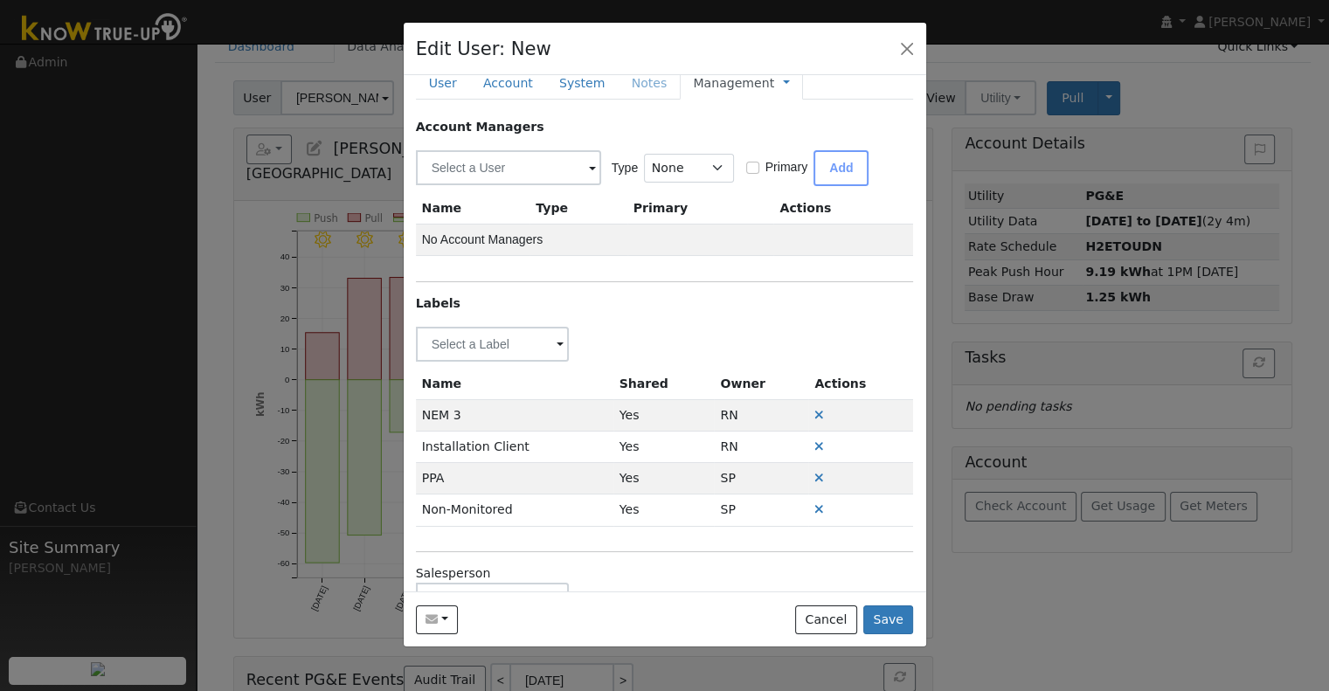
scroll to position [0, 0]
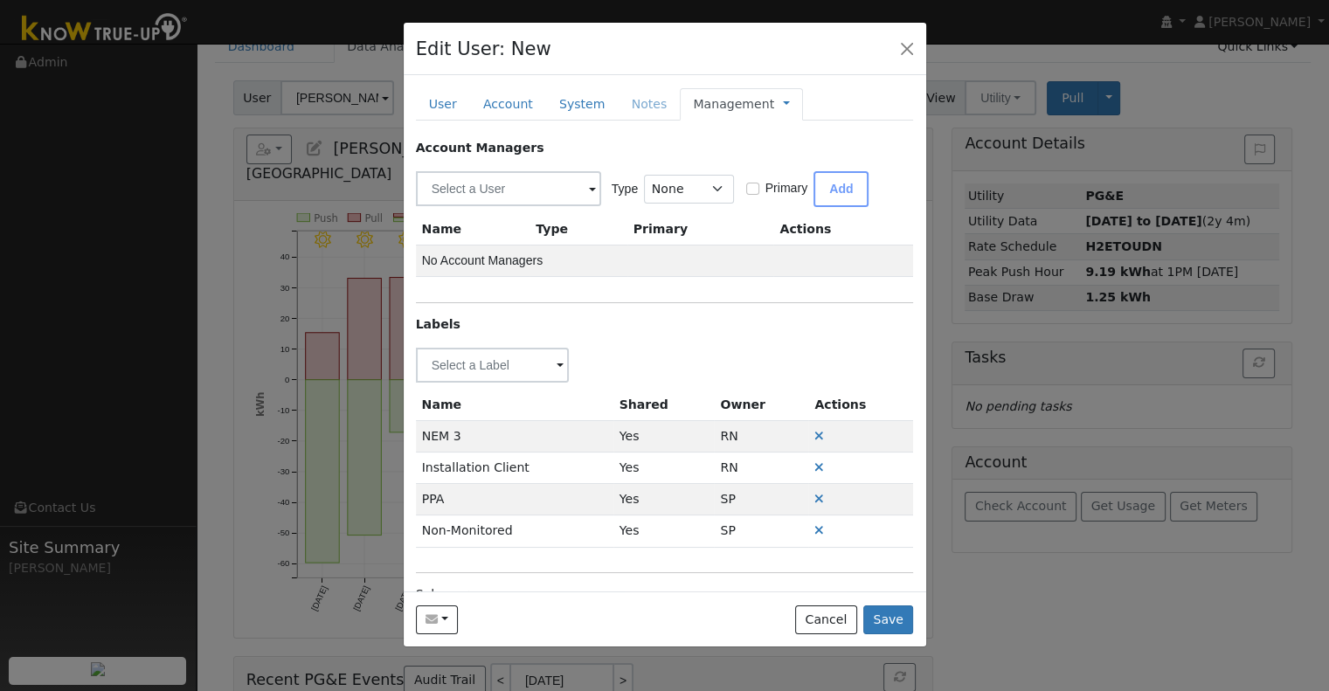
click at [774, 101] on span "Management Billing Timeline" at bounding box center [782, 104] width 16 height 14
click at [884, 611] on button "Save" at bounding box center [888, 620] width 51 height 30
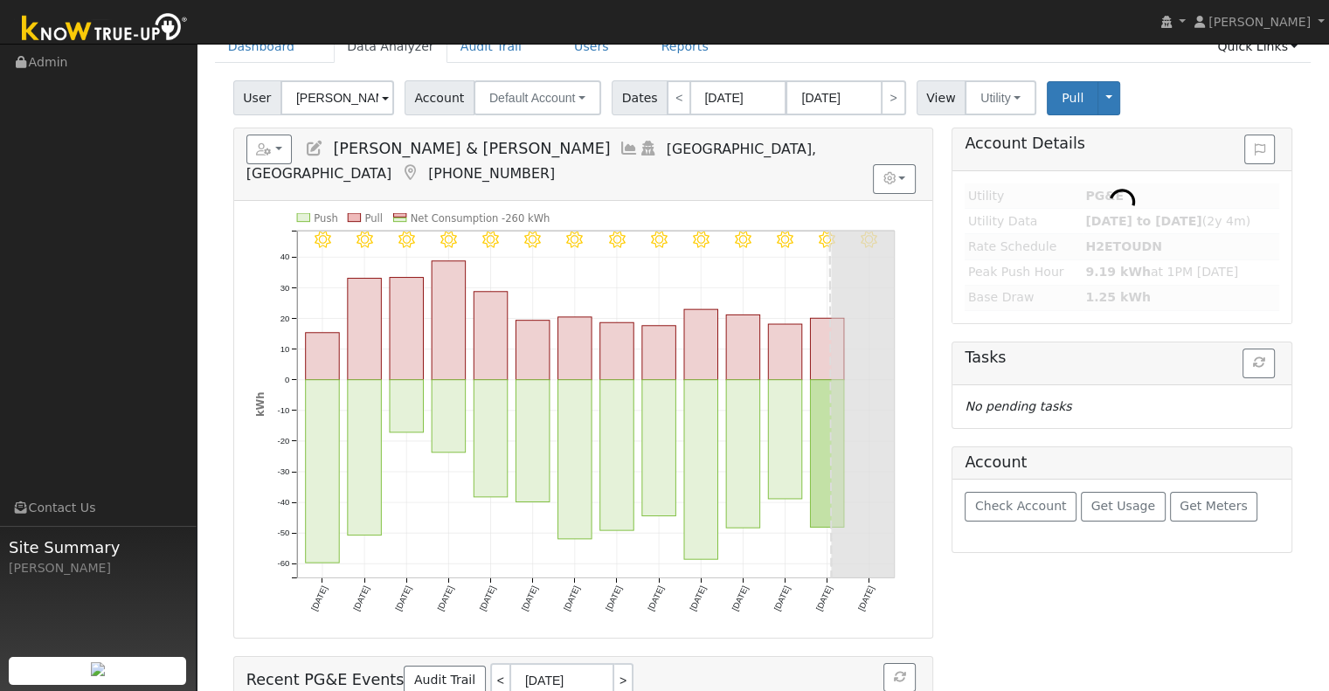
type input "Marissa Garcia"
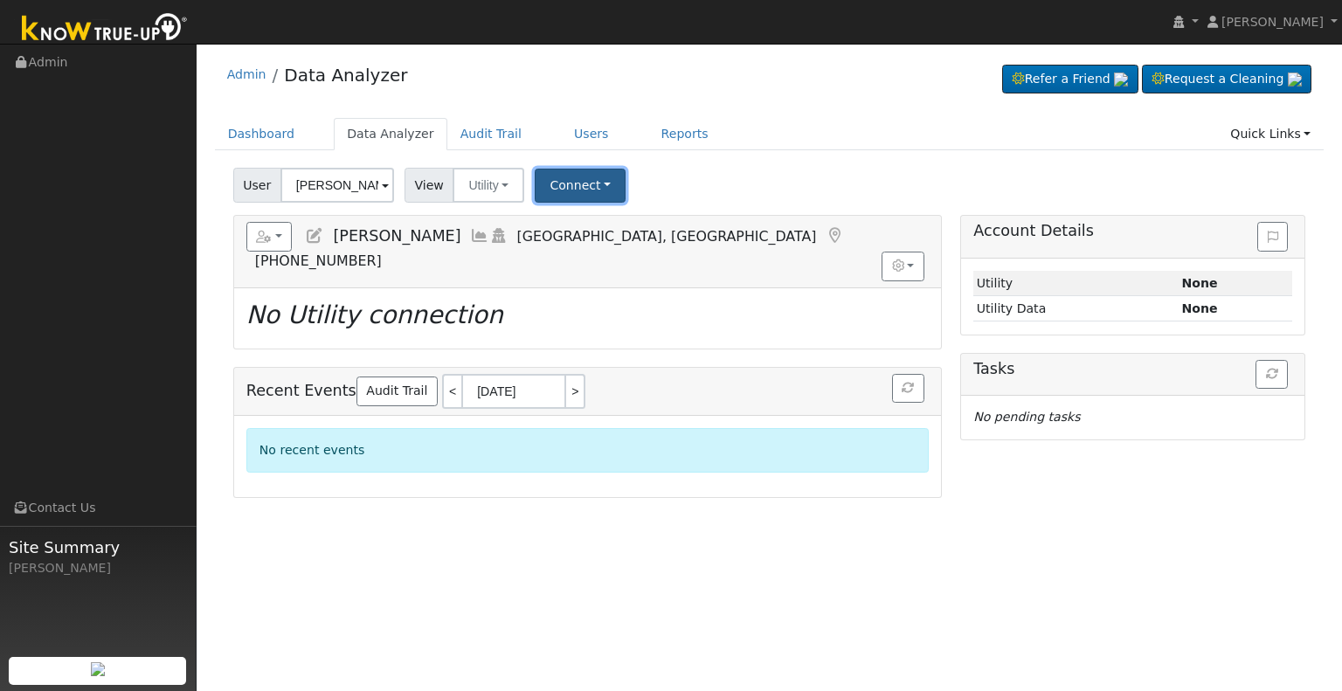
click at [564, 194] on button "Connect" at bounding box center [580, 186] width 91 height 34
click at [629, 219] on link "Select a Provider" at bounding box center [603, 223] width 136 height 24
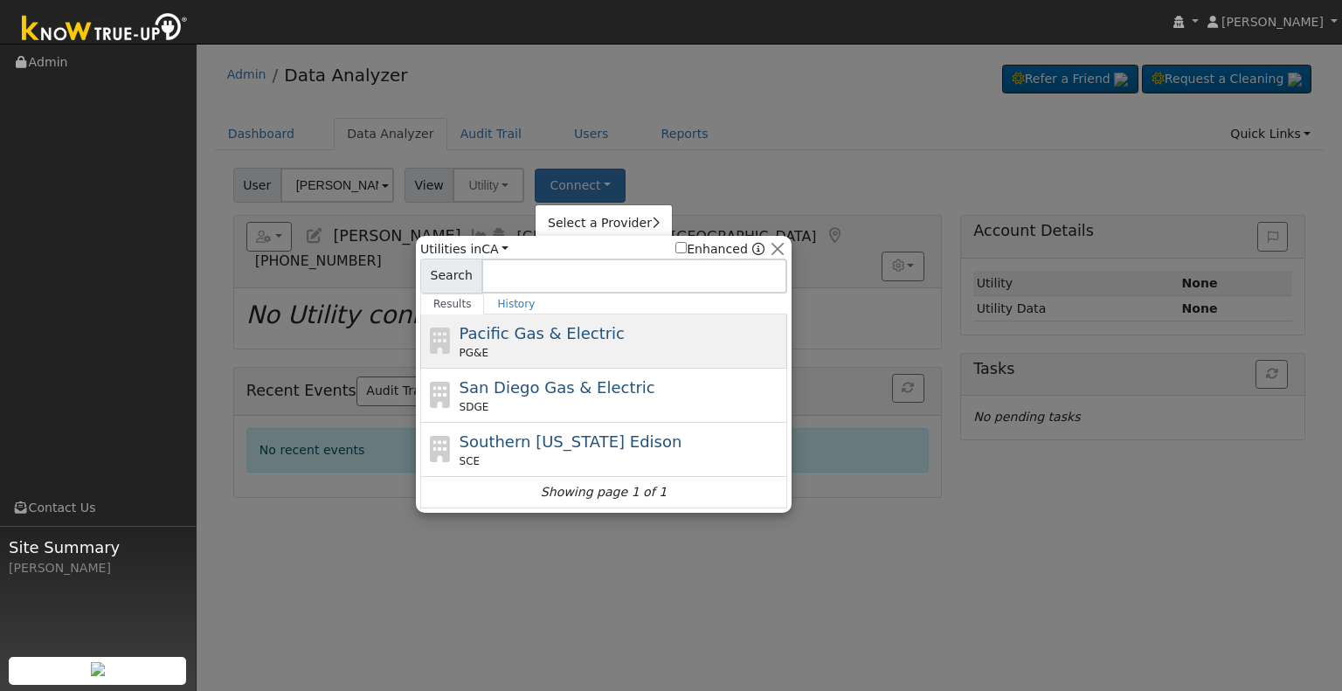
click at [550, 335] on span "Pacific Gas & Electric" at bounding box center [541, 333] width 165 height 18
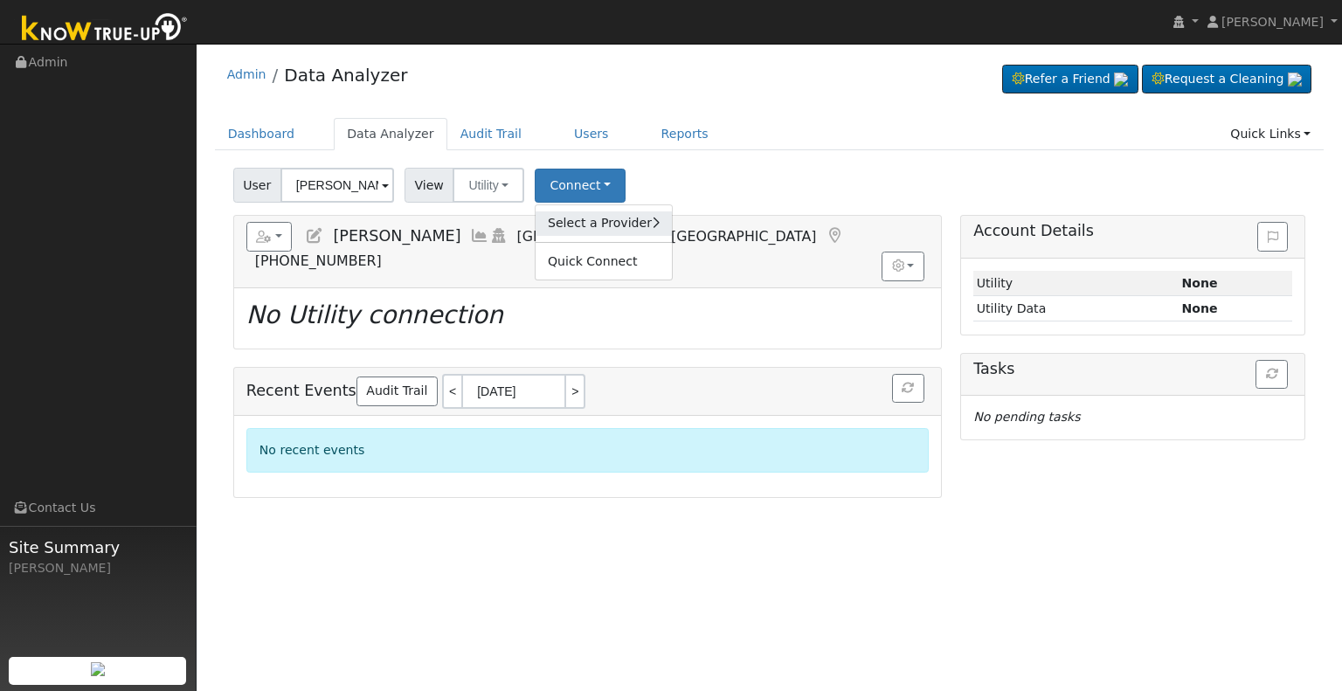
click at [562, 229] on link "Select a Provider" at bounding box center [603, 223] width 136 height 24
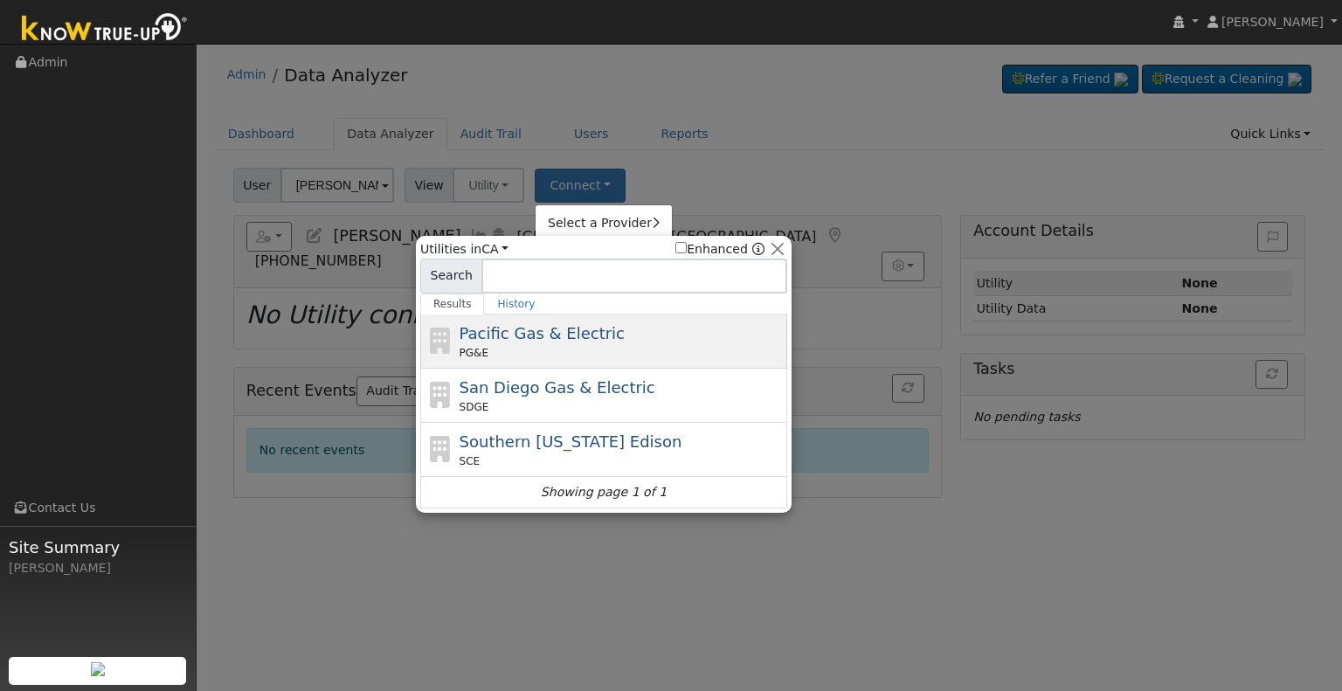
click at [538, 336] on span "Pacific Gas & Electric" at bounding box center [541, 333] width 165 height 18
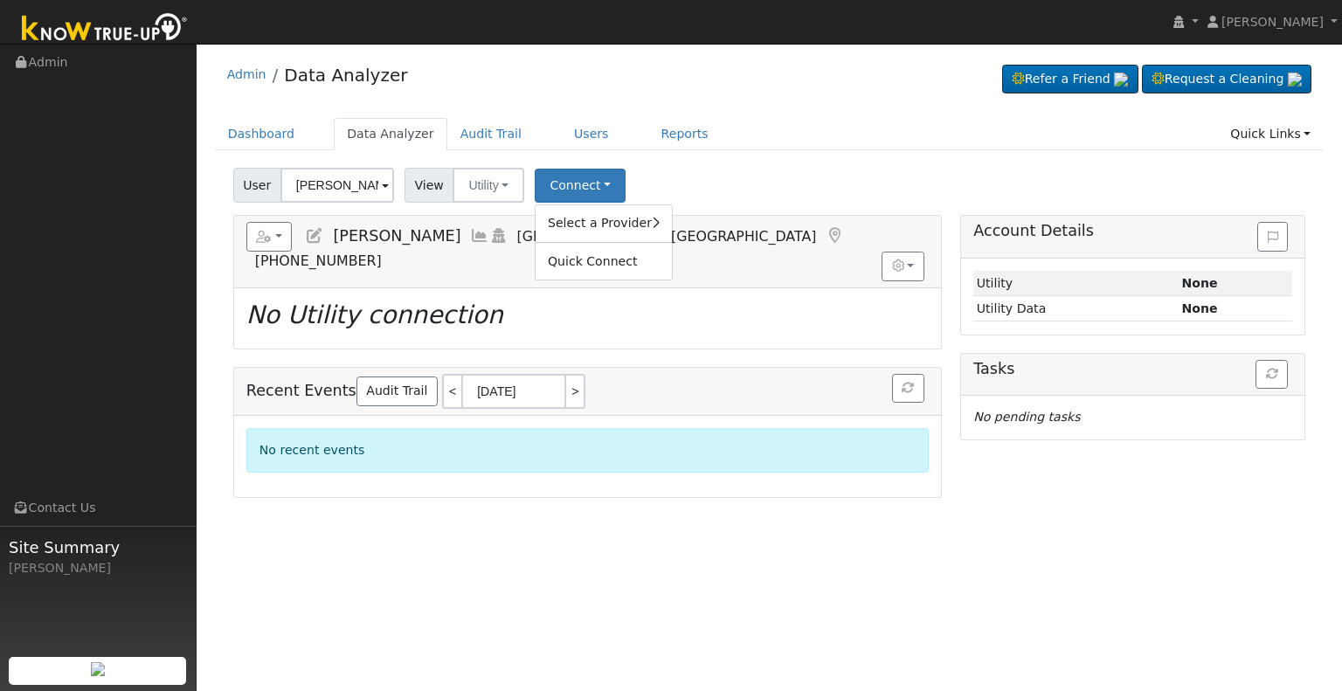
click at [709, 173] on div "User Marissa Garcia Account Default Account Default Account 1137 Acacia Avenue,…" at bounding box center [769, 182] width 1079 height 41
click at [494, 192] on button "Utility" at bounding box center [488, 185] width 72 height 35
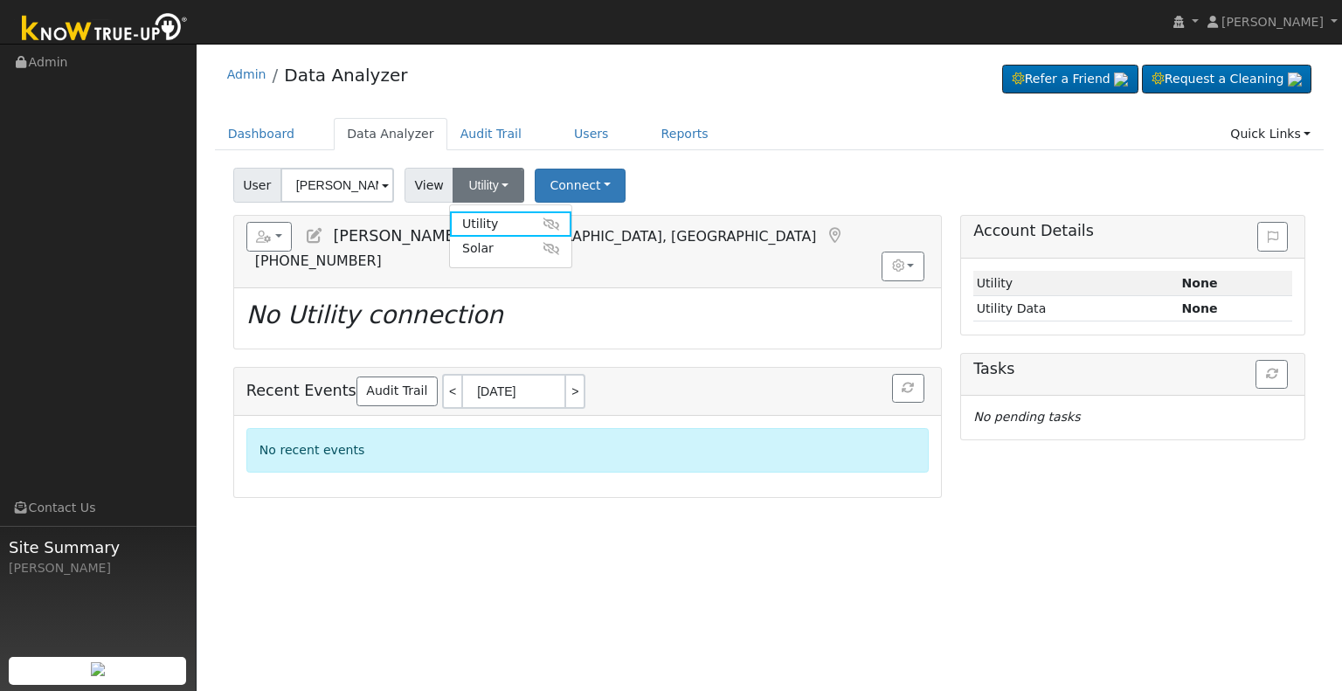
click at [783, 188] on div "User Marissa Garcia Account Default Account Default Account 1137 Acacia Avenue,…" at bounding box center [769, 182] width 1079 height 41
click at [514, 172] on button "Utility" at bounding box center [488, 185] width 72 height 35
click at [520, 252] on link "Solar" at bounding box center [510, 249] width 121 height 24
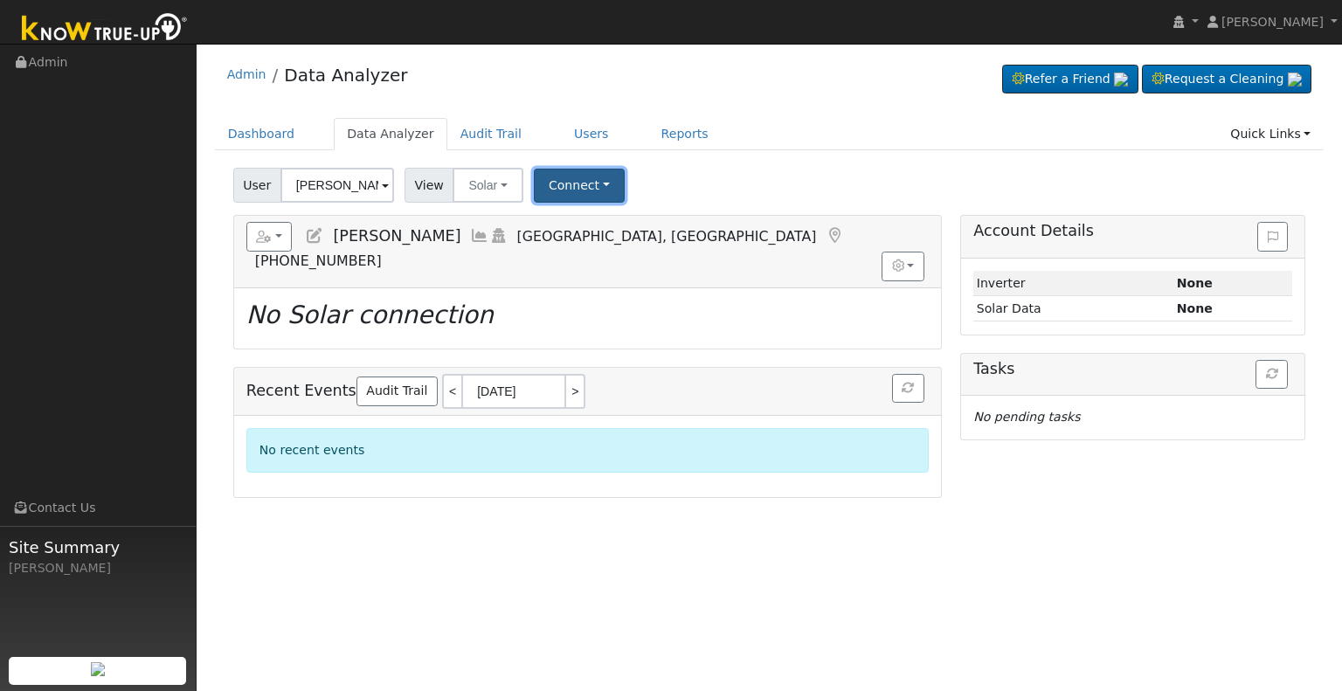
click at [576, 194] on button "Connect" at bounding box center [579, 186] width 91 height 34
click at [590, 223] on link "Select a Provider" at bounding box center [602, 223] width 136 height 24
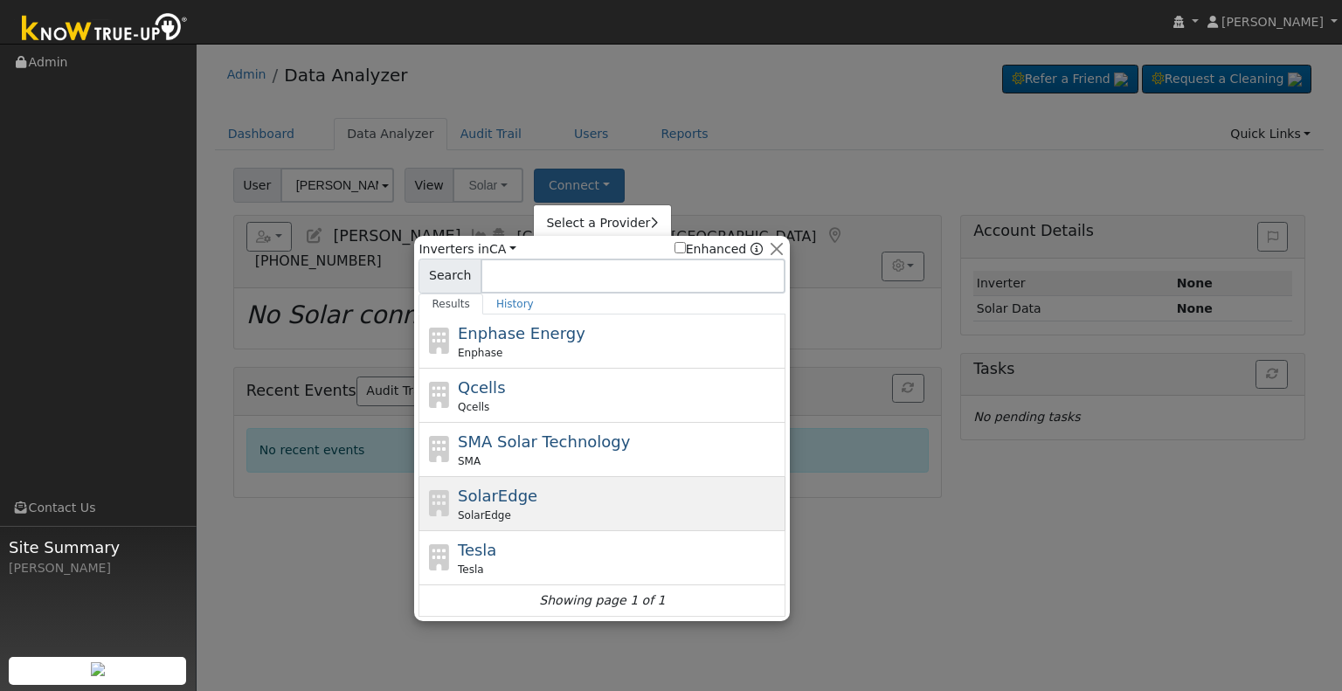
click at [526, 486] on div "SolarEdge SolarEdge" at bounding box center [620, 503] width 324 height 39
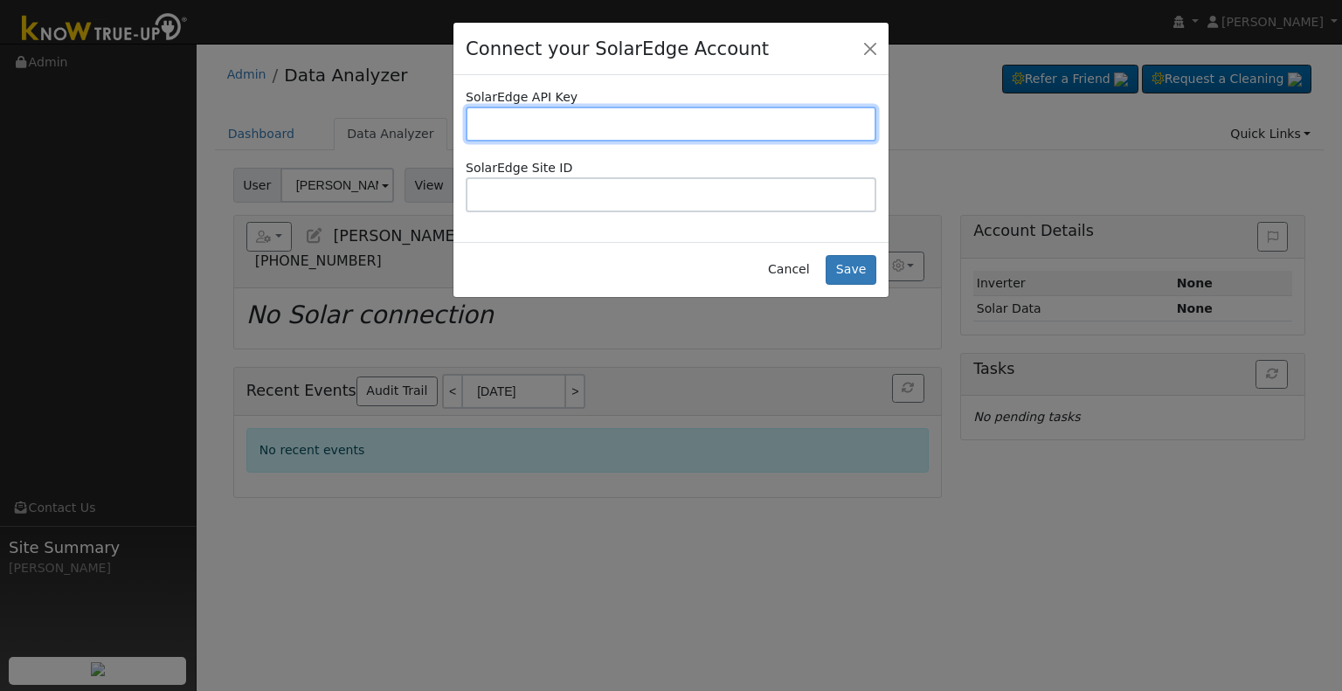
click at [658, 121] on input "text" at bounding box center [671, 124] width 411 height 35
paste input "CIGP2HME1Z4F28E080FT8KMWMDLPS1BM"
type input "CIGP2HME1Z4F28E080FT8KMWMDLPS1BM"
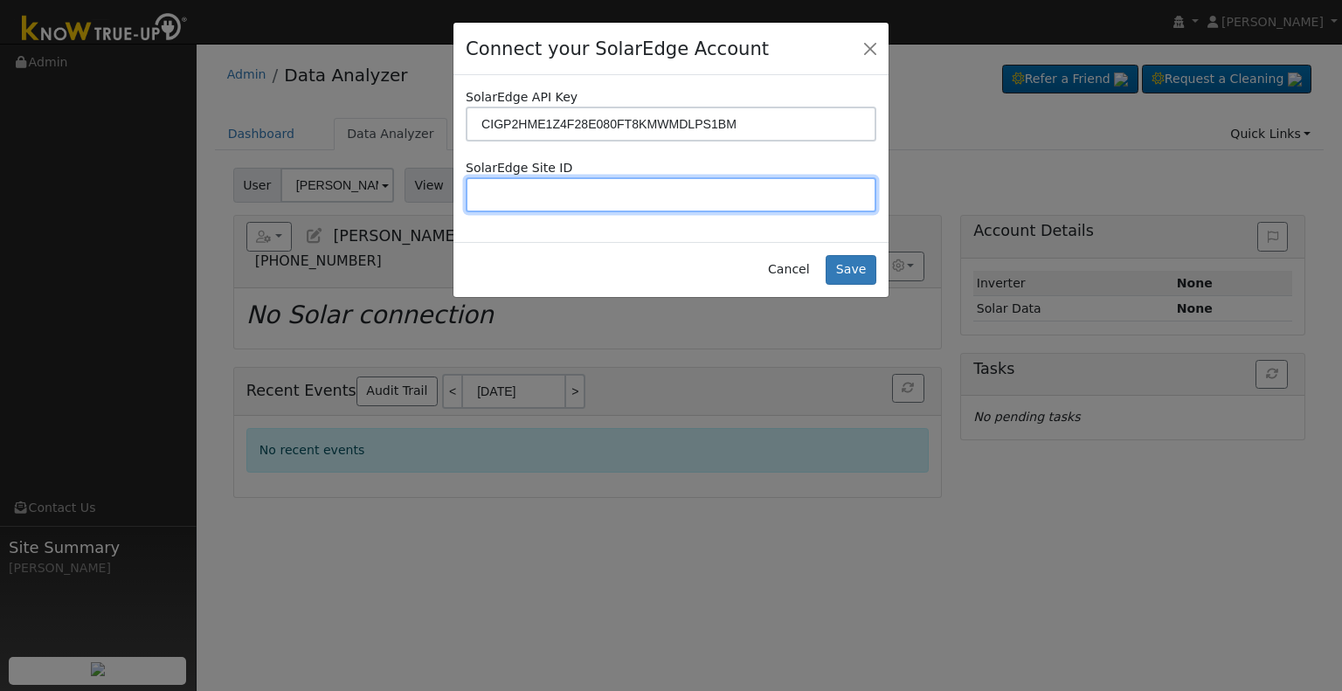
click at [697, 200] on input "text" at bounding box center [671, 194] width 411 height 35
paste input "4704070"
type input "4704070"
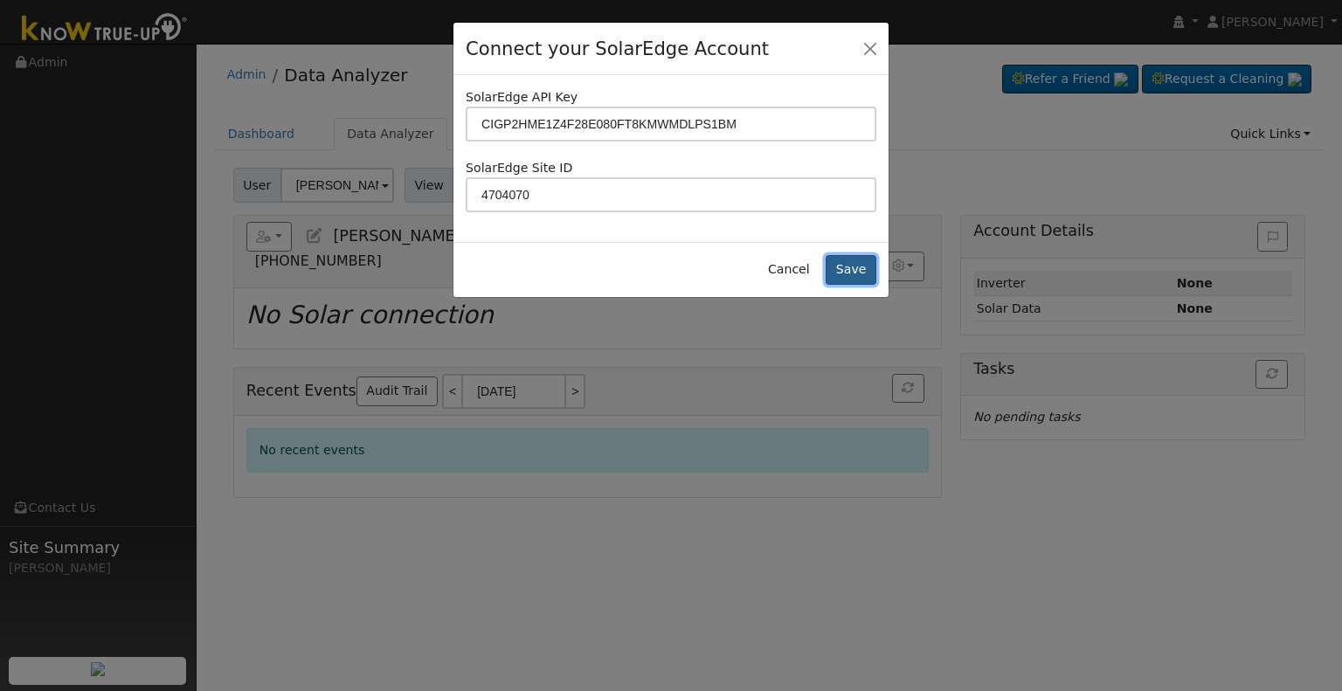
click at [856, 272] on button "Save" at bounding box center [850, 270] width 51 height 30
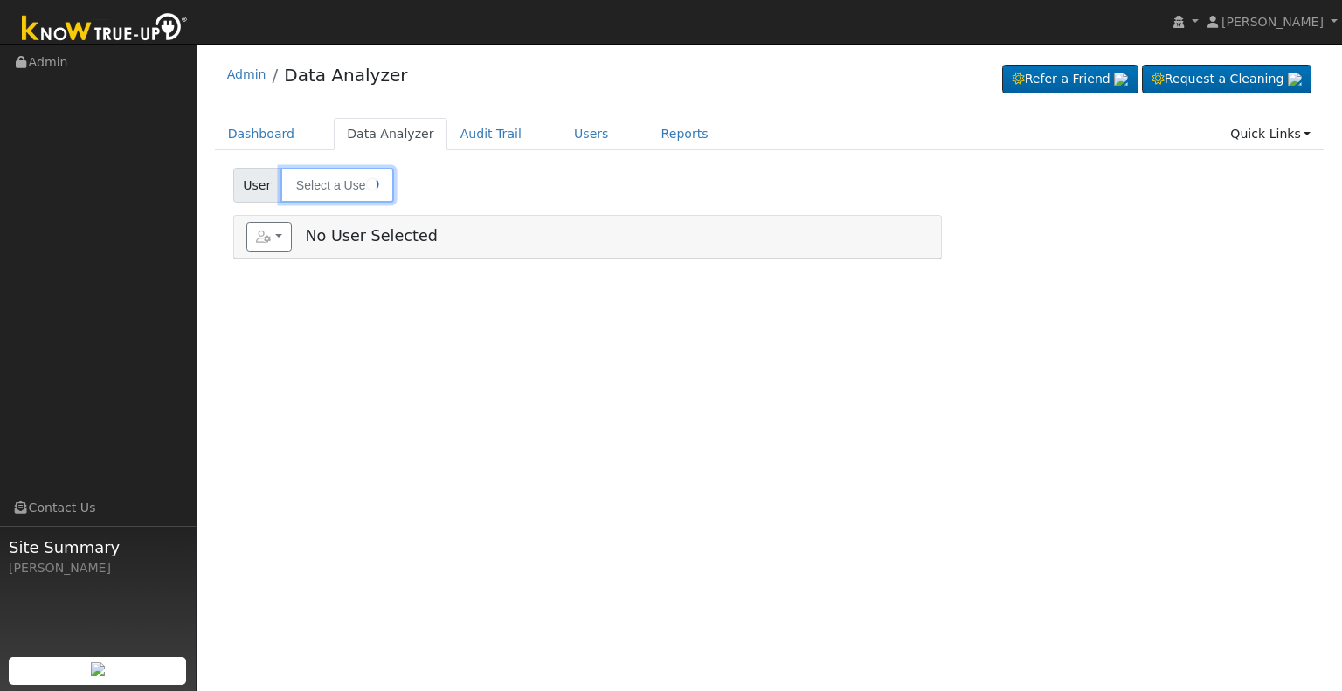
type input "[PERSON_NAME]"
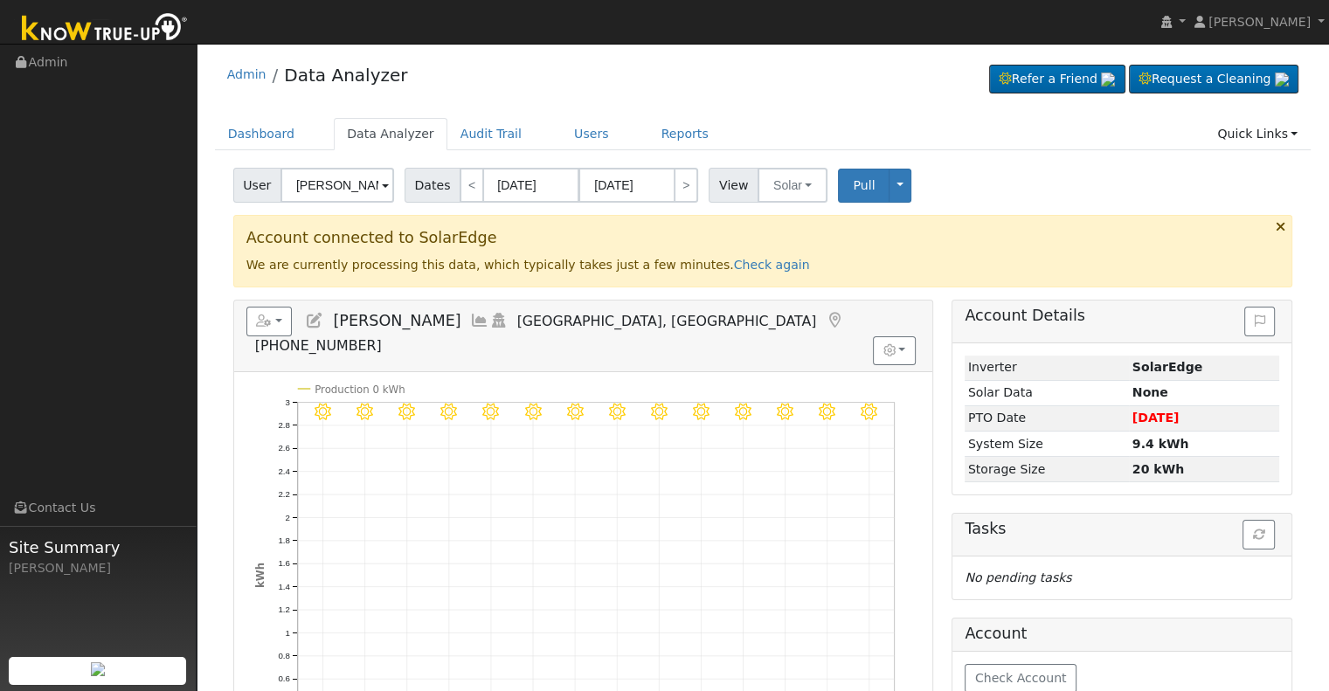
click at [786, 162] on div "User [PERSON_NAME] Account Default Account Default Account [STREET_ADDRESS] Pri…" at bounding box center [763, 182] width 1066 height 41
click at [788, 189] on button "Solar" at bounding box center [792, 185] width 70 height 35
click at [984, 187] on div "User Marissa Garcia Account Default Account Default Account 1137 Acacia Avenue,…" at bounding box center [763, 182] width 1066 height 41
click at [982, 180] on div "User Marissa Garcia Account Default Account Default Account 1137 Acacia Avenue,…" at bounding box center [763, 182] width 1066 height 41
